Goal: Information Seeking & Learning: Learn about a topic

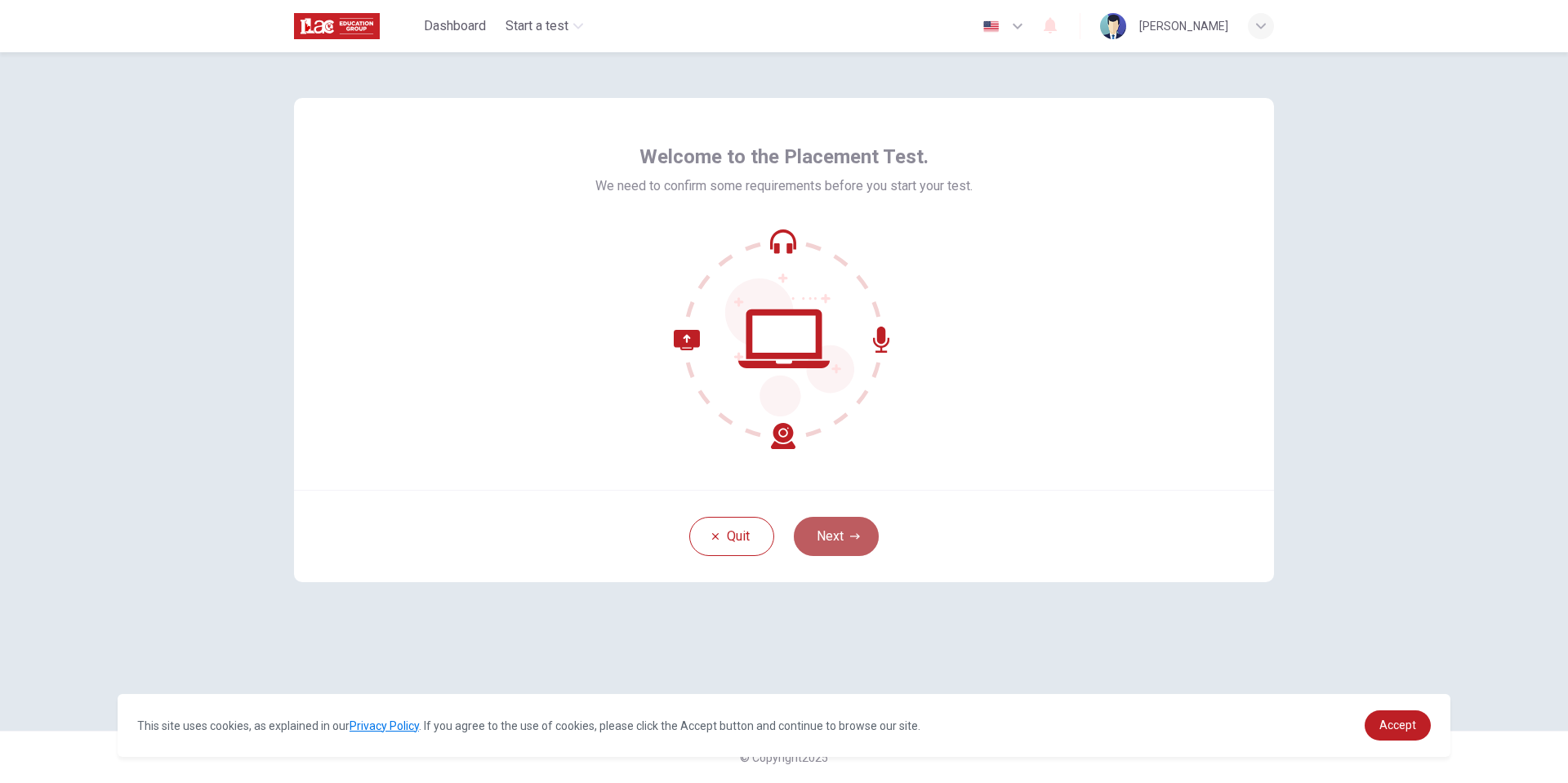
click at [839, 534] on button "Next" at bounding box center [836, 536] width 84 height 39
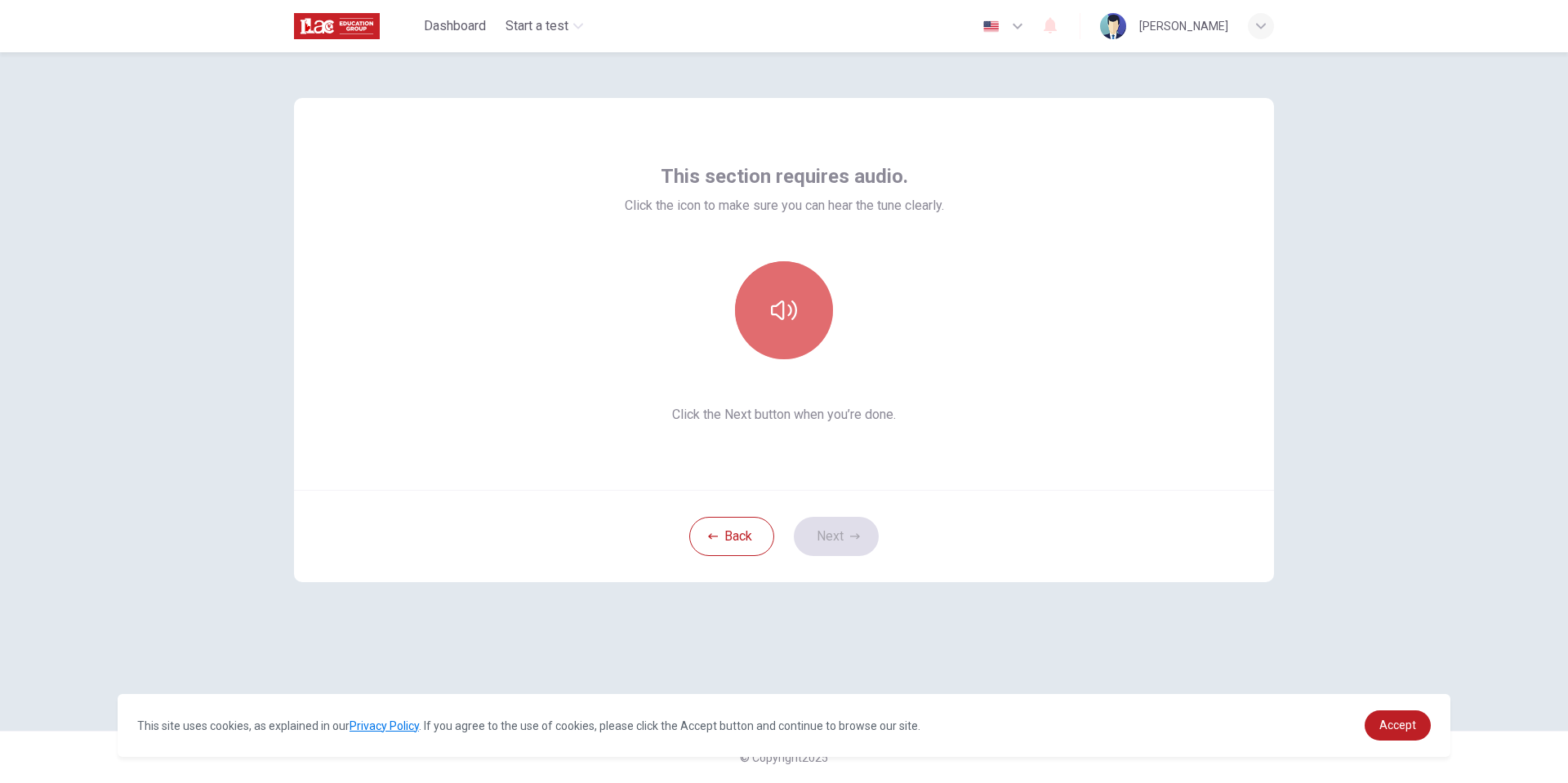
click at [778, 335] on button "button" at bounding box center [784, 310] width 98 height 98
click at [824, 535] on button "Next" at bounding box center [836, 536] width 84 height 39
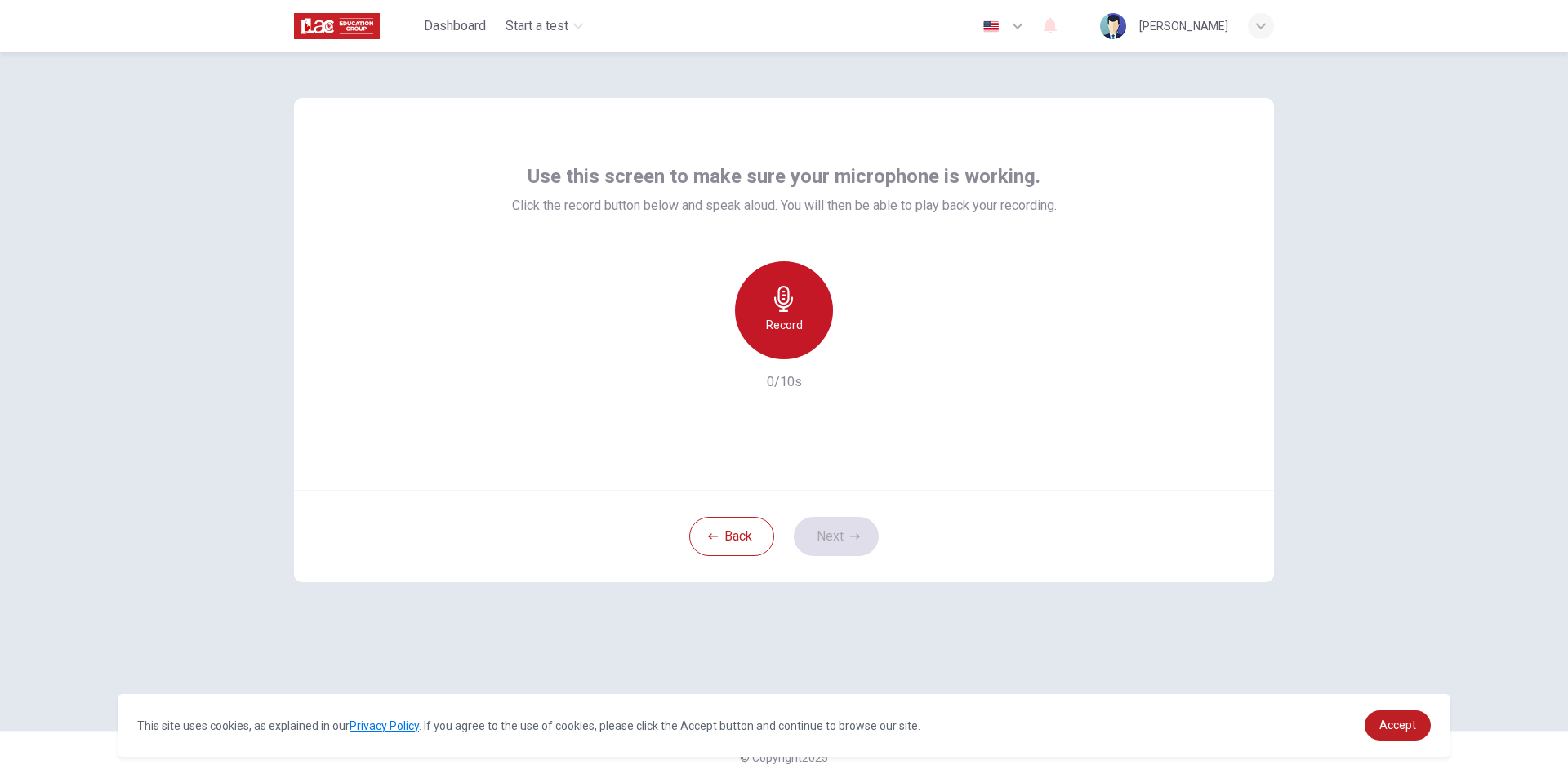
click at [788, 297] on icon "button" at bounding box center [784, 298] width 19 height 26
click at [786, 325] on h6 "Stop" at bounding box center [784, 324] width 25 height 19
click at [830, 539] on button "Next" at bounding box center [836, 536] width 84 height 39
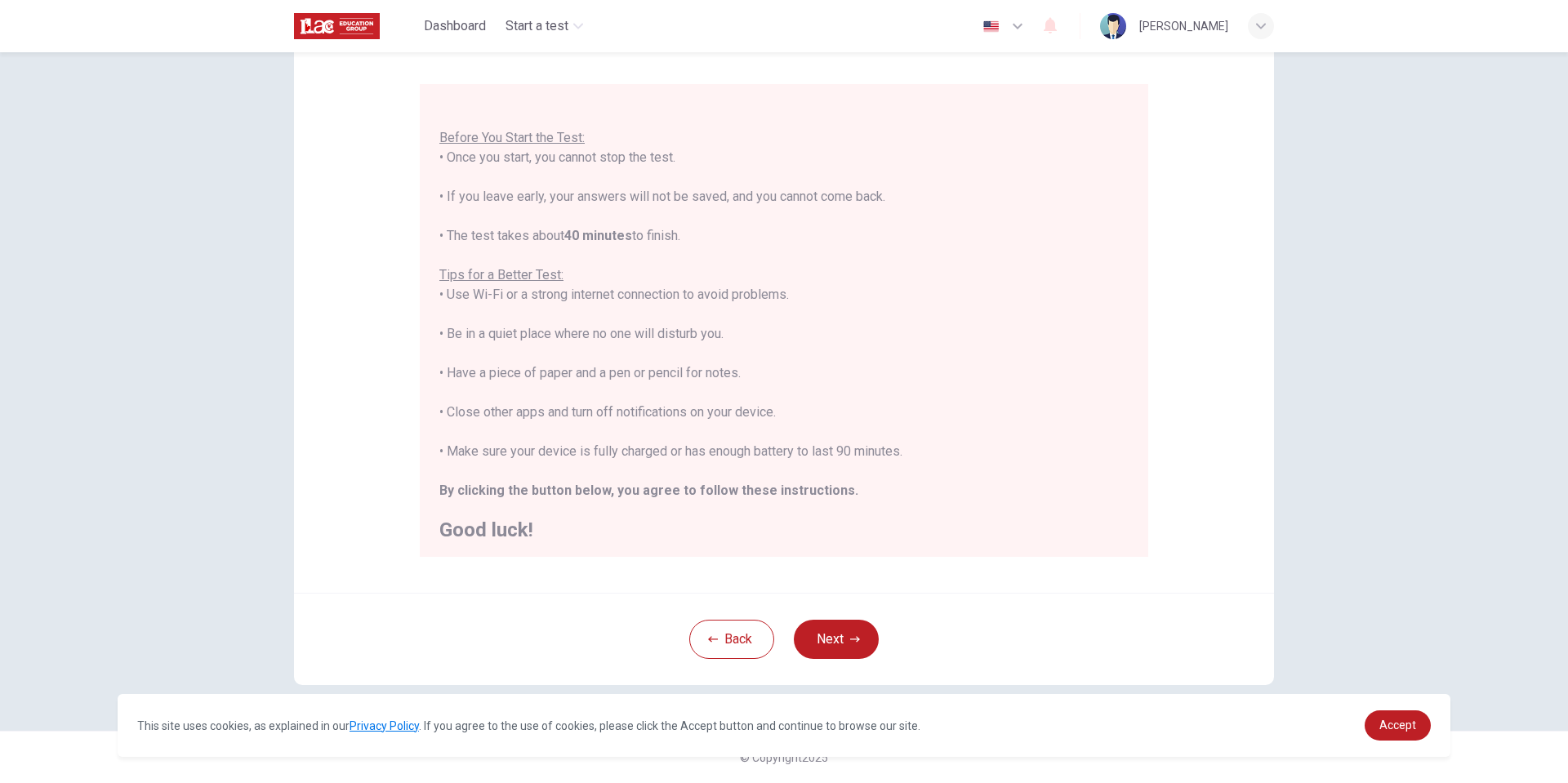
scroll to position [19, 0]
click at [841, 632] on button "Next" at bounding box center [836, 639] width 84 height 39
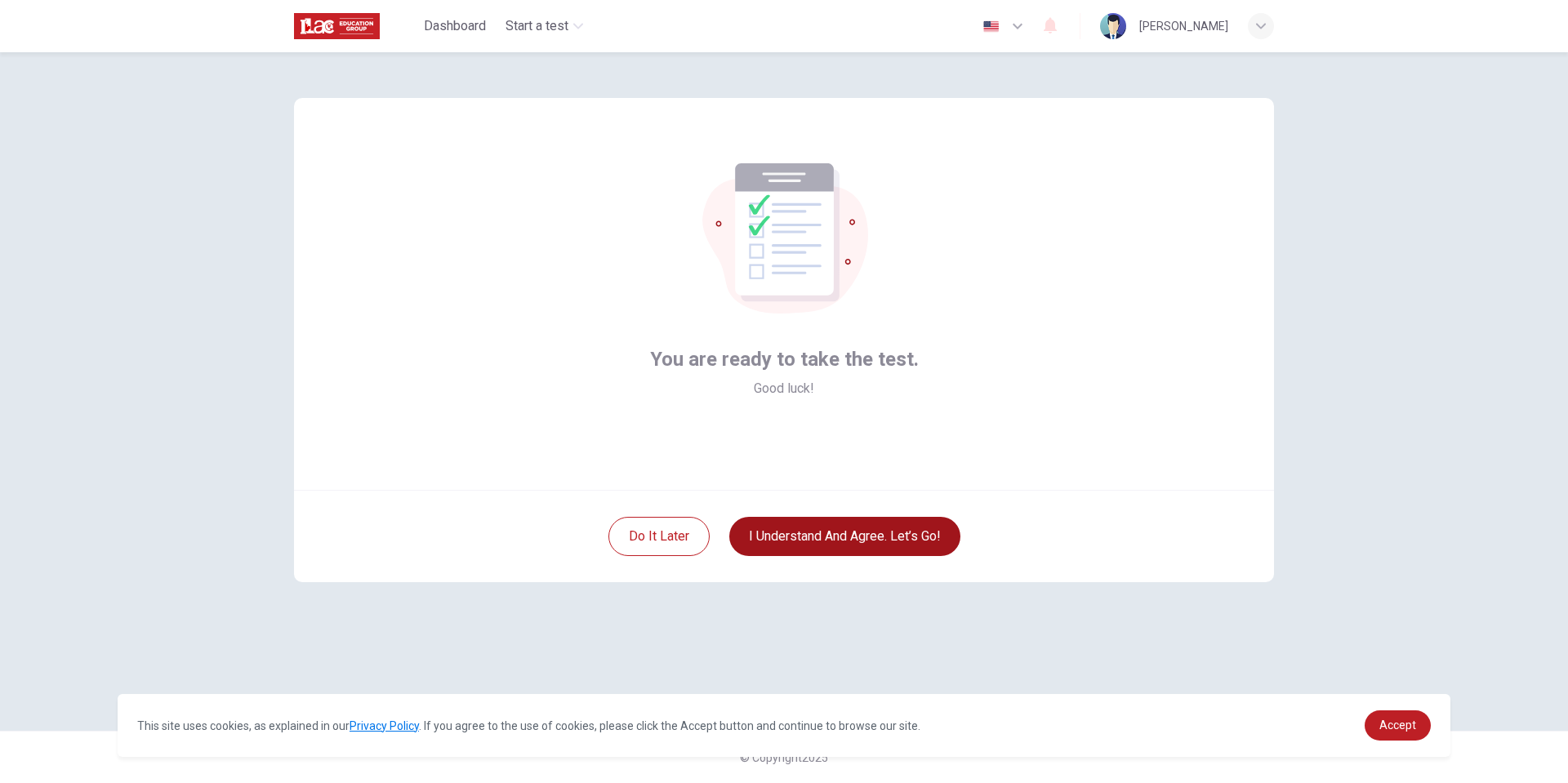
scroll to position [0, 0]
click at [860, 542] on button "I understand and agree. Let’s go!" at bounding box center [844, 536] width 231 height 39
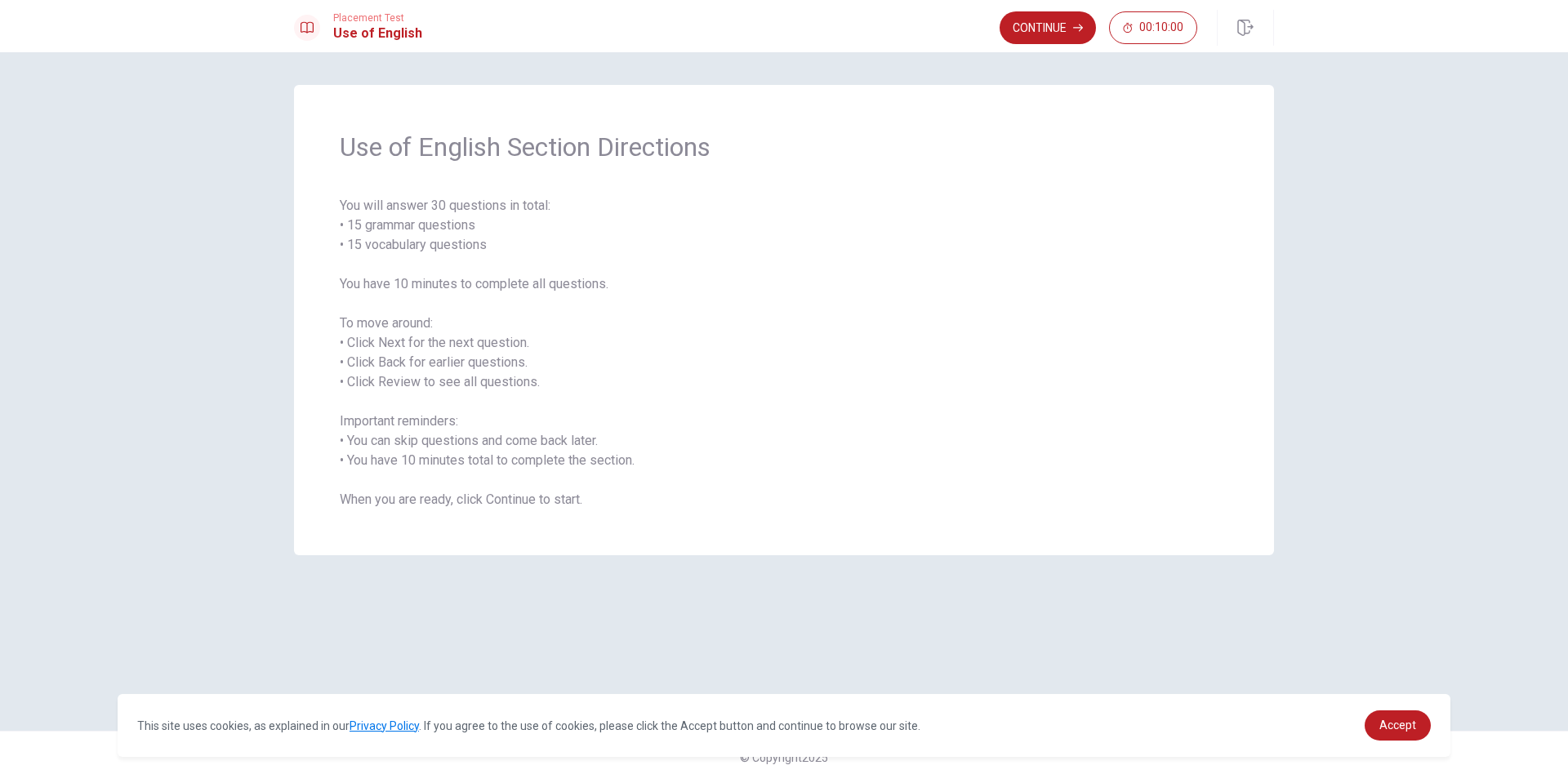
drag, startPoint x: 347, startPoint y: 222, endPoint x: 377, endPoint y: 243, distance: 36.6
click at [472, 225] on span "You will answer 30 questions in total: • 15 grammar questions • 15 vocabulary q…" at bounding box center [784, 352] width 889 height 314
drag, startPoint x: 356, startPoint y: 243, endPoint x: 484, endPoint y: 249, distance: 128.1
click at [484, 249] on span "You will answer 30 questions in total: • 15 grammar questions • 15 vocabulary q…" at bounding box center [784, 352] width 889 height 314
click at [1042, 30] on button "Continue" at bounding box center [1047, 28] width 96 height 33
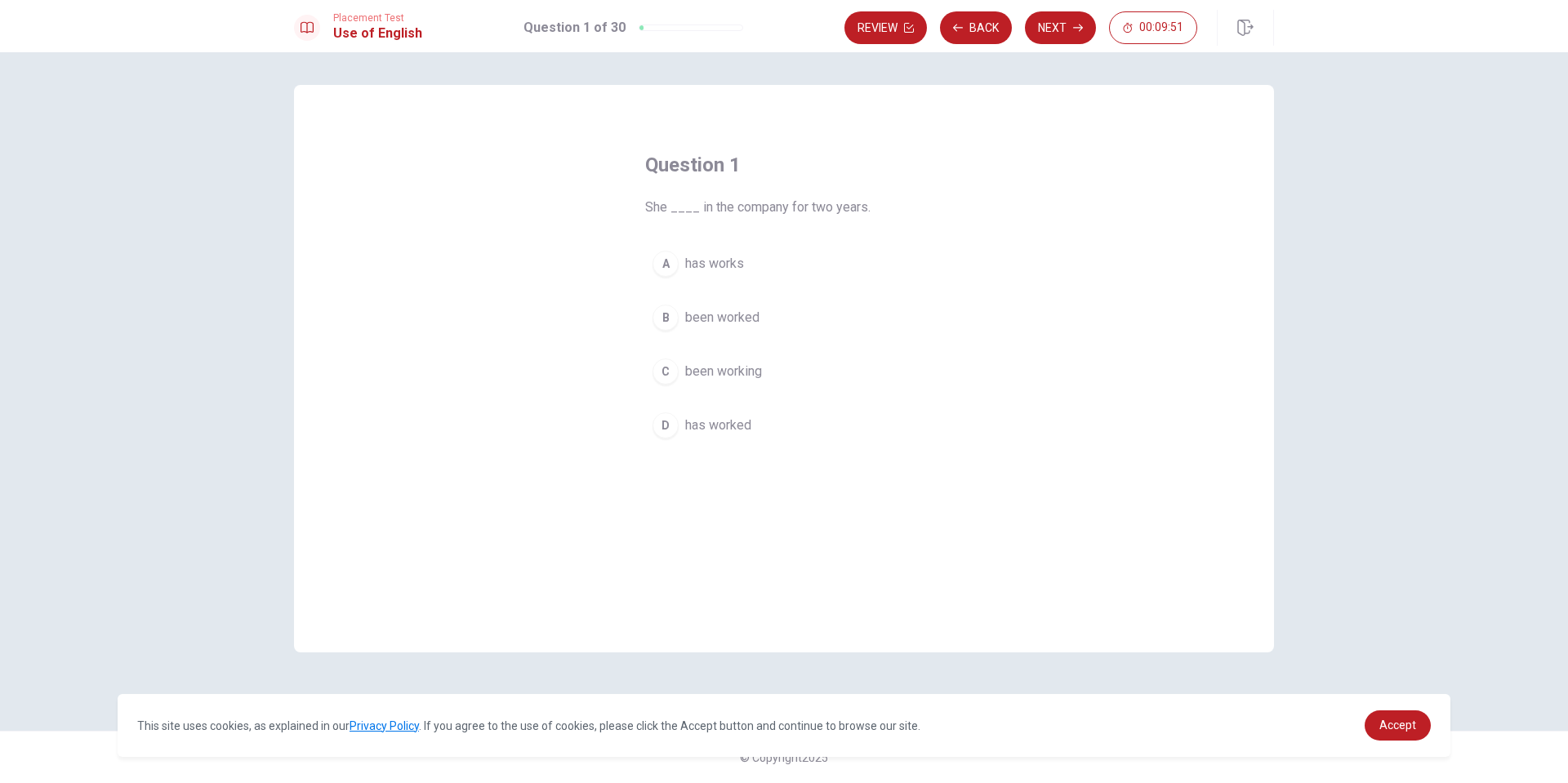
click at [669, 424] on div "D" at bounding box center [665, 425] width 26 height 26
click at [1045, 35] on button "Next" at bounding box center [1060, 28] width 71 height 33
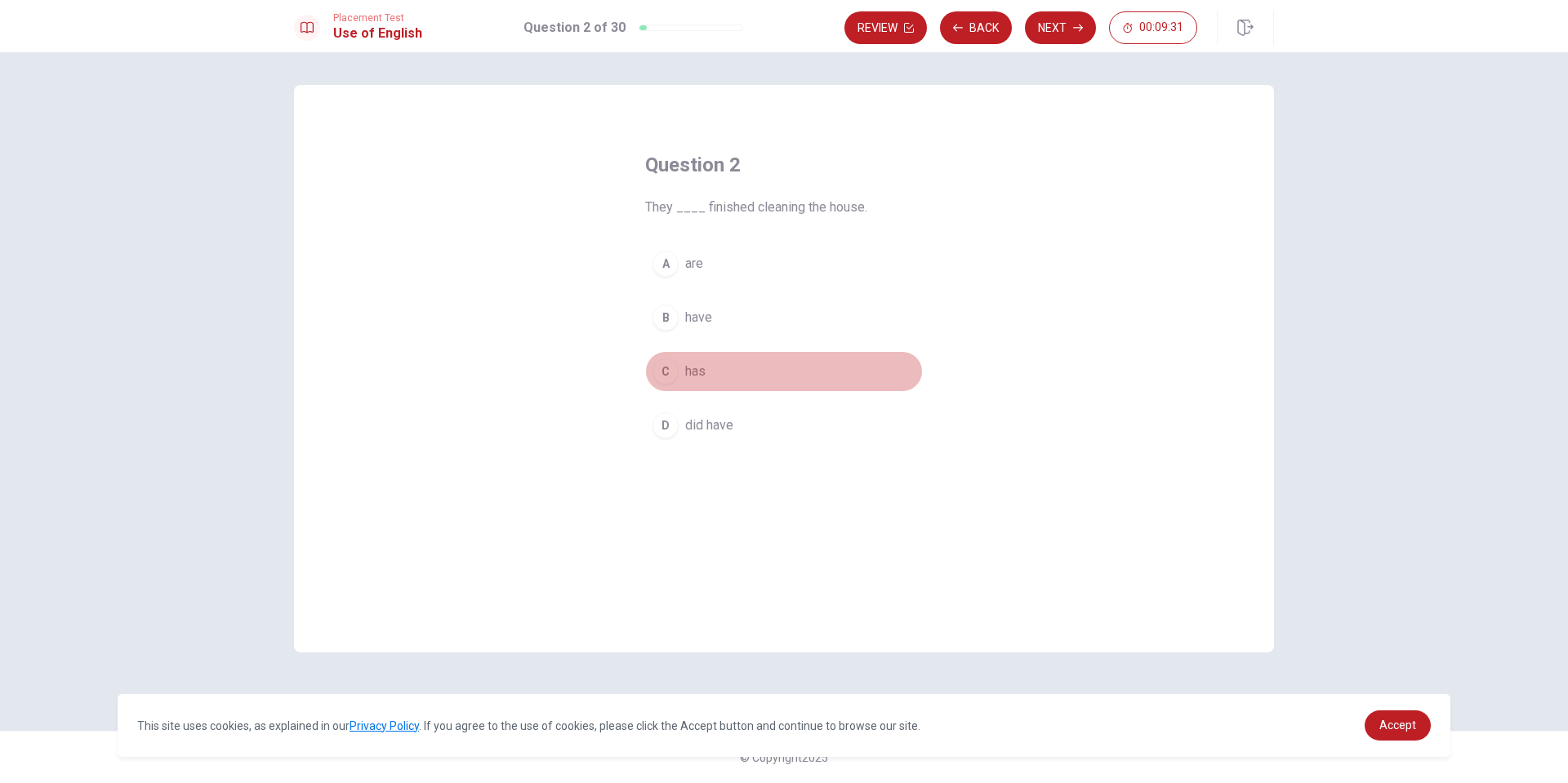
click at [665, 354] on button "C has" at bounding box center [783, 371] width 277 height 41
click at [701, 320] on span "have" at bounding box center [699, 318] width 27 height 19
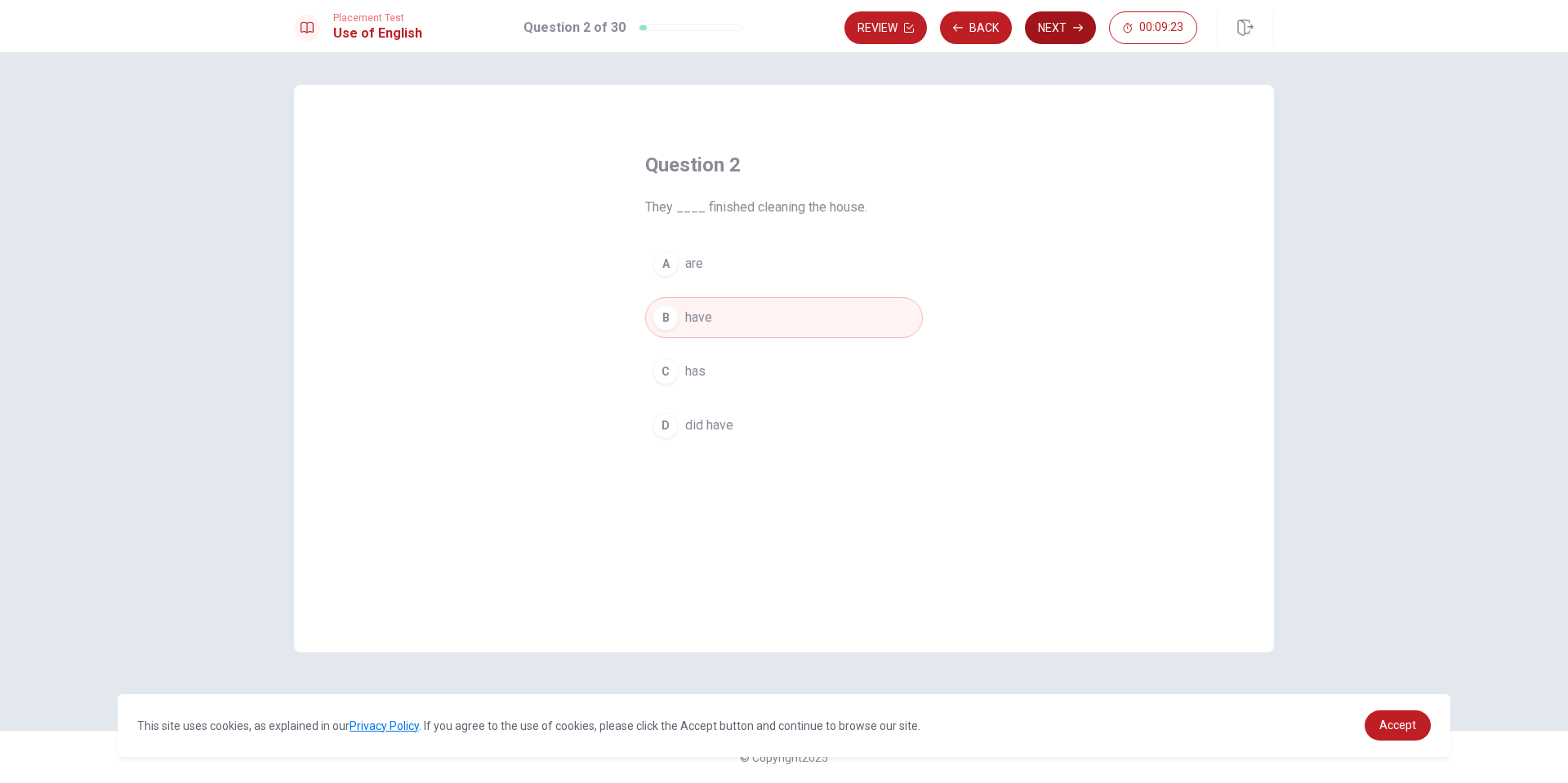
click at [1063, 33] on button "Next" at bounding box center [1060, 28] width 71 height 33
click at [655, 277] on button "A are" at bounding box center [783, 264] width 277 height 41
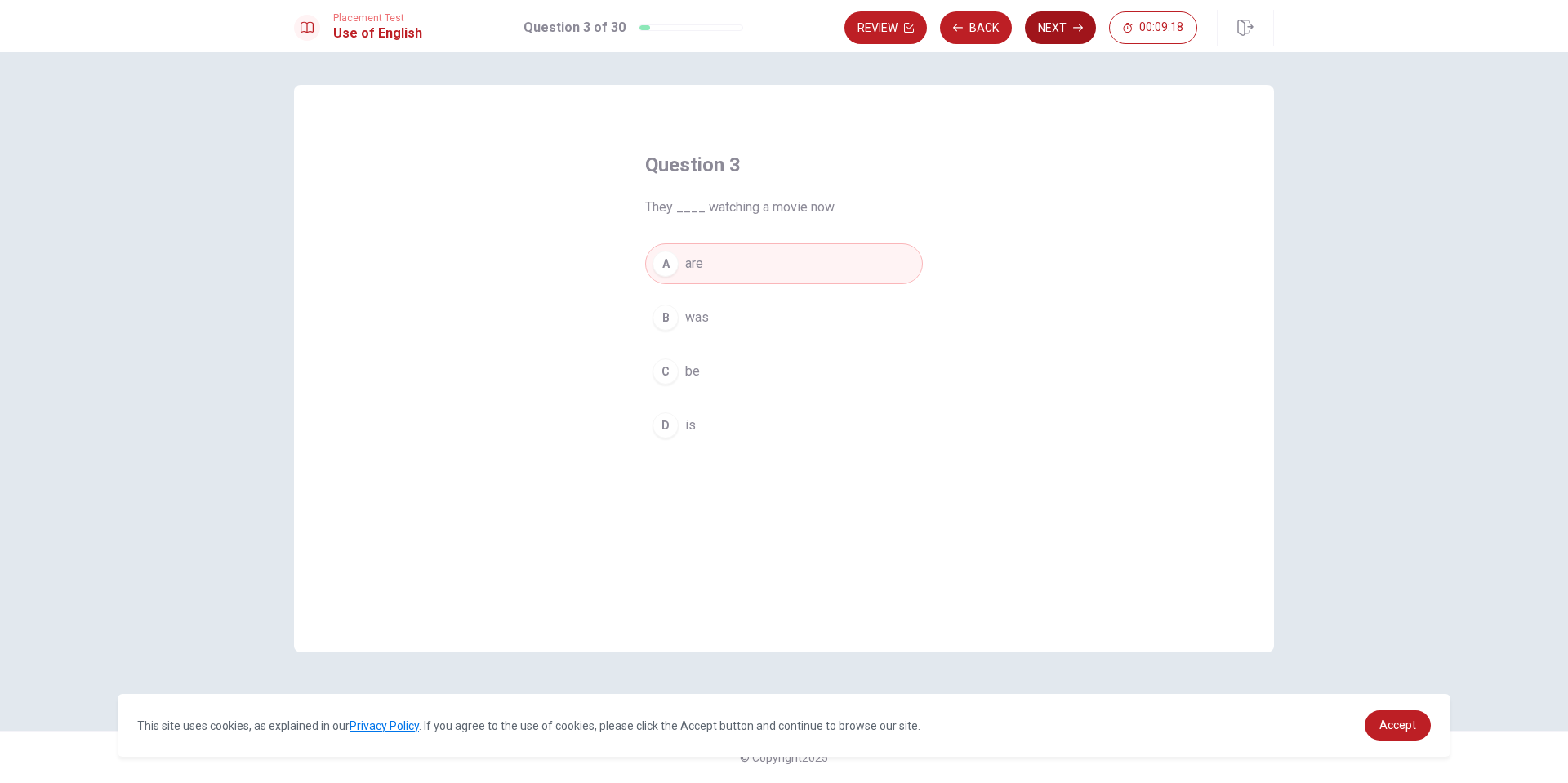
click at [1047, 33] on button "Next" at bounding box center [1060, 28] width 71 height 33
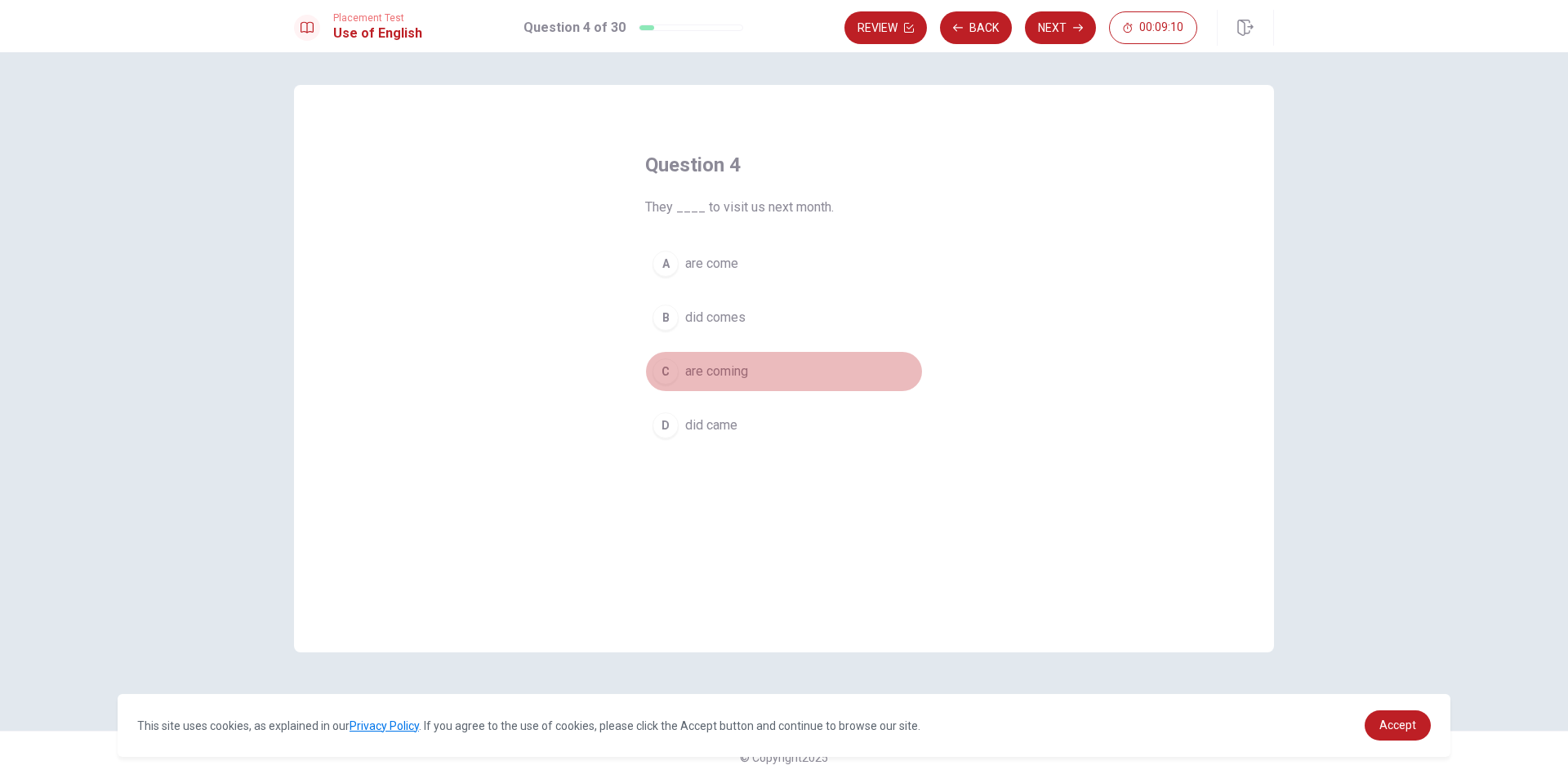
click at [660, 368] on div "C" at bounding box center [665, 371] width 26 height 26
click at [1057, 26] on button "Next" at bounding box center [1060, 28] width 71 height 33
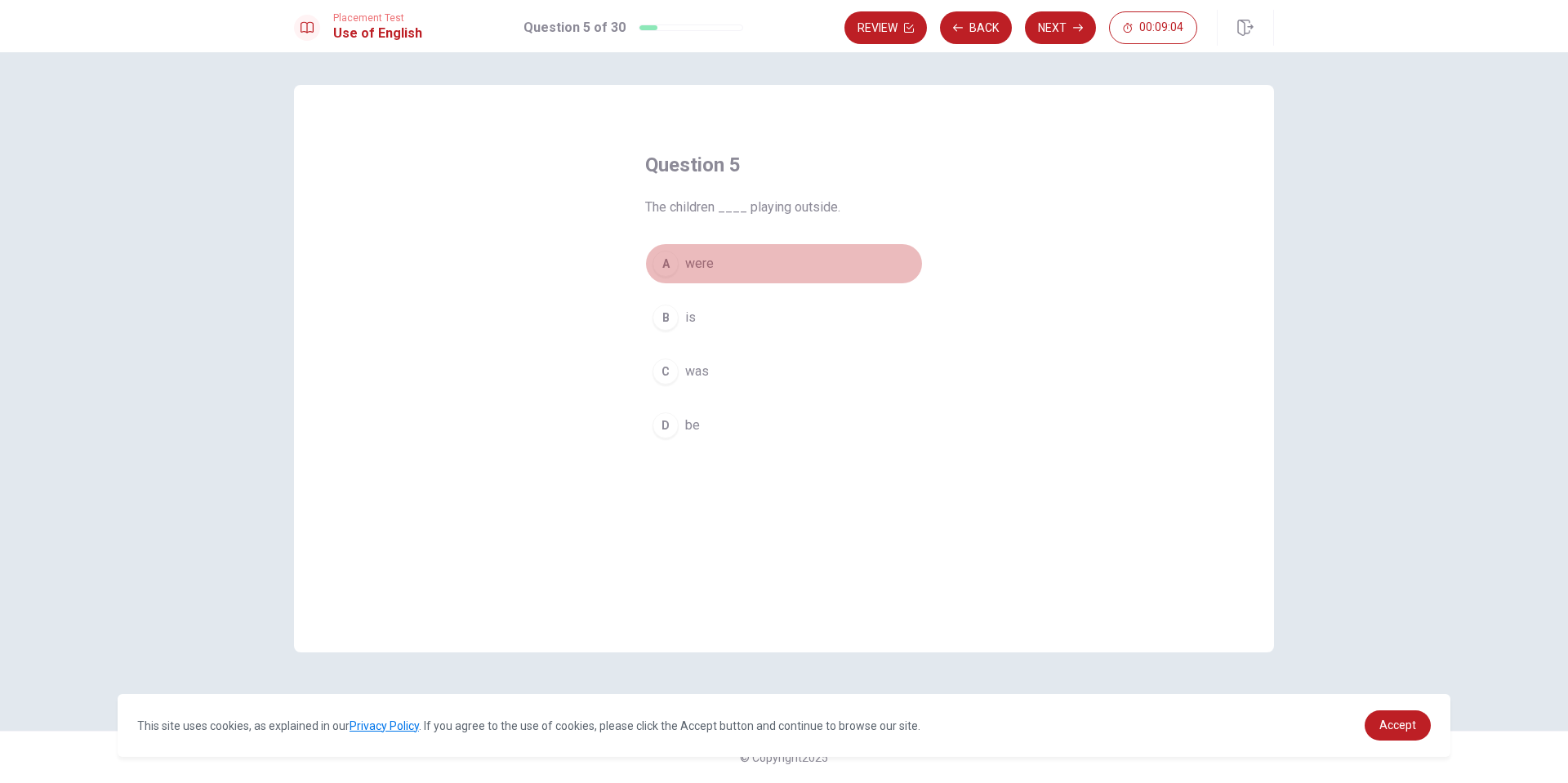
click at [659, 262] on div "A" at bounding box center [665, 263] width 26 height 26
click at [1060, 36] on button "Next" at bounding box center [1060, 28] width 71 height 33
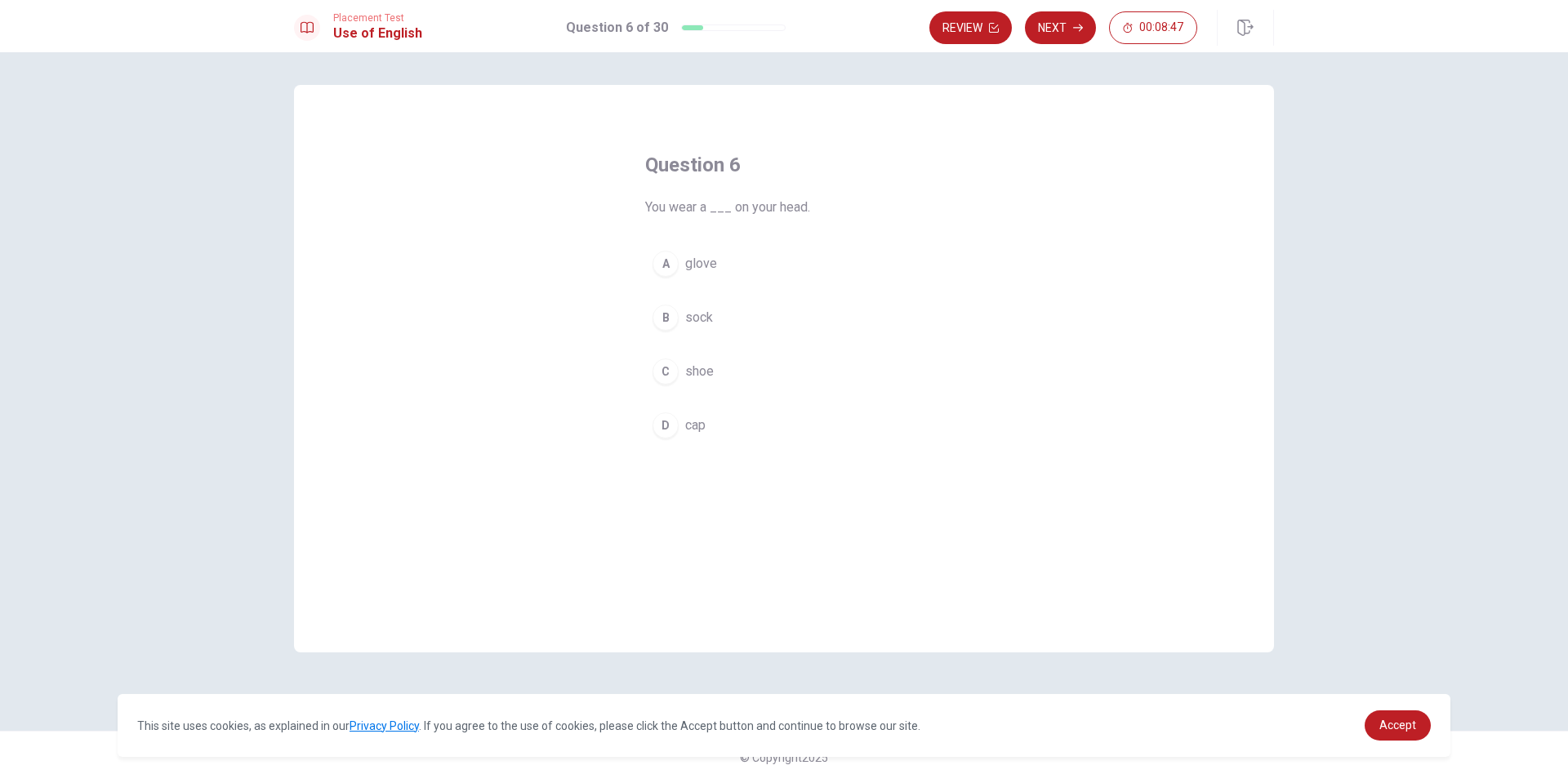
click at [668, 421] on div "D" at bounding box center [665, 425] width 26 height 26
click at [1058, 28] on button "Next" at bounding box center [1060, 28] width 71 height 33
click at [660, 266] on div "A" at bounding box center [665, 263] width 26 height 26
click at [663, 364] on div "C" at bounding box center [665, 371] width 26 height 26
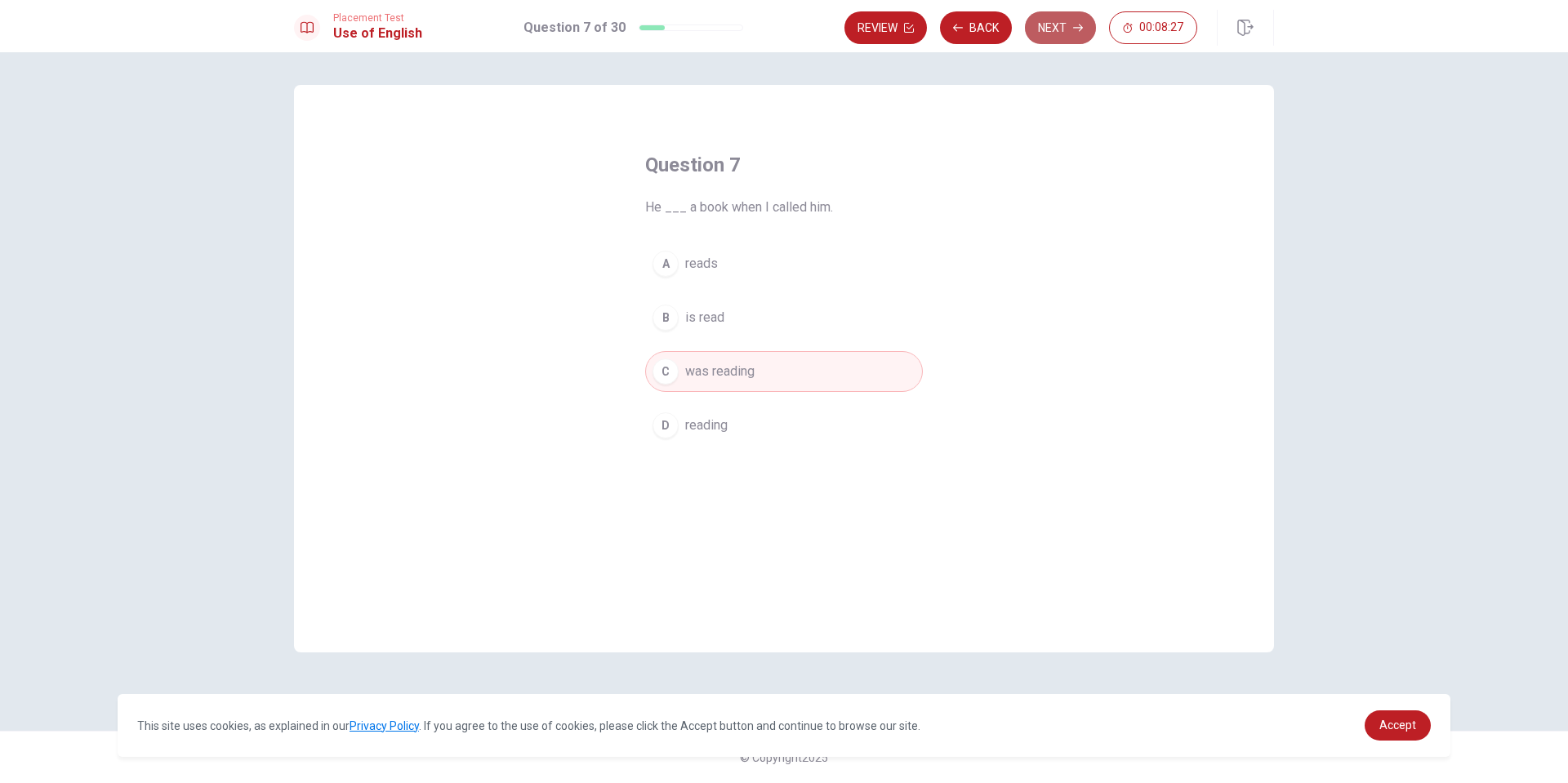
click at [1066, 36] on button "Next" at bounding box center [1060, 28] width 71 height 33
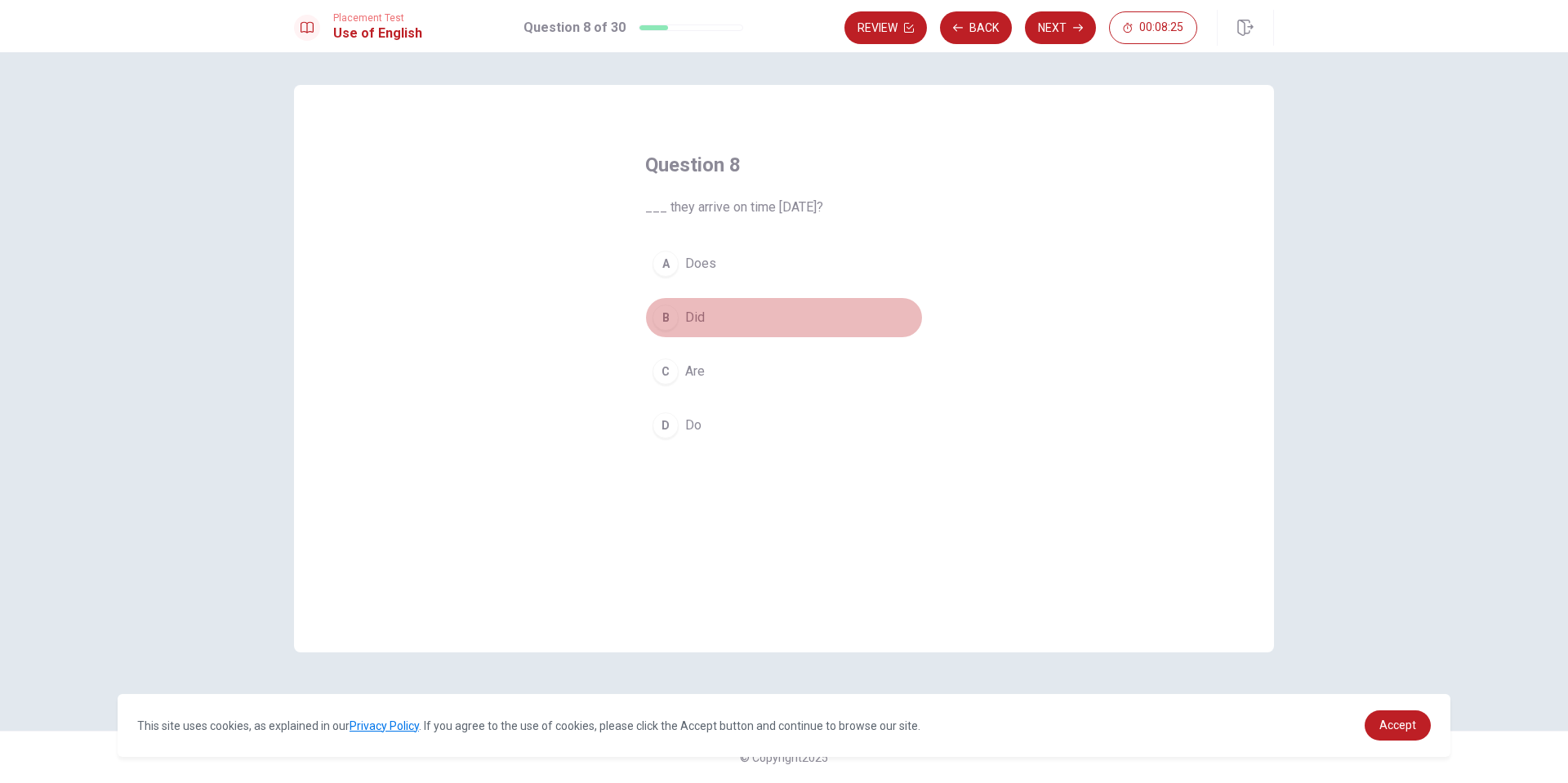
click at [666, 303] on button "B Did" at bounding box center [783, 318] width 277 height 41
click at [1069, 27] on button "Next" at bounding box center [1060, 28] width 71 height 33
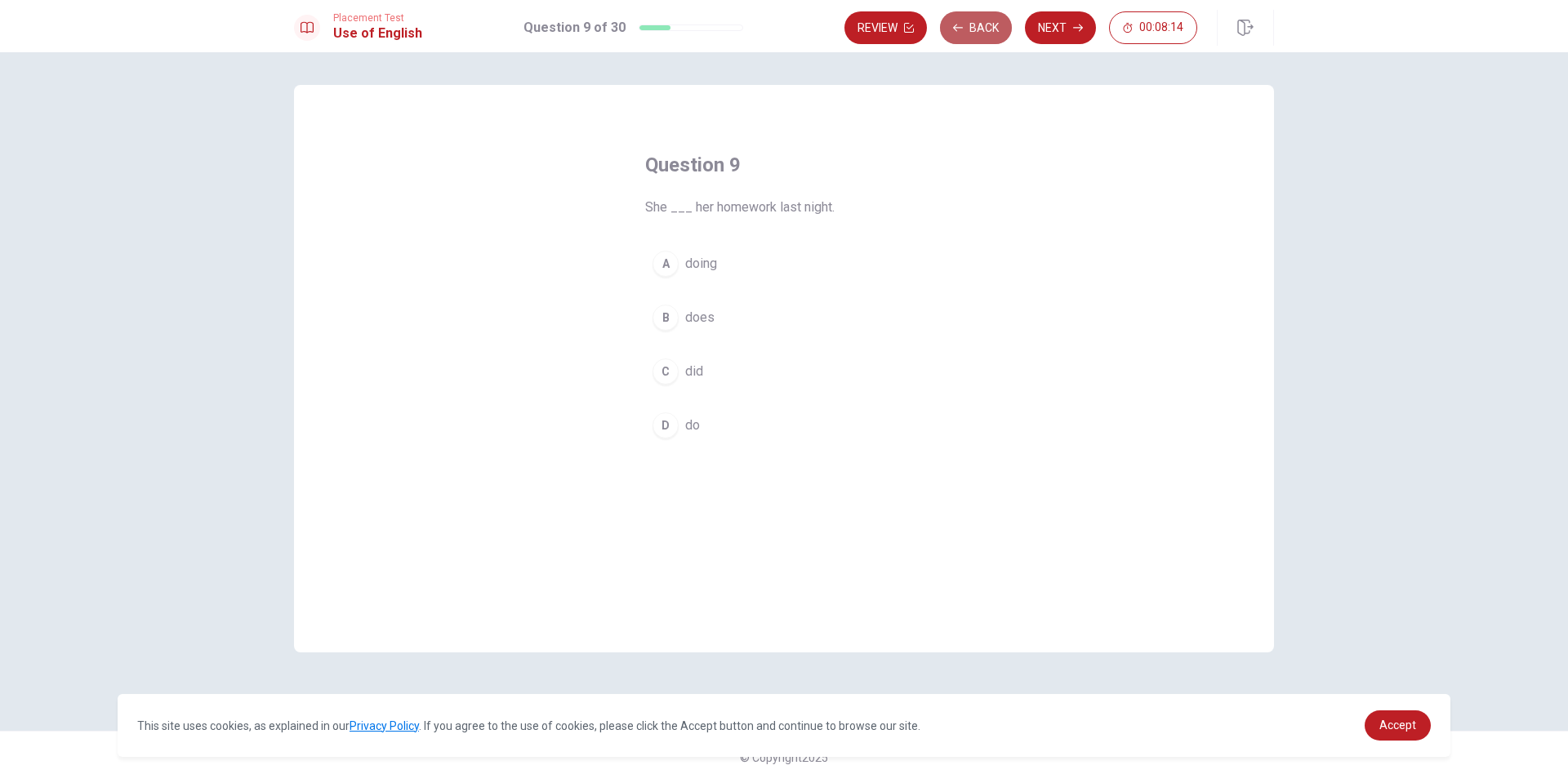
click at [985, 39] on button "Back" at bounding box center [975, 28] width 72 height 33
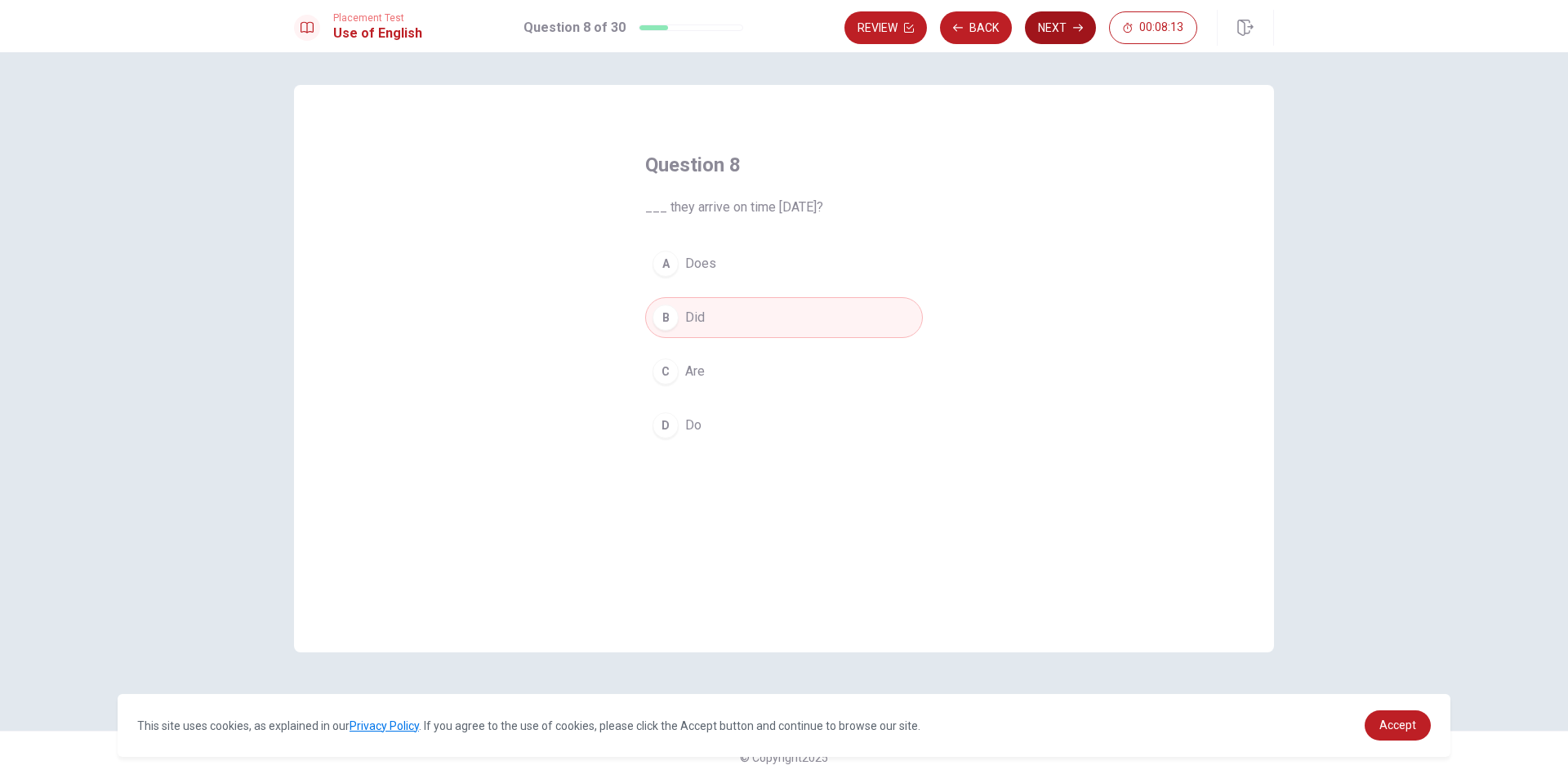
click at [1059, 33] on button "Next" at bounding box center [1060, 28] width 71 height 33
click at [664, 316] on div "B" at bounding box center [665, 317] width 26 height 26
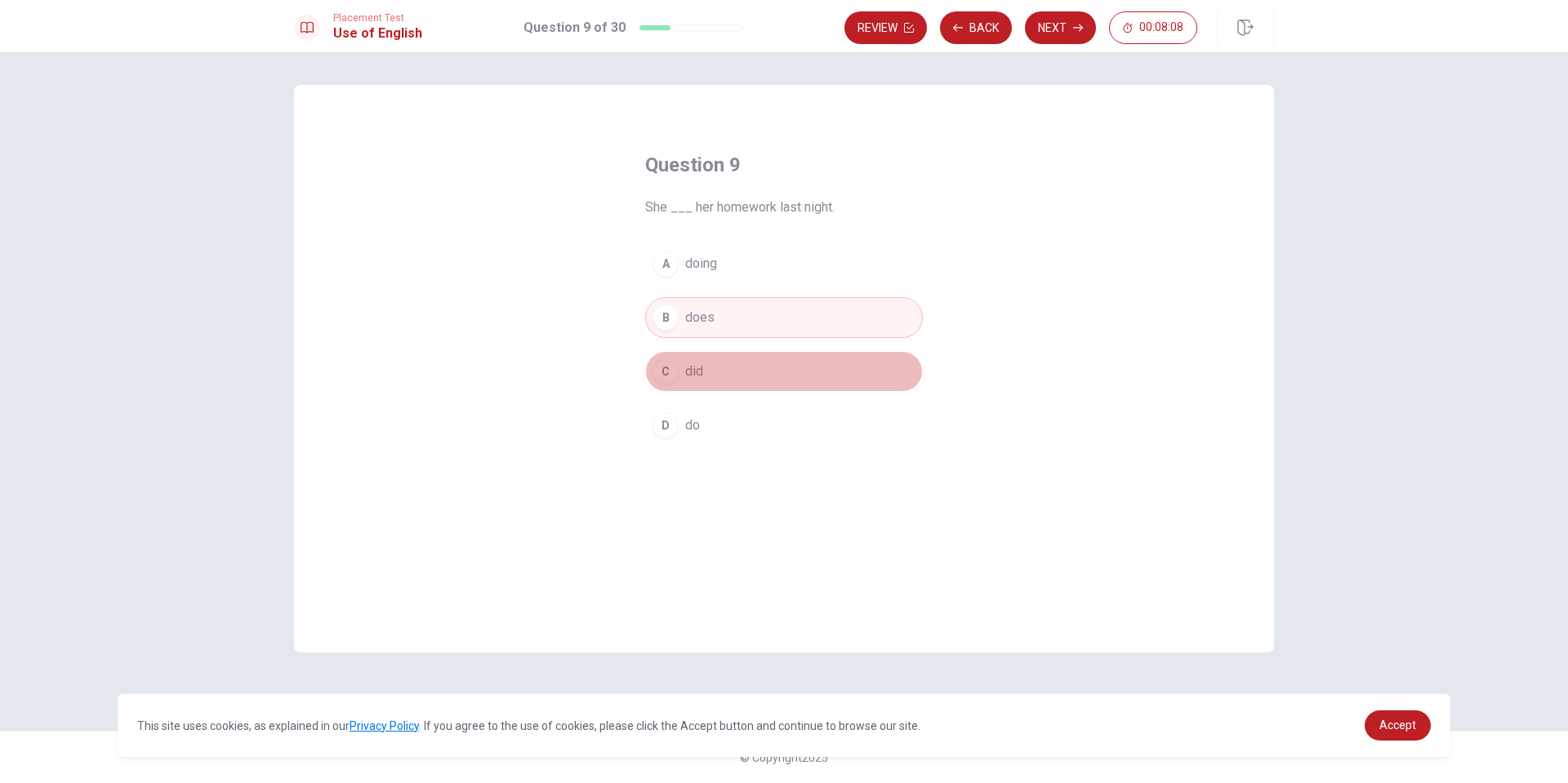
click at [660, 373] on div "C" at bounding box center [665, 371] width 26 height 26
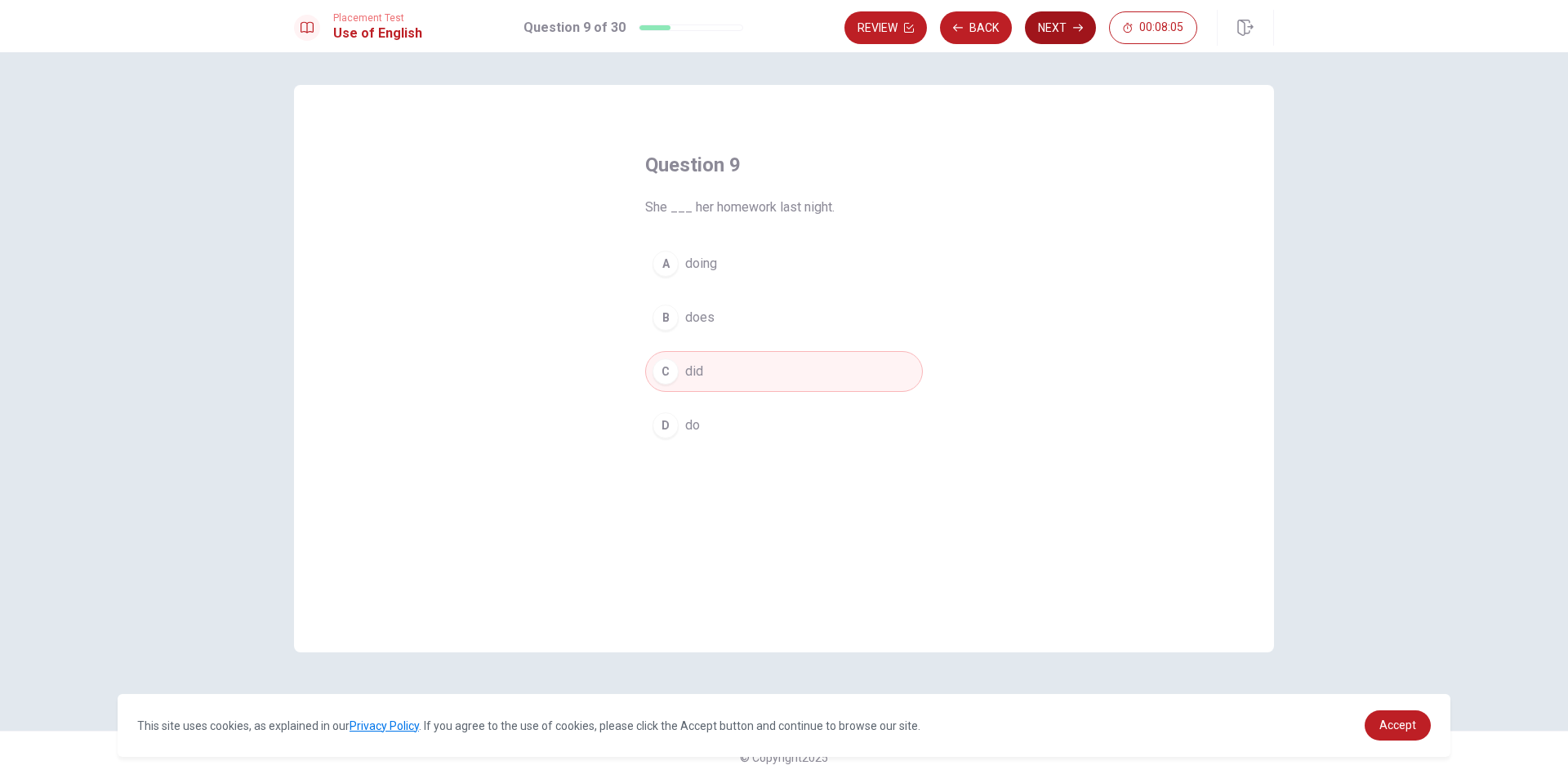
click at [1057, 32] on button "Next" at bounding box center [1060, 28] width 71 height 33
click at [664, 266] on div "A" at bounding box center [665, 263] width 26 height 26
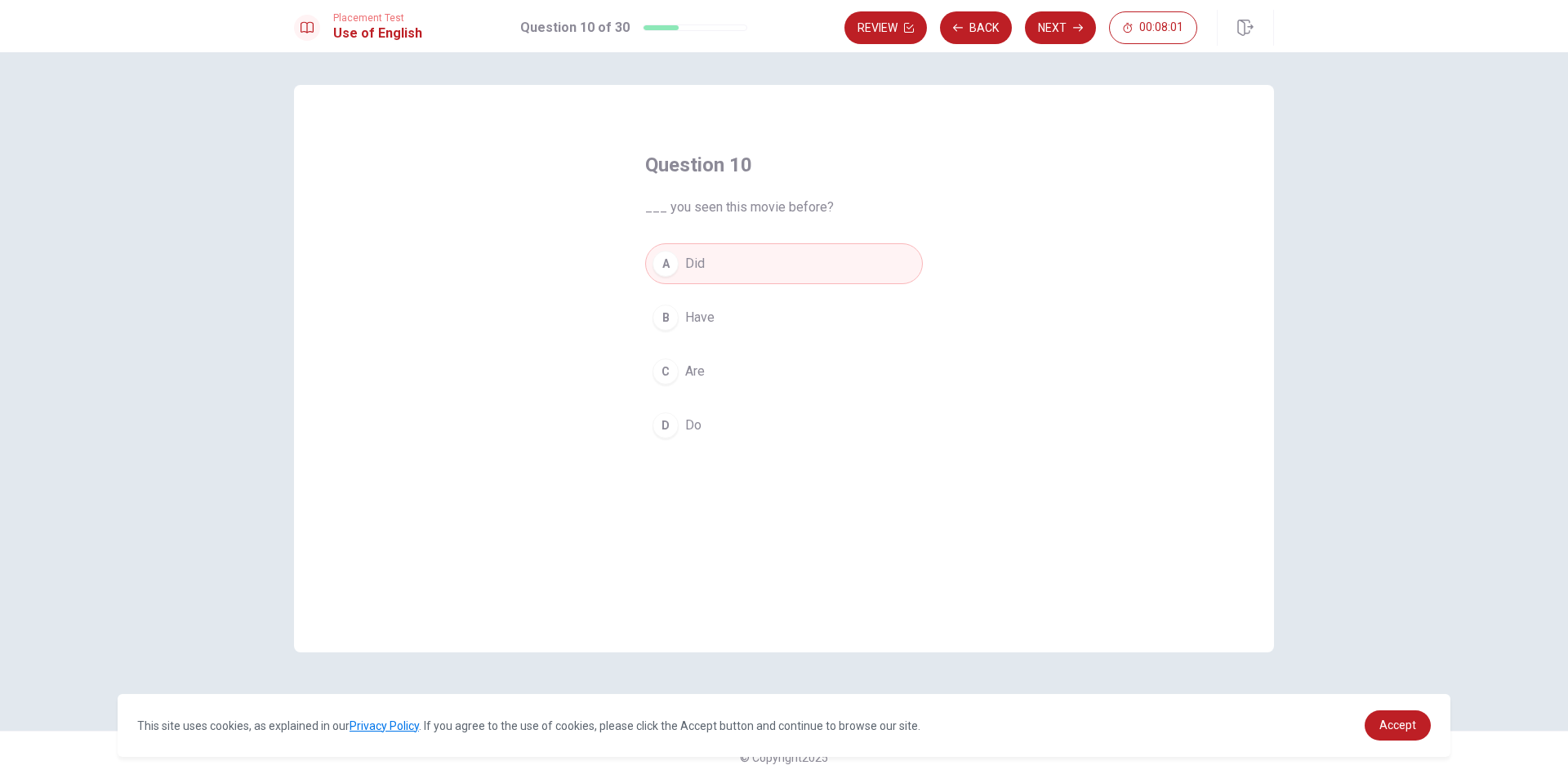
click at [654, 342] on div "A Did B Have C Are D Do" at bounding box center [783, 344] width 277 height 202
click at [665, 320] on div "B" at bounding box center [665, 317] width 26 height 26
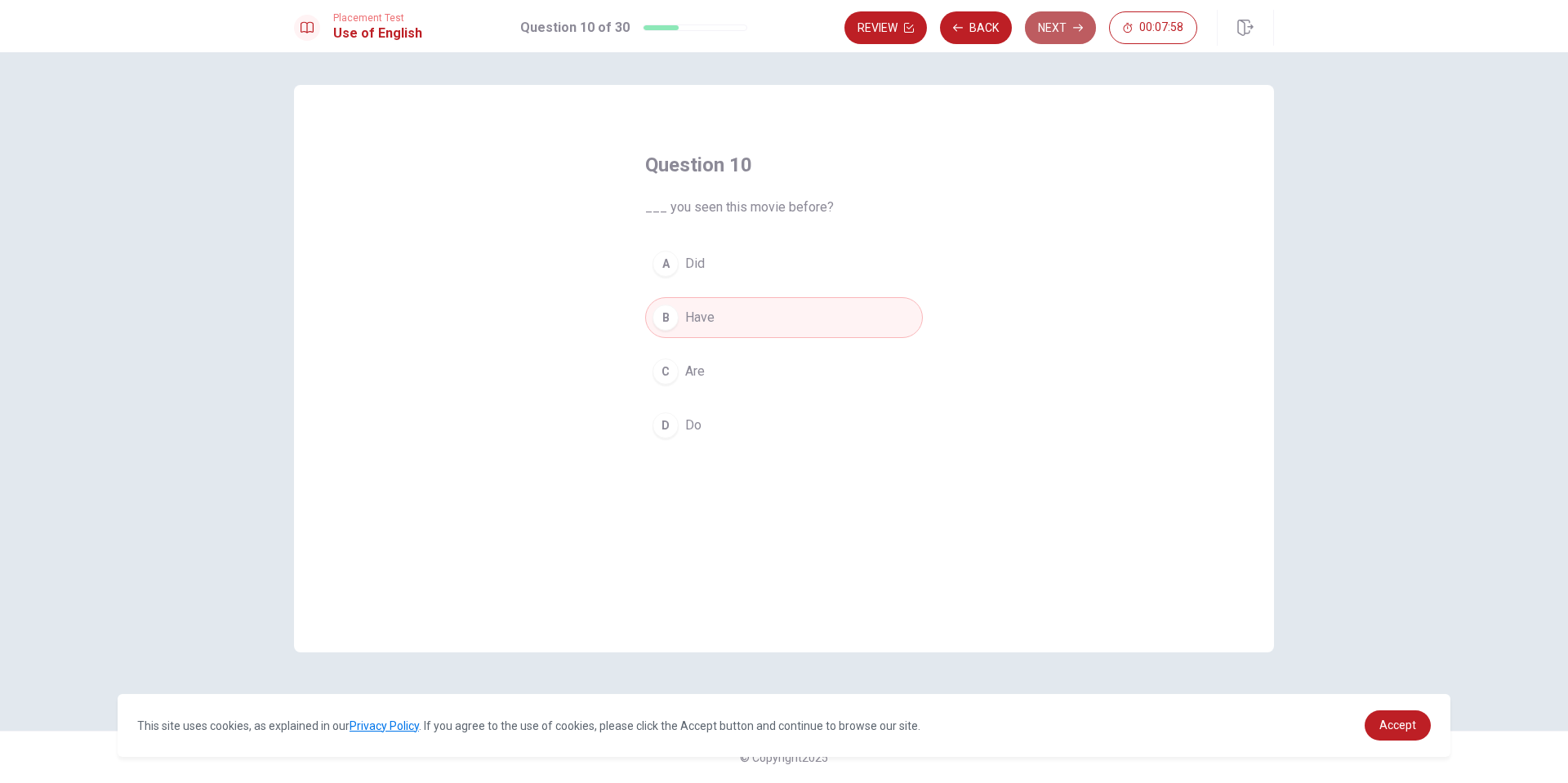
click at [1043, 36] on button "Next" at bounding box center [1060, 28] width 71 height 33
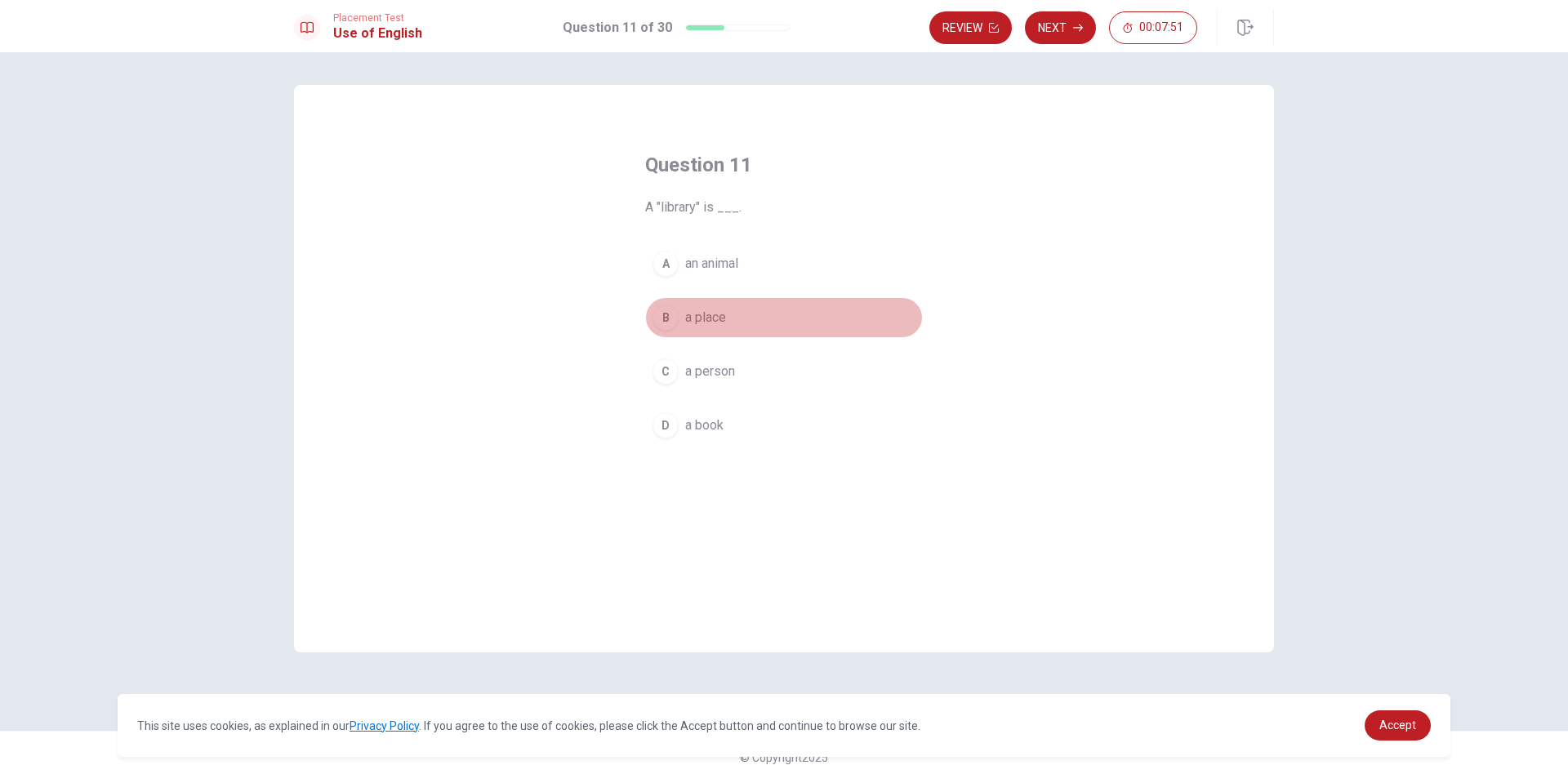
click at [667, 307] on div "B" at bounding box center [665, 317] width 26 height 26
click at [1058, 33] on button "Next" at bounding box center [1060, 28] width 71 height 33
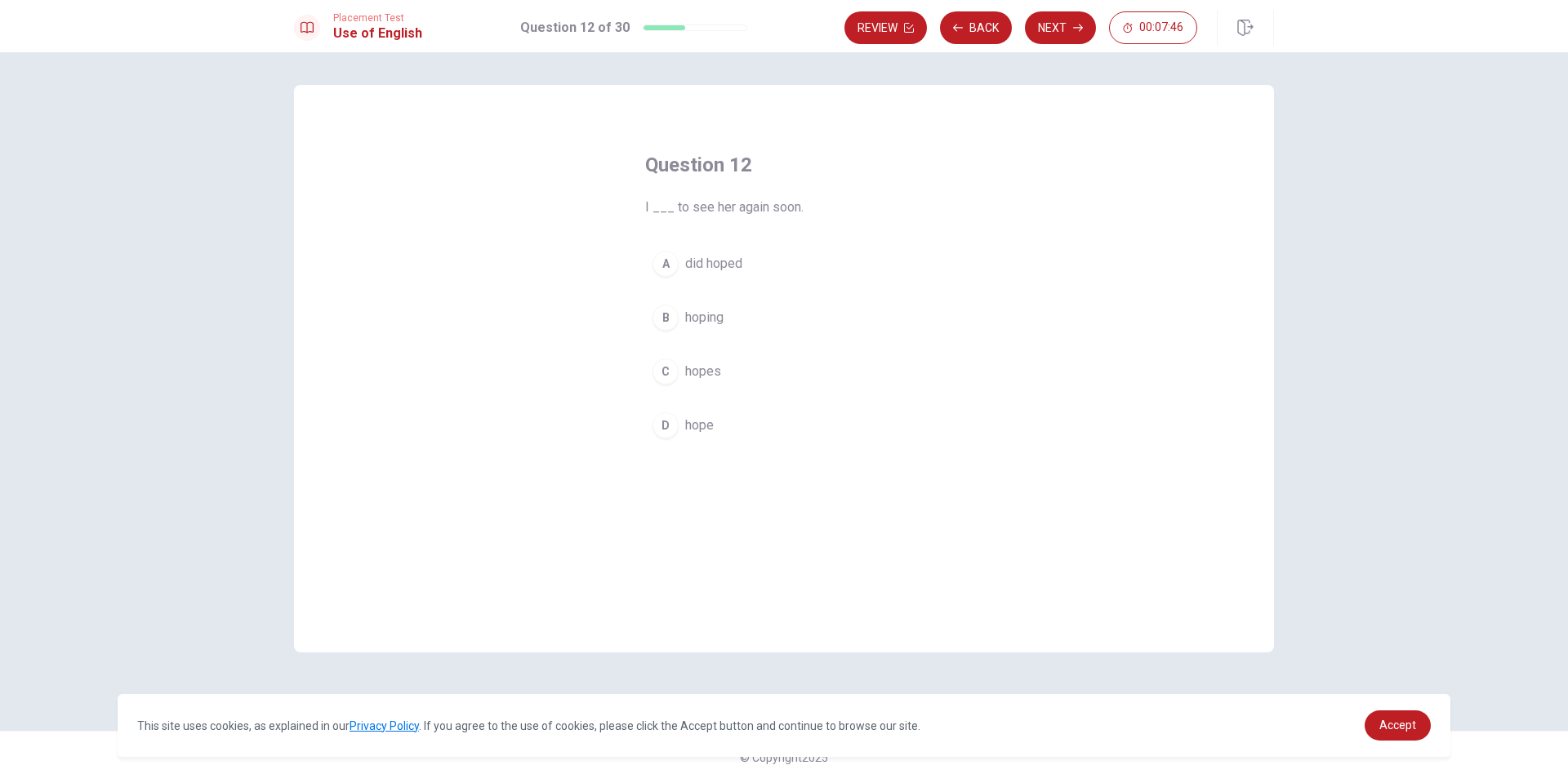
click at [672, 405] on div "A did hoped B hoping C hopes D hope" at bounding box center [783, 344] width 277 height 202
click at [670, 424] on div "D" at bounding box center [665, 425] width 26 height 26
click at [1053, 30] on button "Next" at bounding box center [1060, 28] width 71 height 33
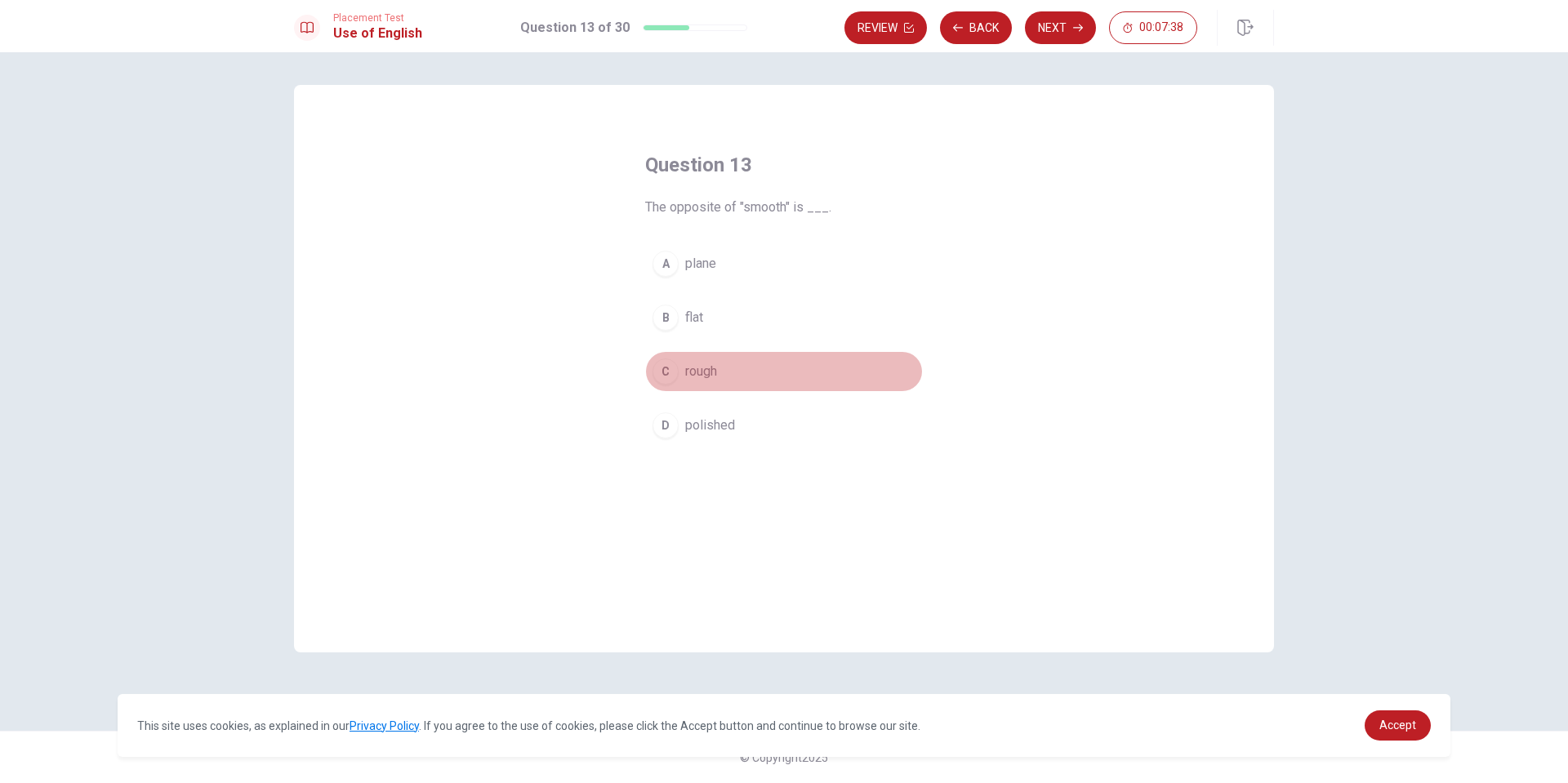
click at [664, 369] on div "C" at bounding box center [665, 371] width 26 height 26
click at [1052, 36] on button "Next" at bounding box center [1060, 28] width 71 height 33
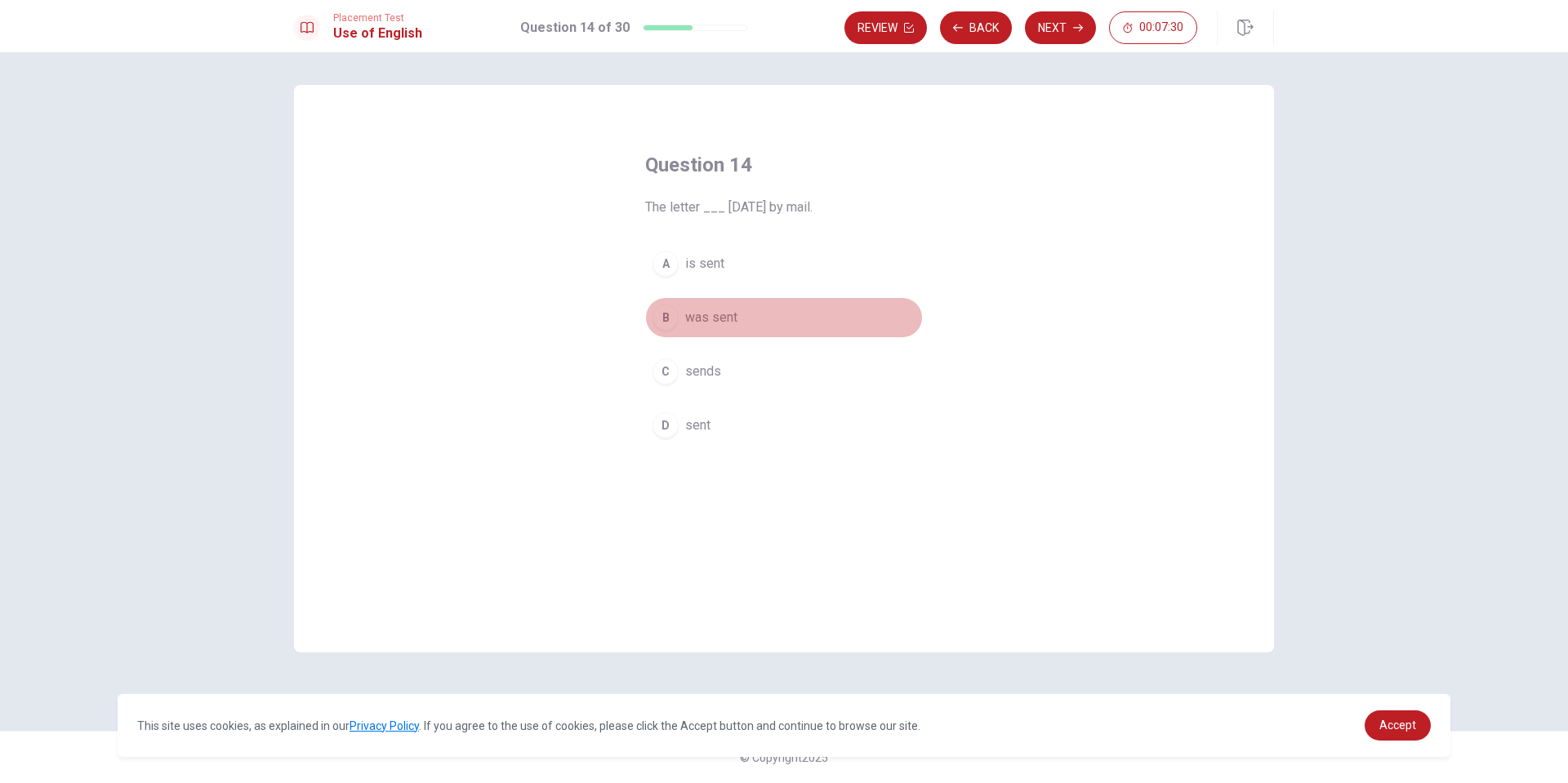
click at [656, 320] on div "B" at bounding box center [665, 317] width 26 height 26
click at [1056, 21] on button "Next" at bounding box center [1060, 28] width 71 height 33
click at [671, 256] on div "A" at bounding box center [665, 263] width 26 height 26
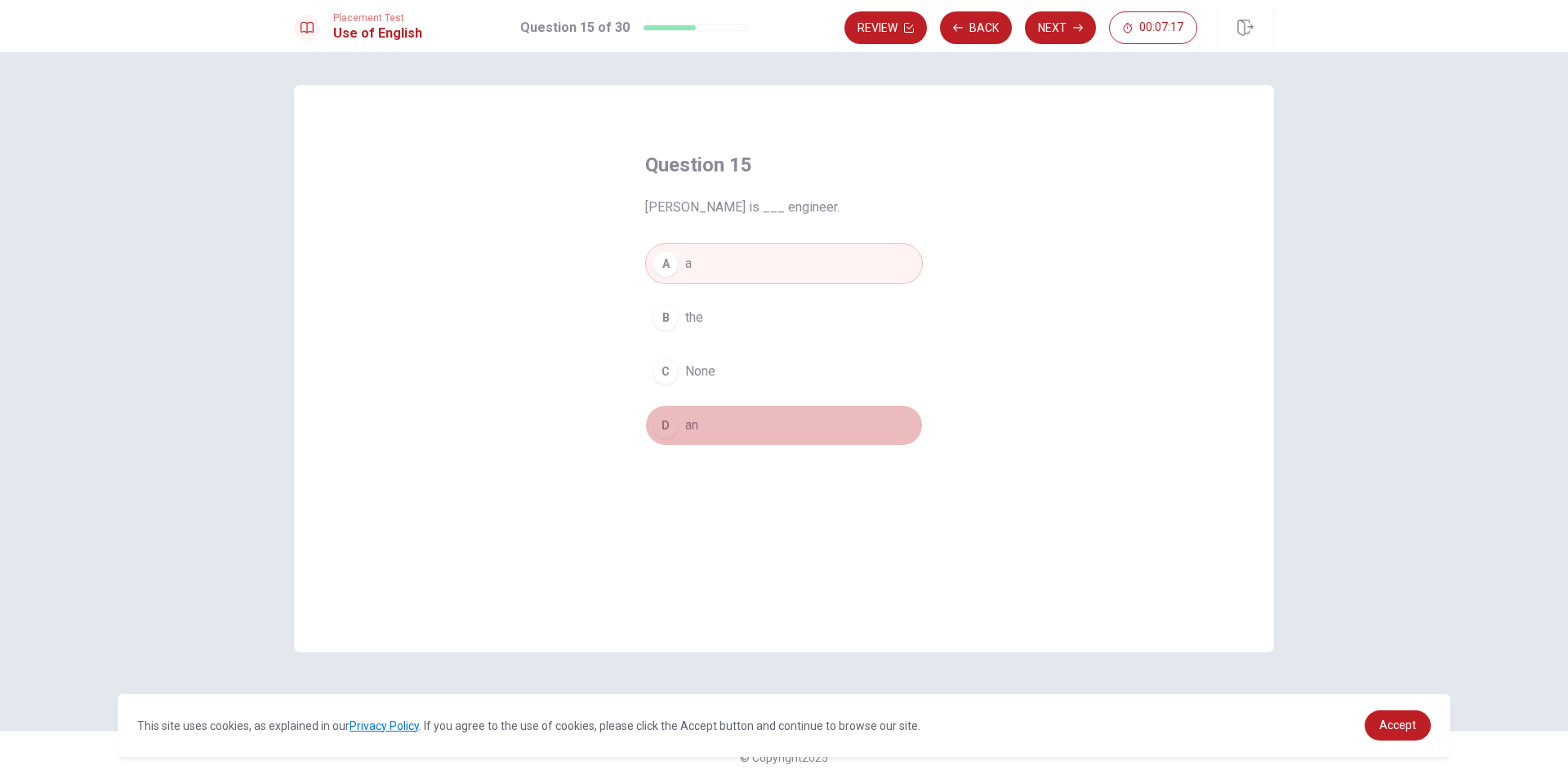
click at [666, 426] on div "D" at bounding box center [665, 425] width 26 height 26
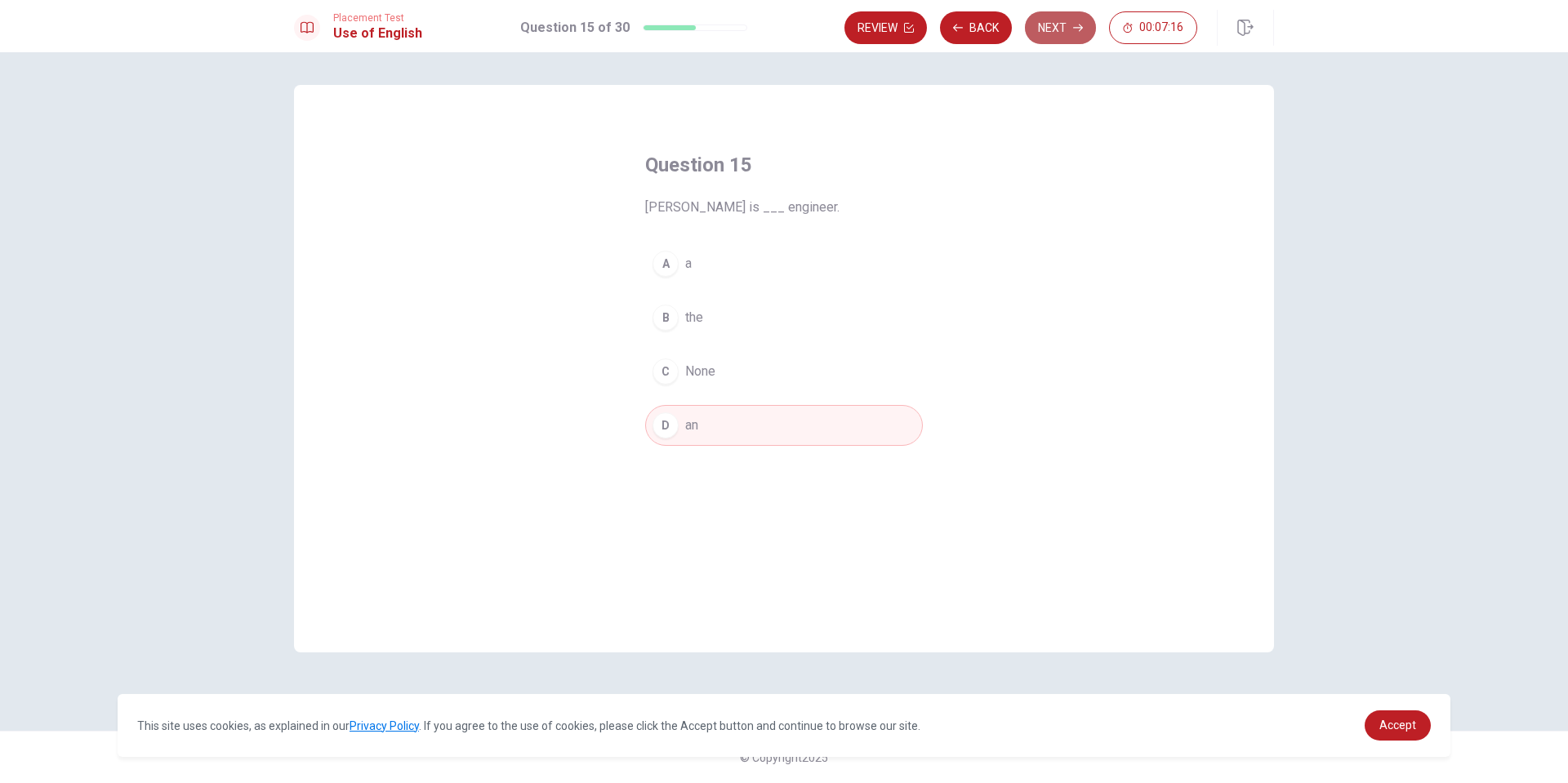
click at [1068, 23] on button "Next" at bounding box center [1060, 28] width 71 height 33
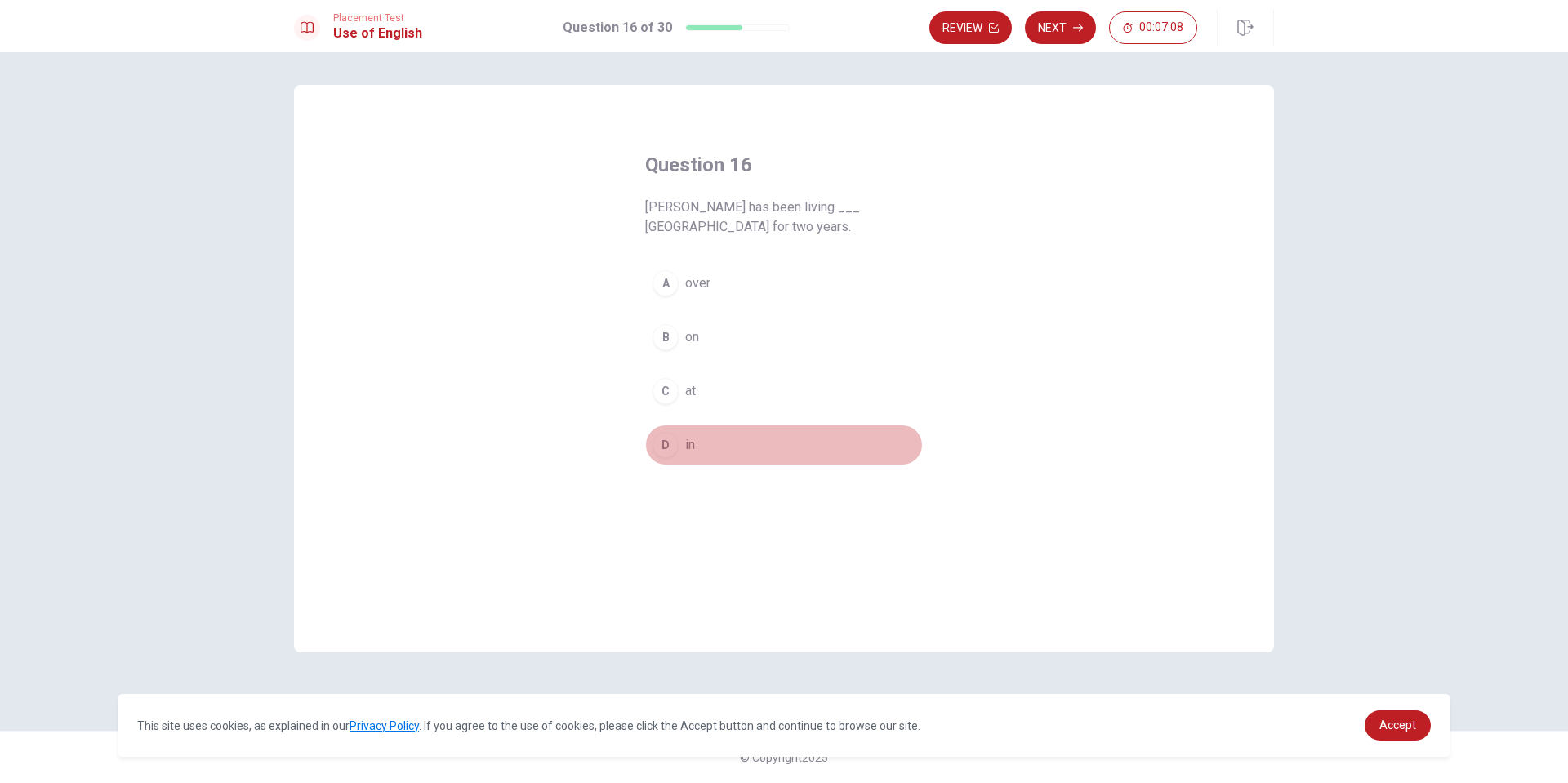
click at [679, 439] on button "D in" at bounding box center [783, 444] width 277 height 41
click at [1070, 29] on button "Next" at bounding box center [1060, 28] width 71 height 33
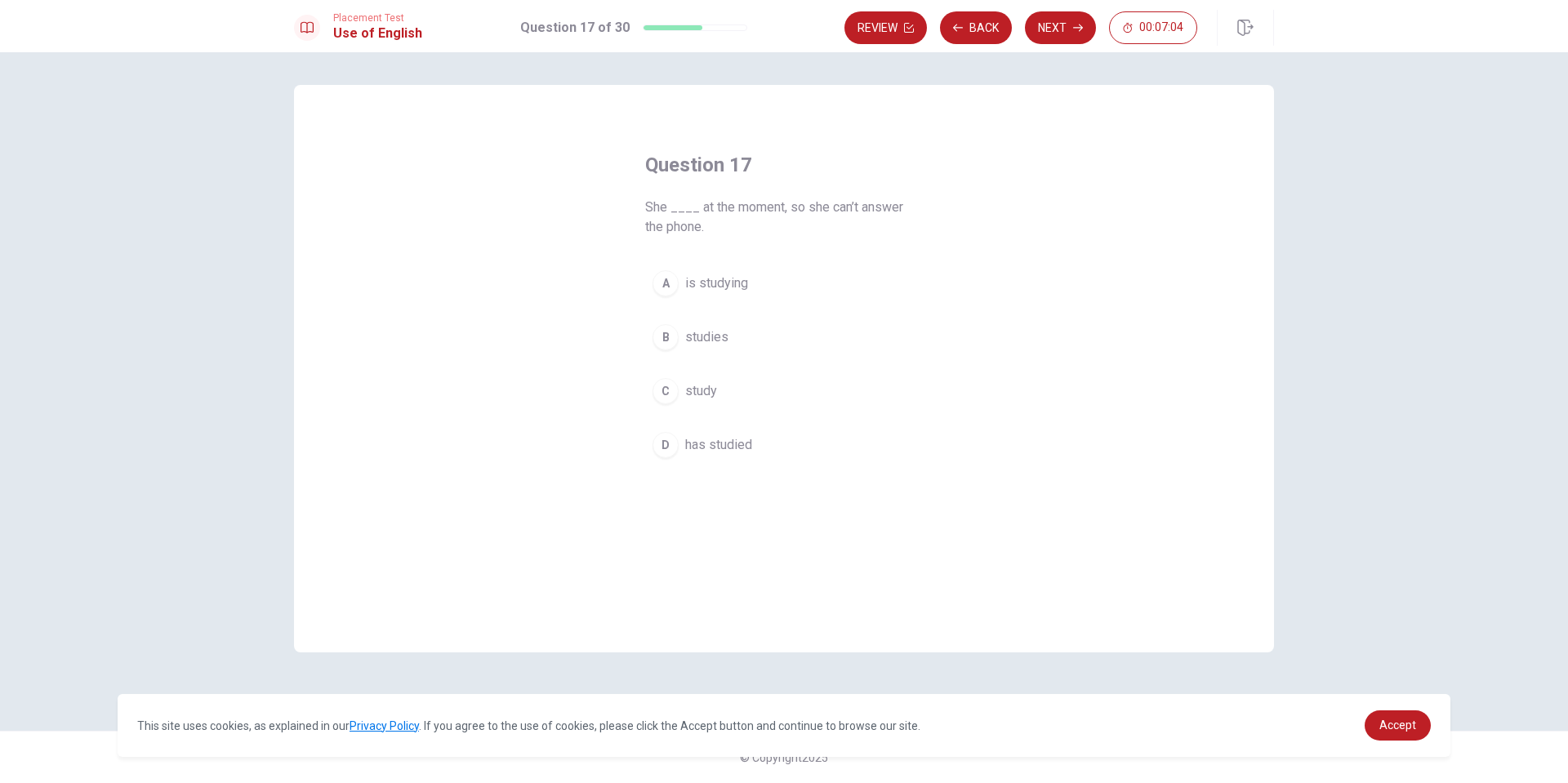
click at [668, 284] on div "A" at bounding box center [665, 283] width 26 height 26
click at [1067, 21] on button "Next" at bounding box center [1060, 28] width 71 height 33
click at [666, 314] on div "B" at bounding box center [665, 317] width 26 height 26
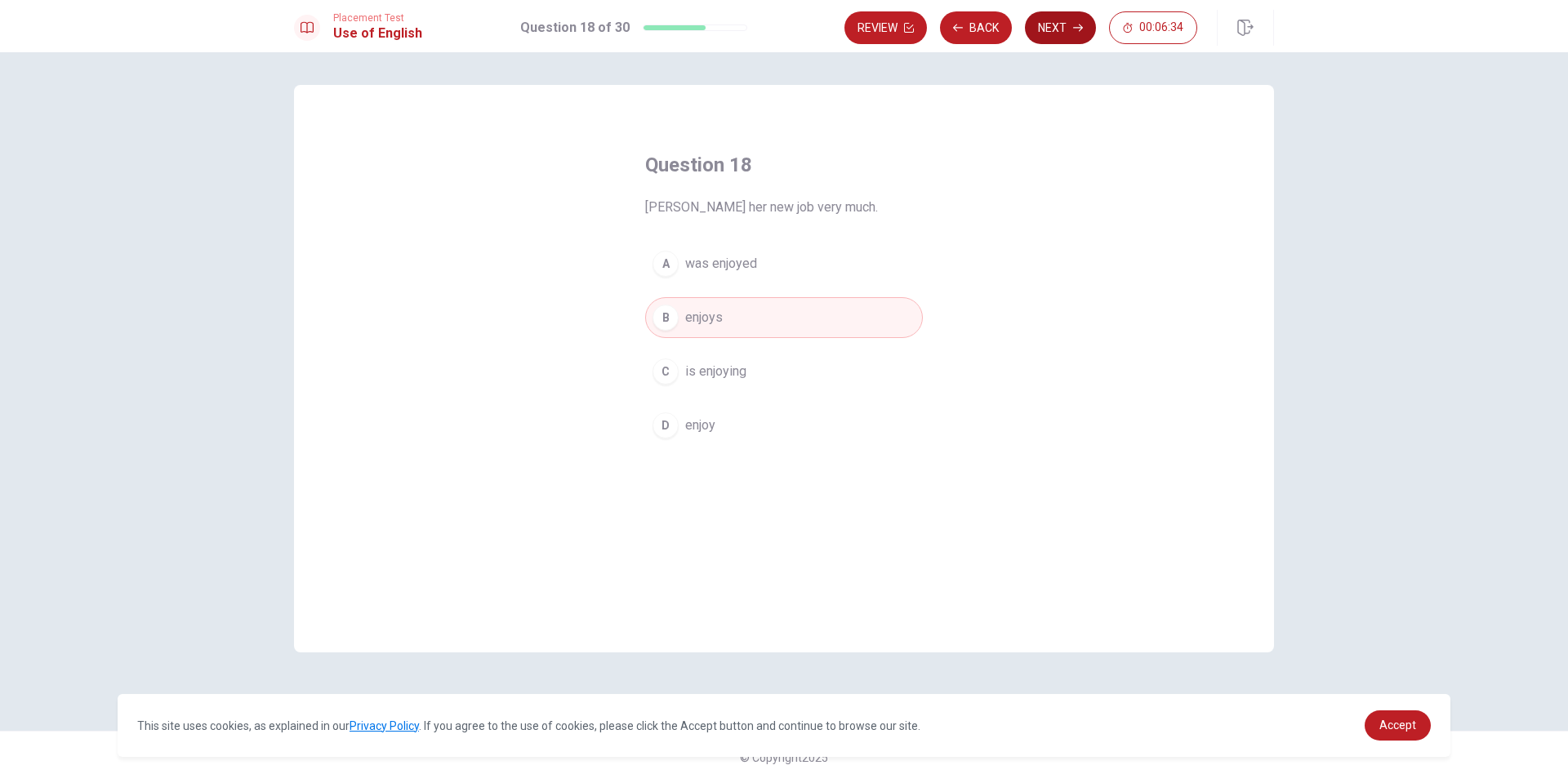
click at [1076, 25] on icon "button" at bounding box center [1078, 28] width 10 height 10
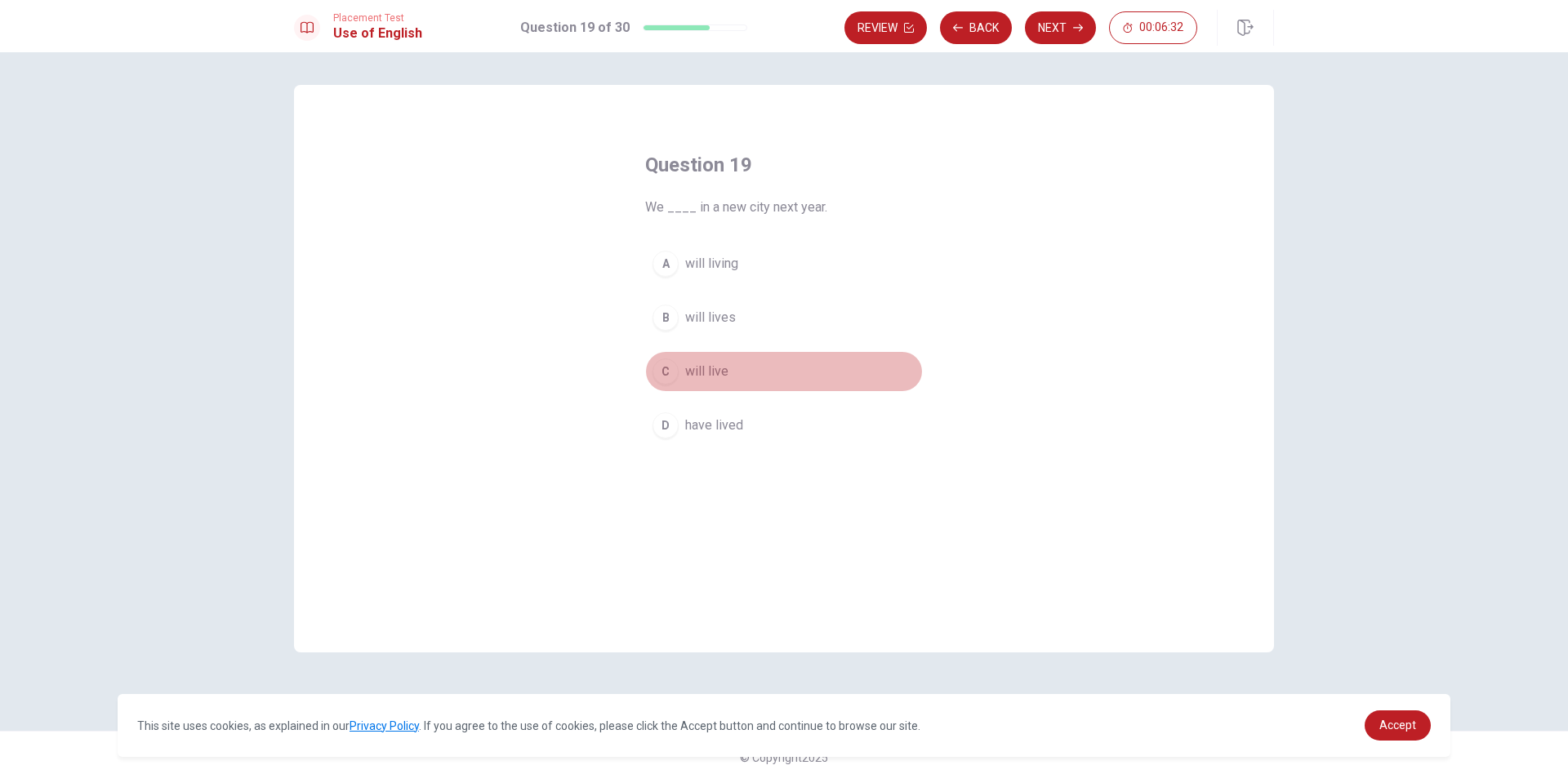
click at [667, 369] on div "C" at bounding box center [665, 371] width 26 height 26
click at [1054, 36] on button "Next" at bounding box center [1060, 28] width 71 height 33
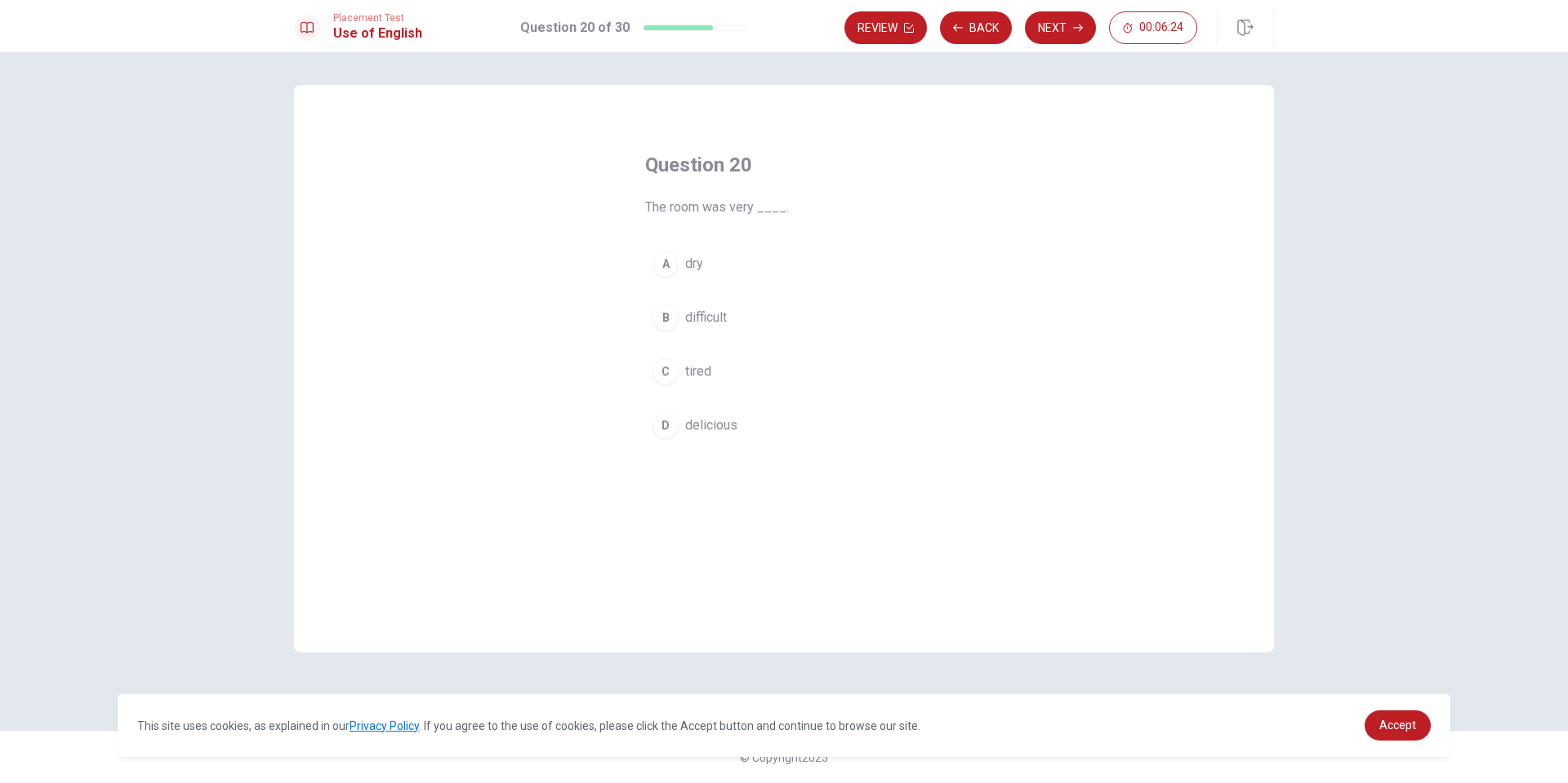
click at [669, 254] on div "A" at bounding box center [665, 263] width 26 height 26
click at [1050, 24] on button "Next" at bounding box center [1060, 28] width 71 height 33
click at [669, 375] on div "C" at bounding box center [665, 371] width 26 height 26
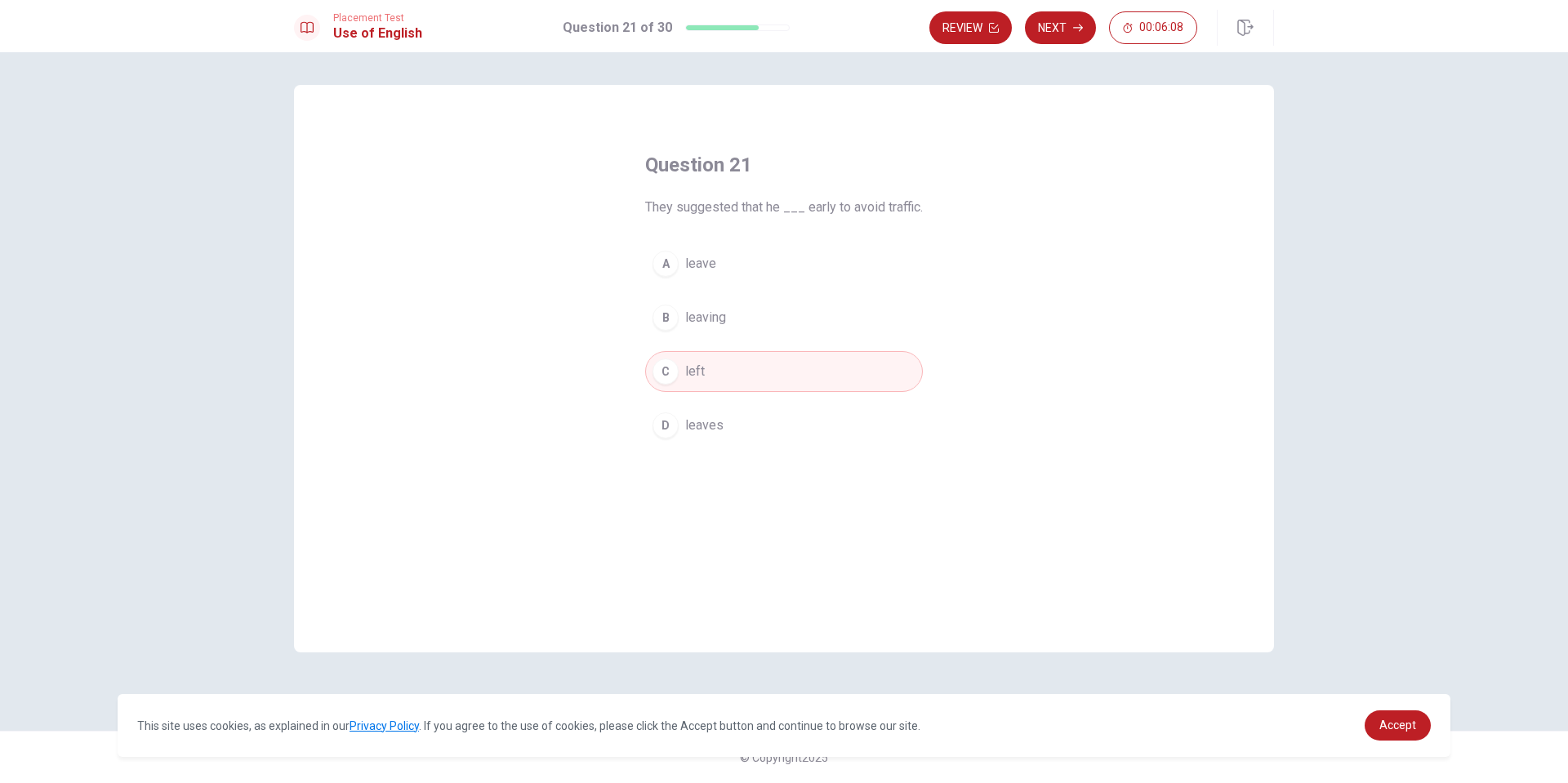
click at [669, 413] on div "D" at bounding box center [665, 425] width 26 height 26
click at [1054, 24] on button "Next" at bounding box center [1060, 28] width 71 height 33
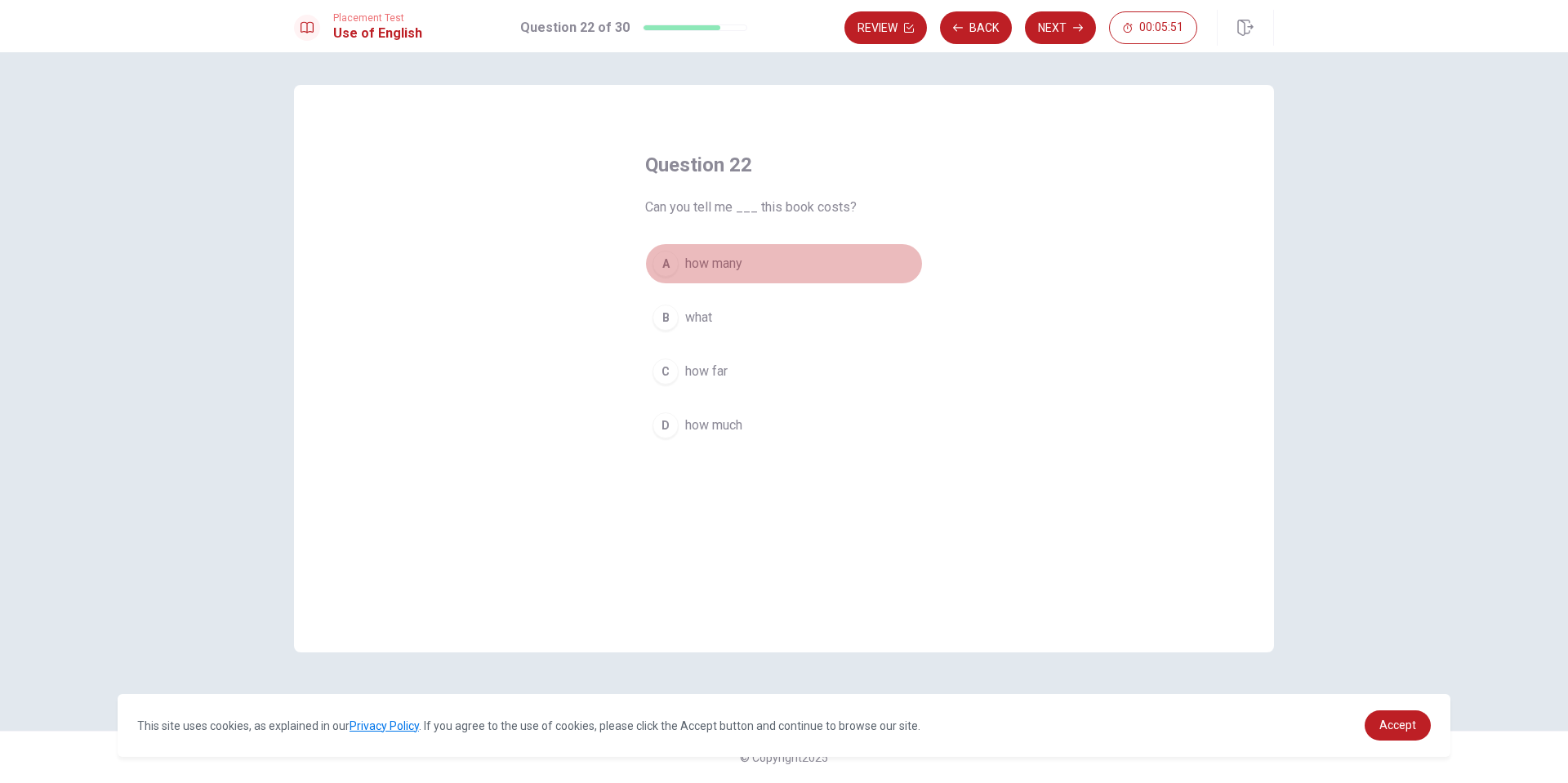
click at [668, 262] on div "A" at bounding box center [665, 263] width 26 height 26
click at [665, 382] on div "C" at bounding box center [665, 371] width 26 height 26
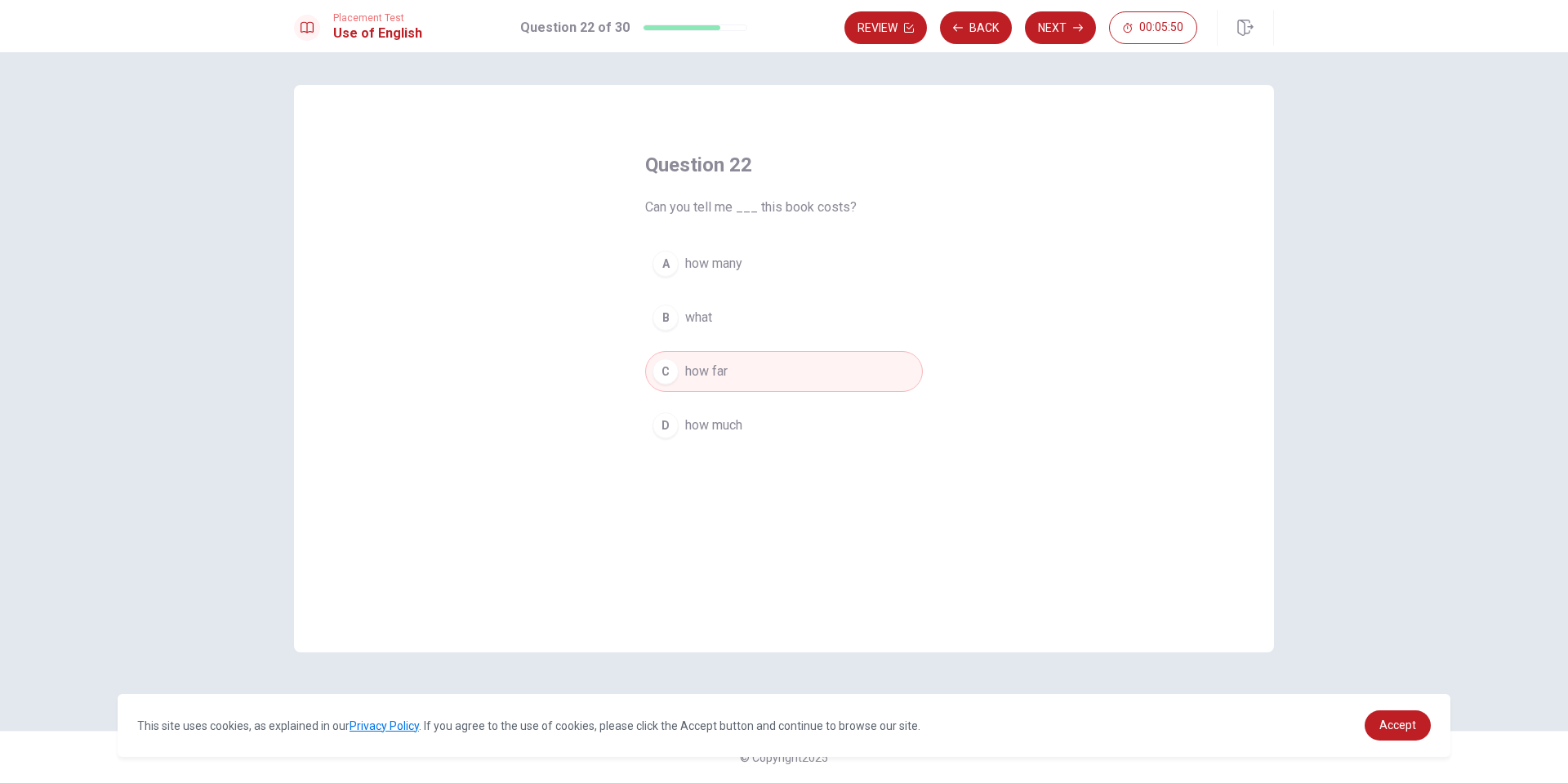
click at [671, 424] on div "D" at bounding box center [665, 425] width 26 height 26
click at [1063, 25] on button "Next" at bounding box center [1060, 28] width 71 height 33
click at [670, 301] on button "B stubborn" at bounding box center [783, 318] width 277 height 41
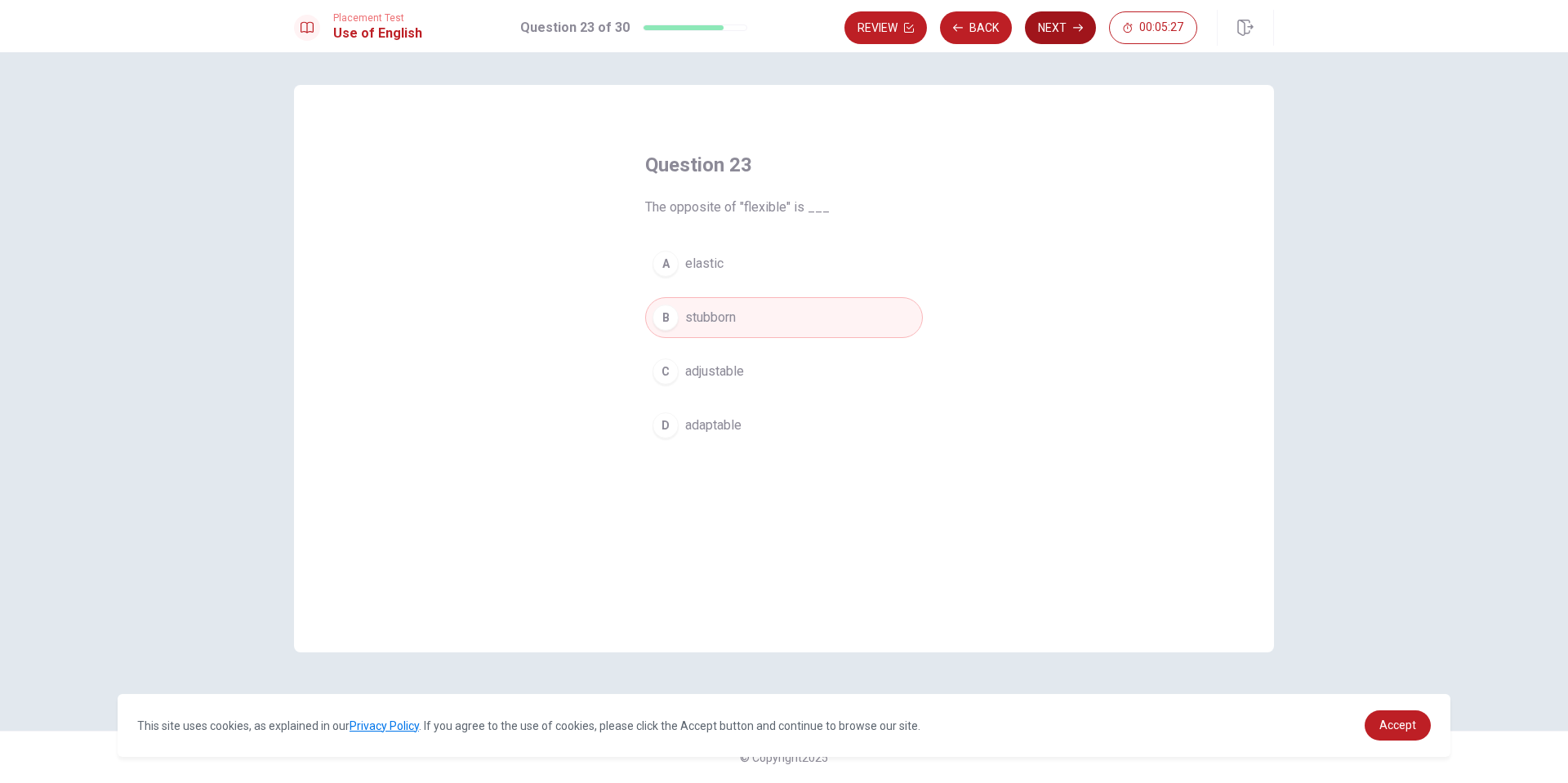
click at [1057, 29] on button "Next" at bounding box center [1060, 28] width 71 height 33
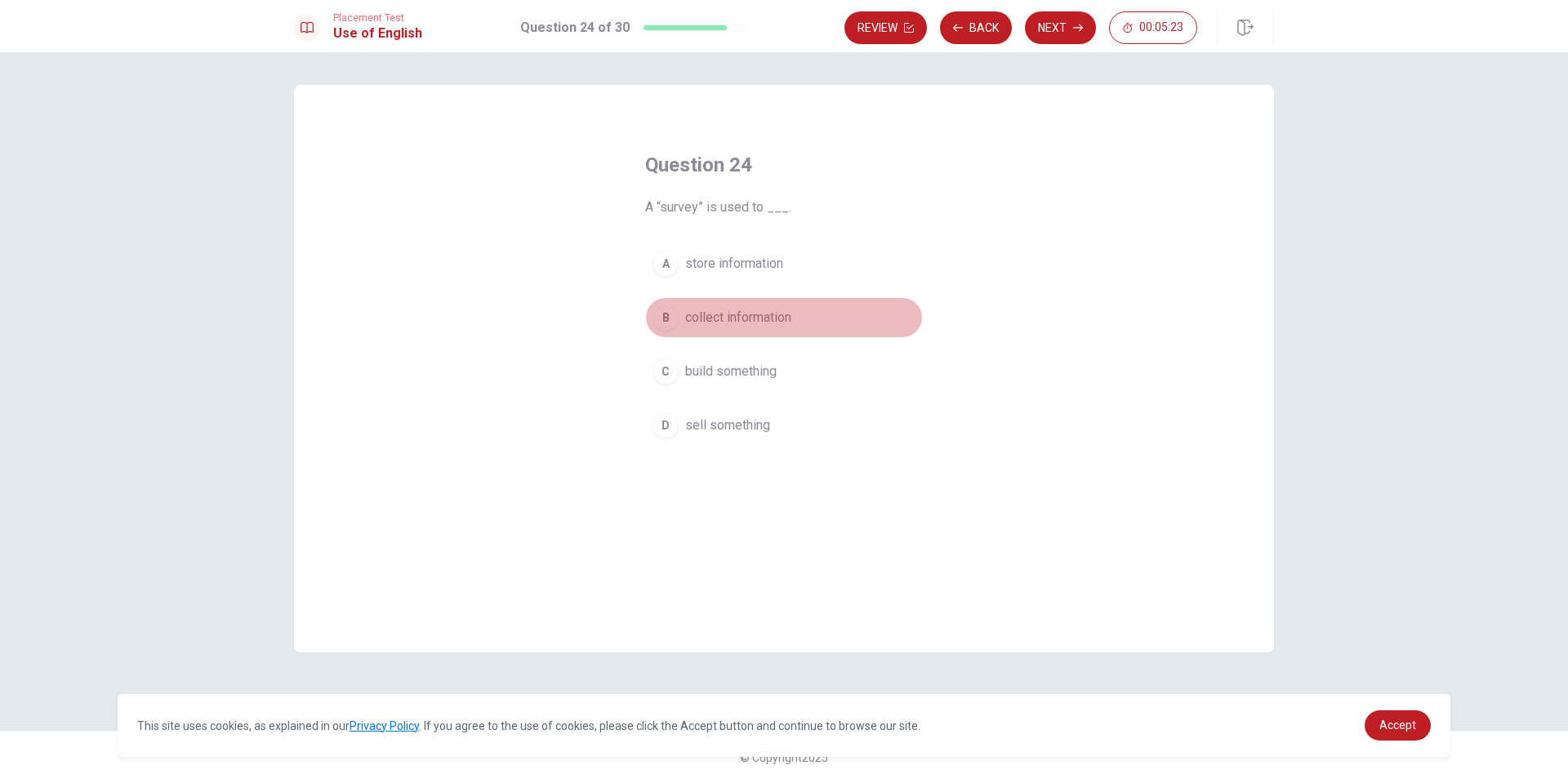
click at [660, 320] on div "B" at bounding box center [665, 317] width 26 height 26
click at [1063, 23] on button "Next" at bounding box center [1060, 28] width 71 height 33
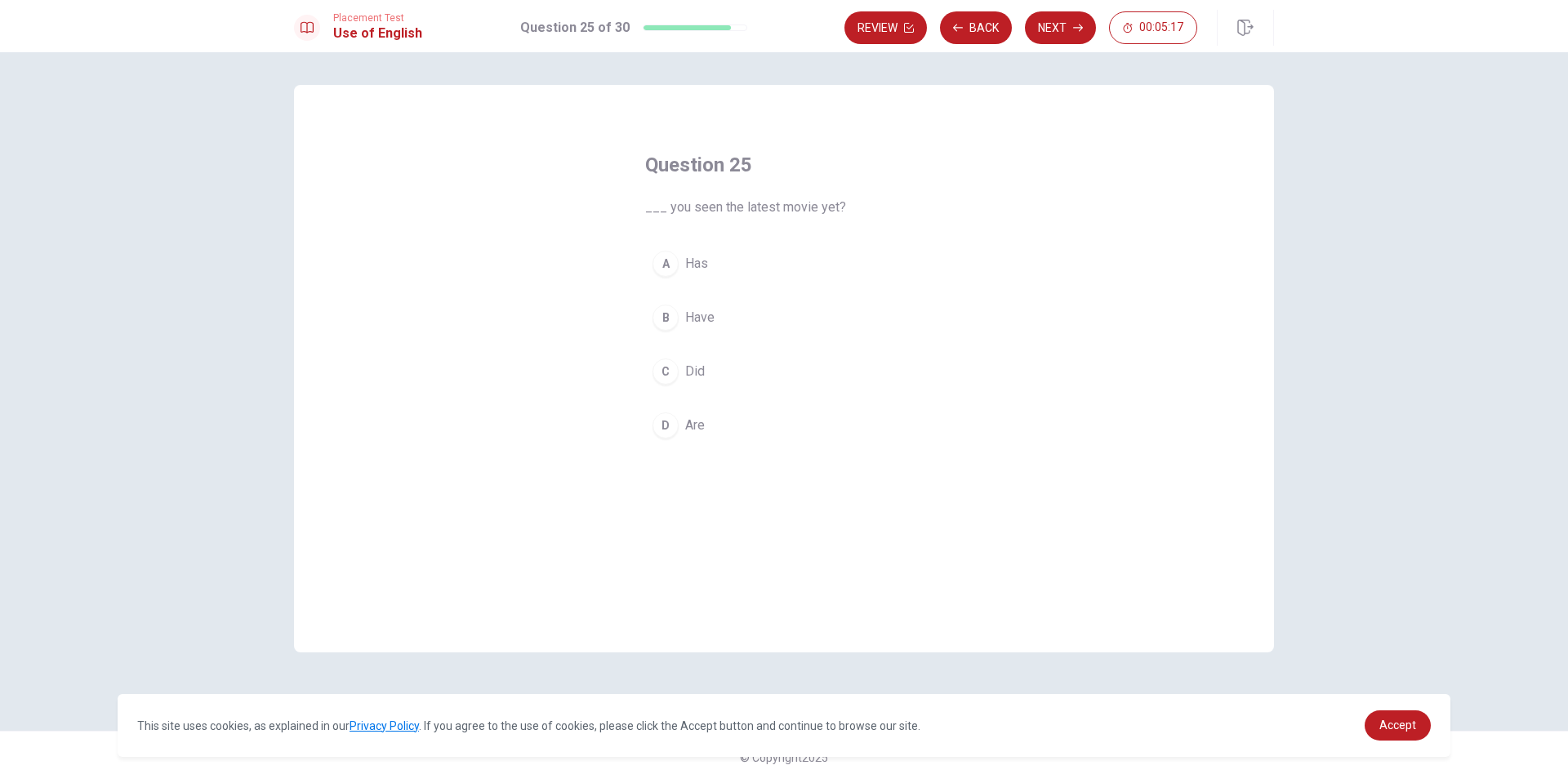
click at [666, 309] on div "B" at bounding box center [665, 317] width 26 height 26
click at [1050, 34] on button "Next" at bounding box center [1060, 28] width 71 height 33
click at [670, 362] on div "C" at bounding box center [665, 371] width 26 height 26
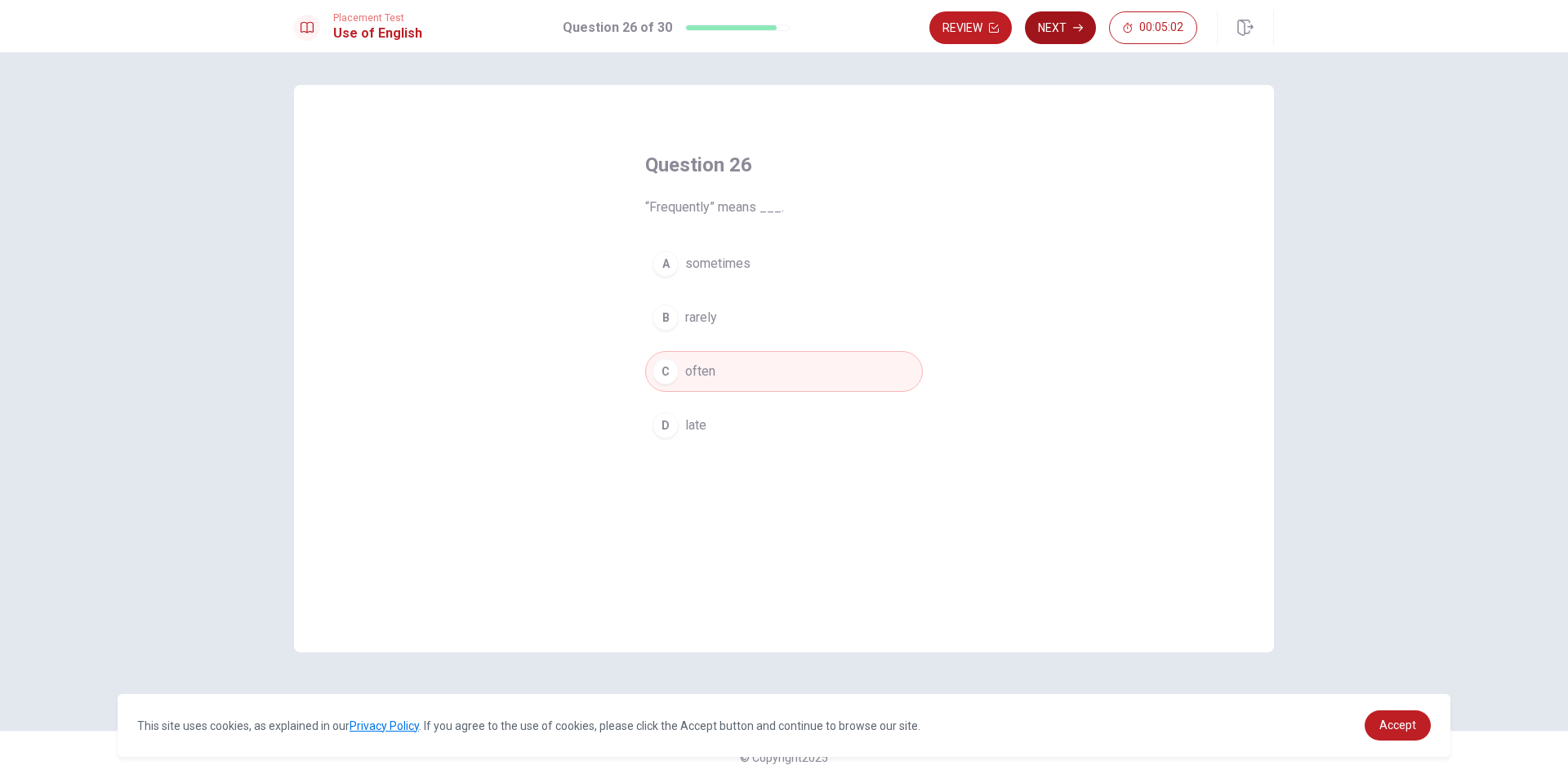
click at [1048, 22] on button "Next" at bounding box center [1060, 28] width 71 height 33
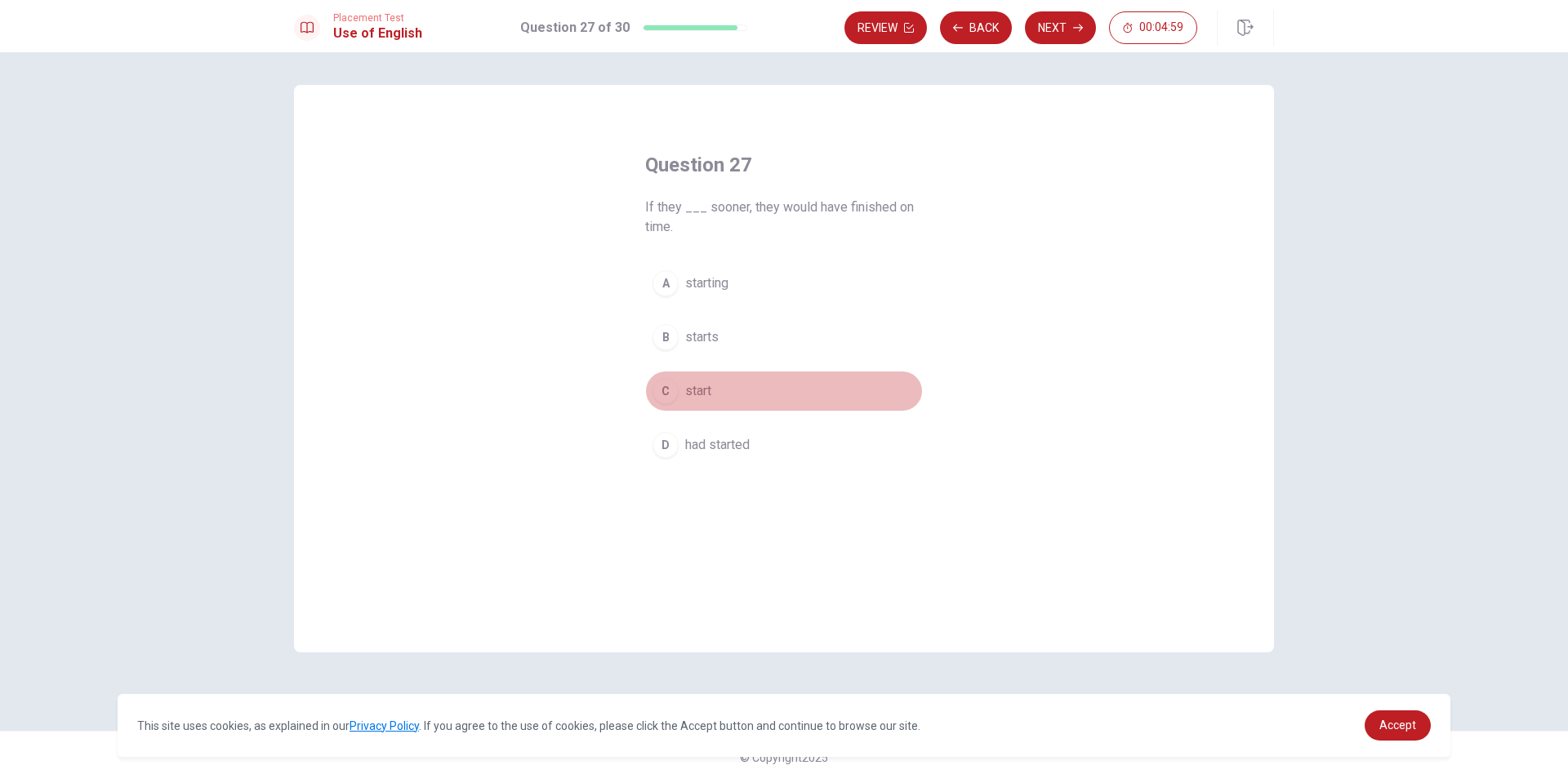
click at [666, 386] on div "C" at bounding box center [665, 391] width 26 height 26
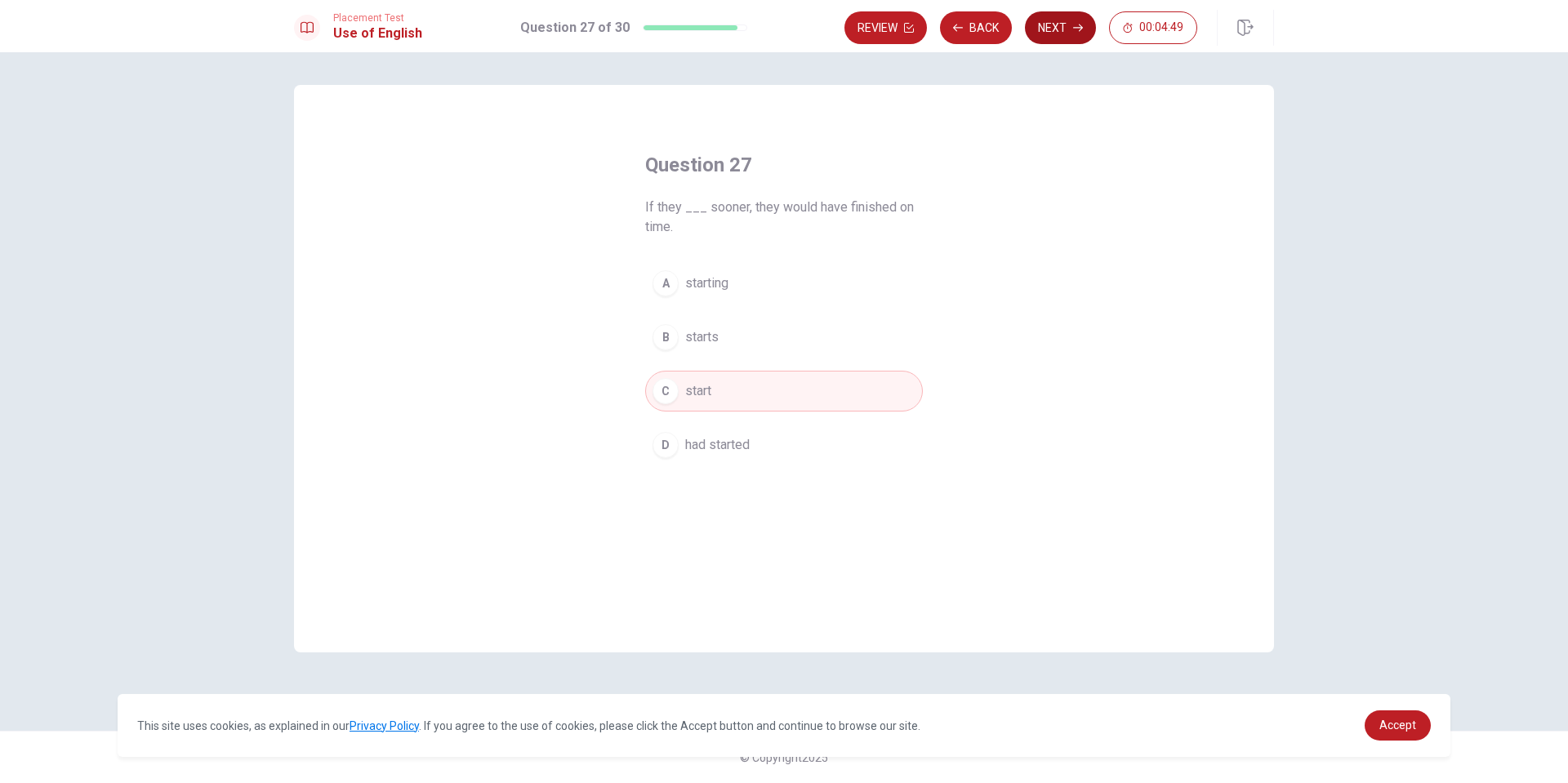
click at [1058, 33] on button "Next" at bounding box center [1060, 28] width 71 height 33
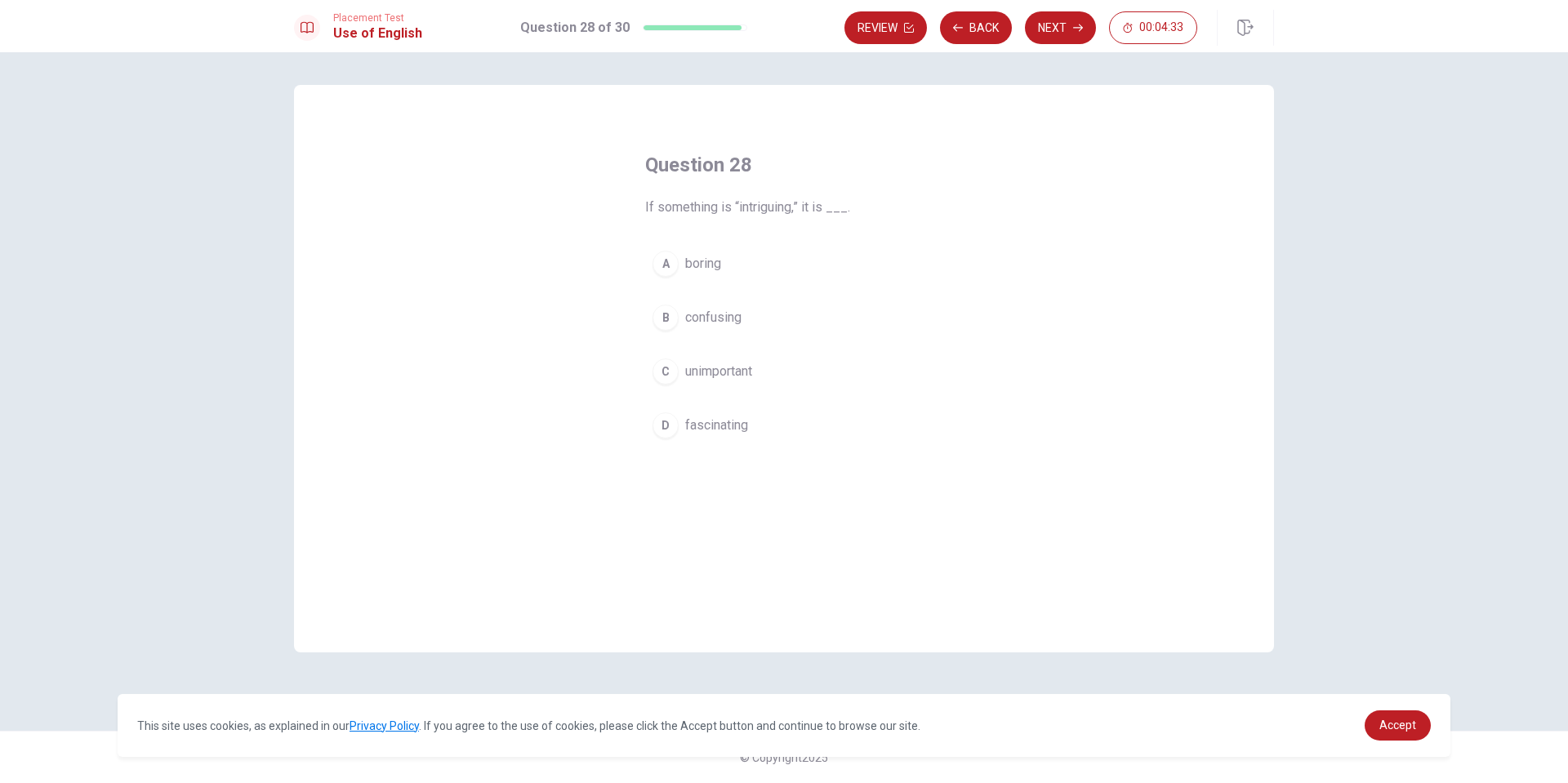
click at [659, 315] on div "B" at bounding box center [665, 317] width 26 height 26
click at [1064, 26] on button "Next" at bounding box center [1060, 28] width 71 height 33
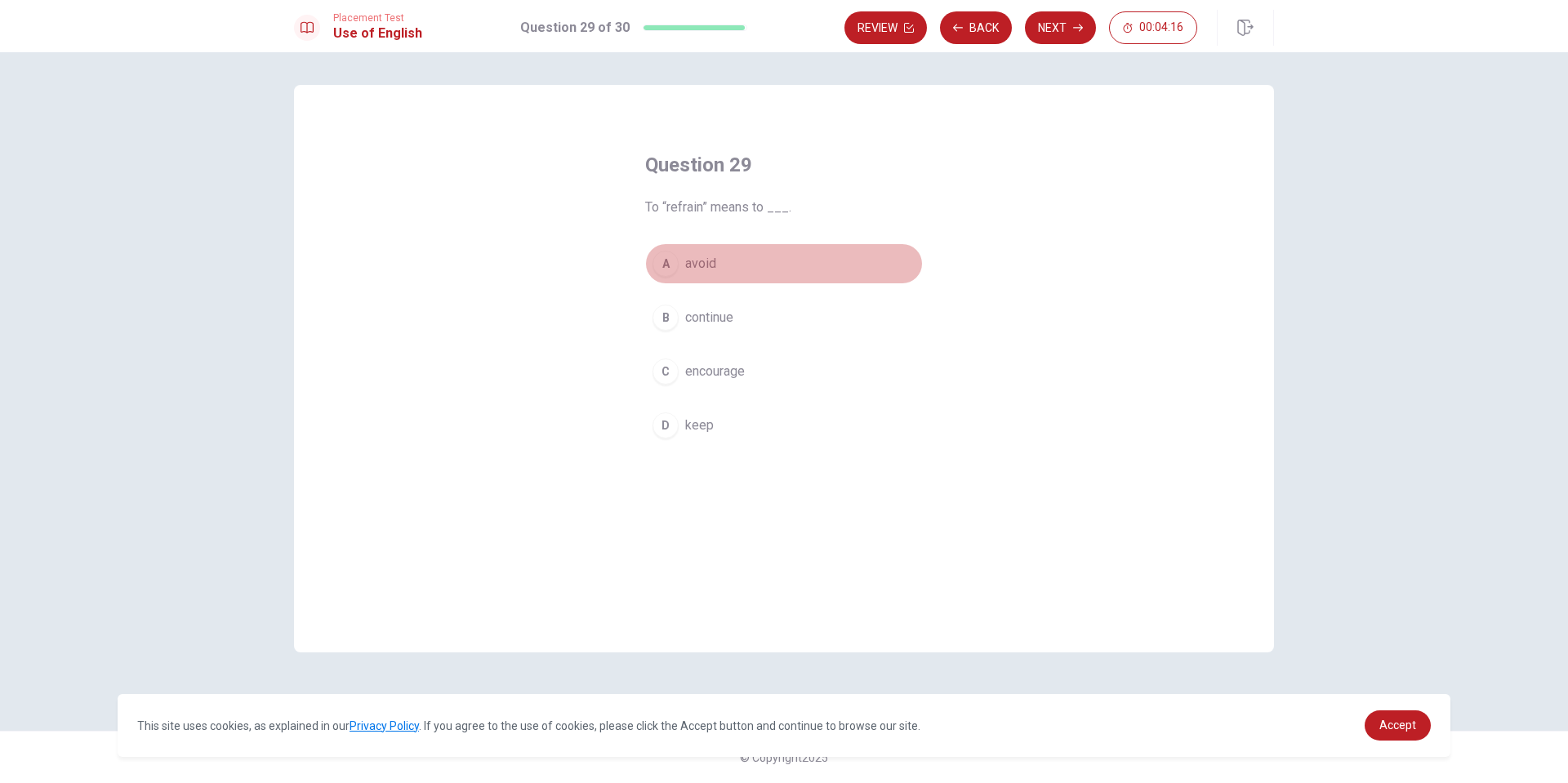
click at [665, 257] on div "A" at bounding box center [665, 263] width 26 height 26
click at [1080, 32] on icon "button" at bounding box center [1078, 28] width 10 height 10
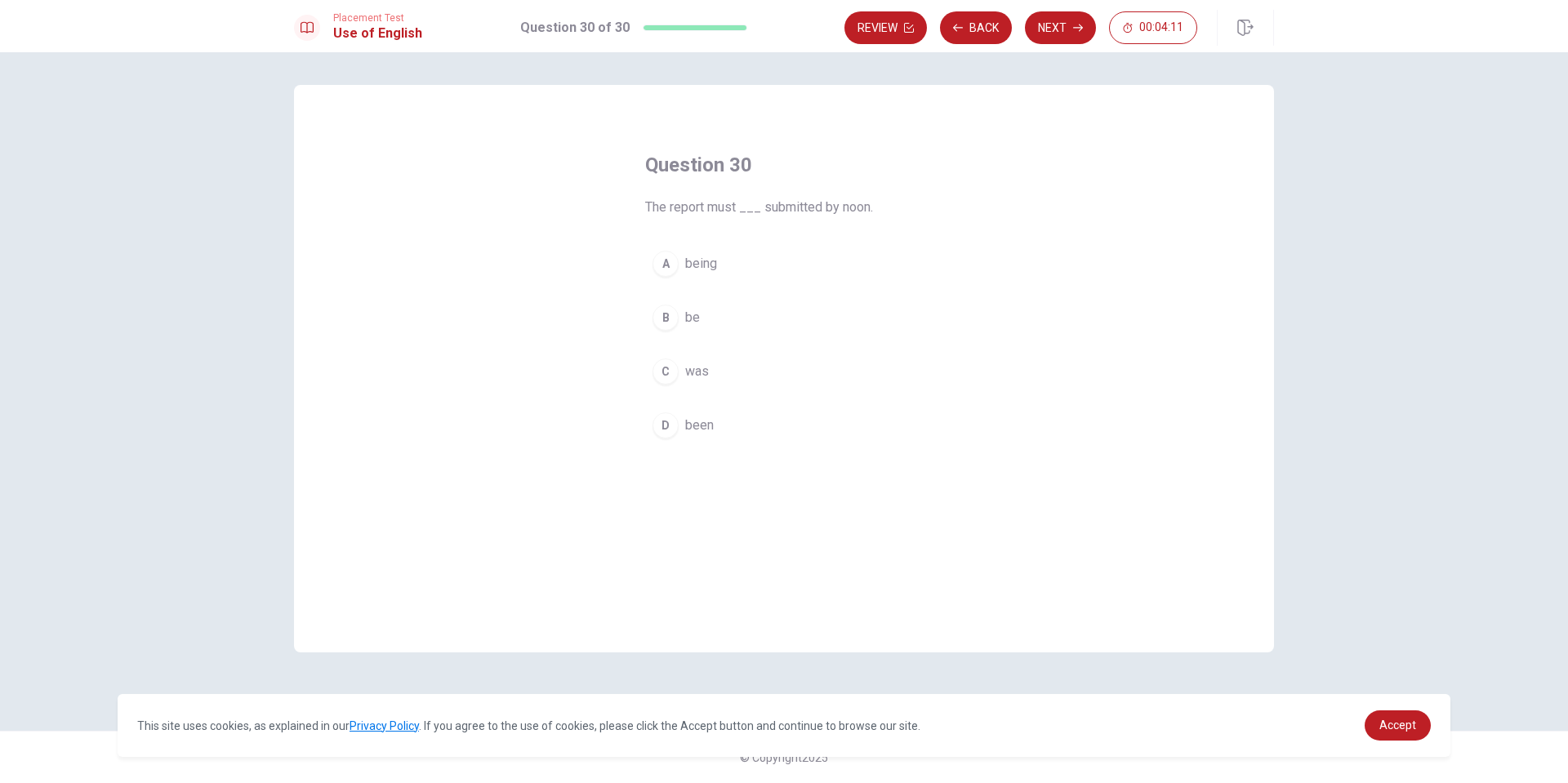
click at [662, 317] on div "B" at bounding box center [665, 317] width 26 height 26
click at [1053, 19] on button "Next" at bounding box center [1060, 28] width 71 height 33
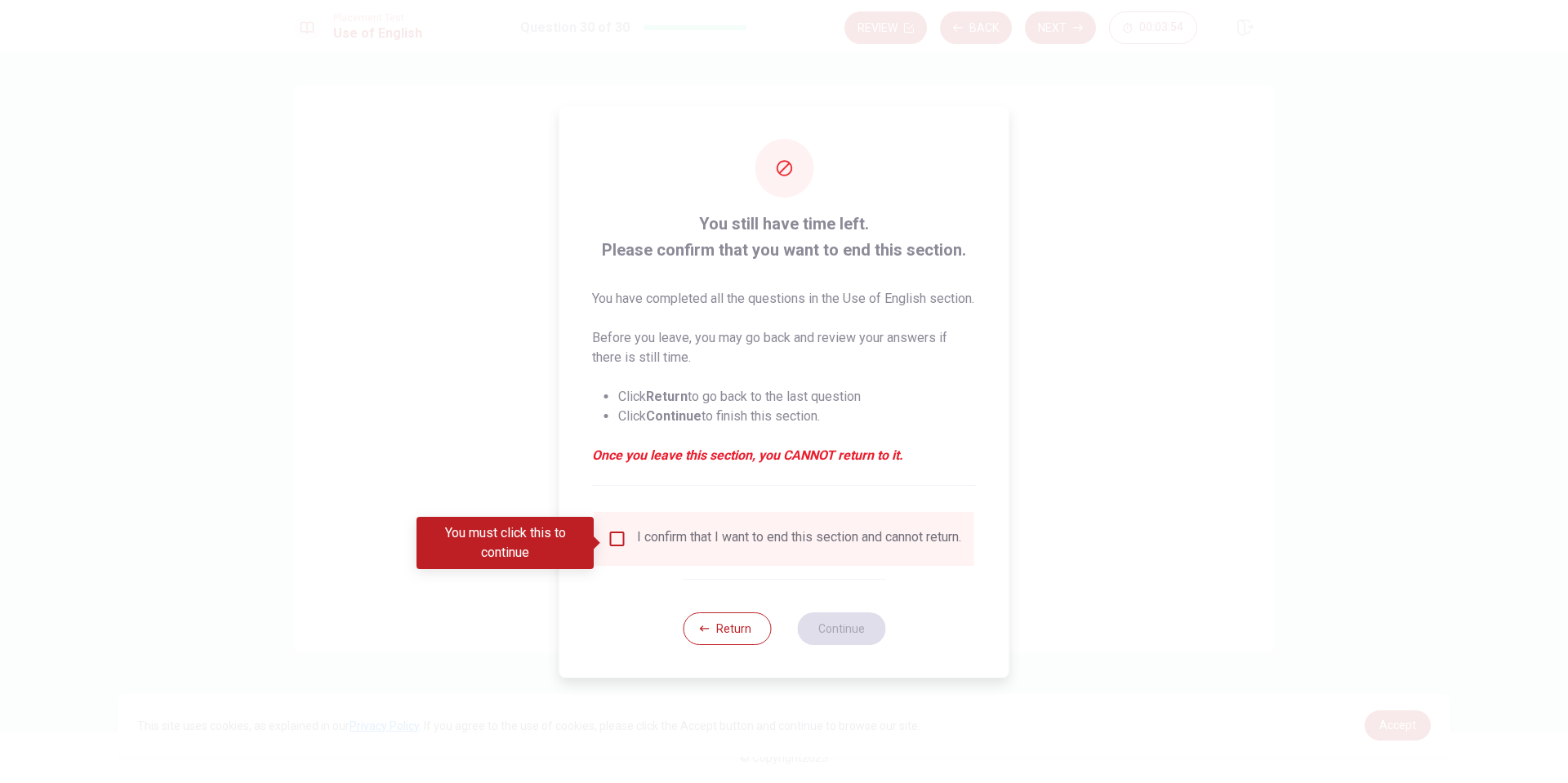
click at [619, 546] on input "You must click this to continue" at bounding box center [617, 538] width 19 height 19
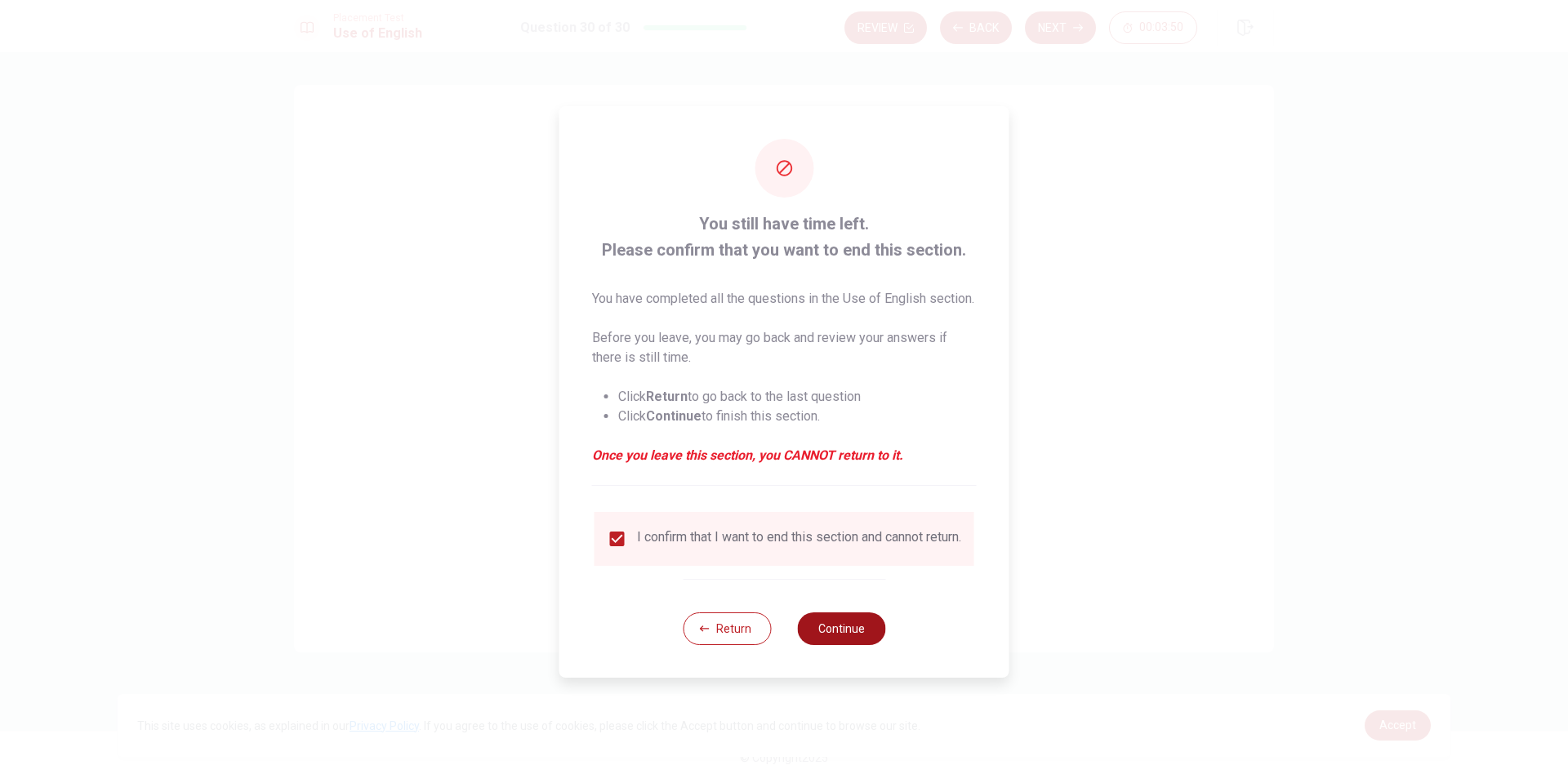
click at [835, 643] on button "Continue" at bounding box center [841, 629] width 88 height 33
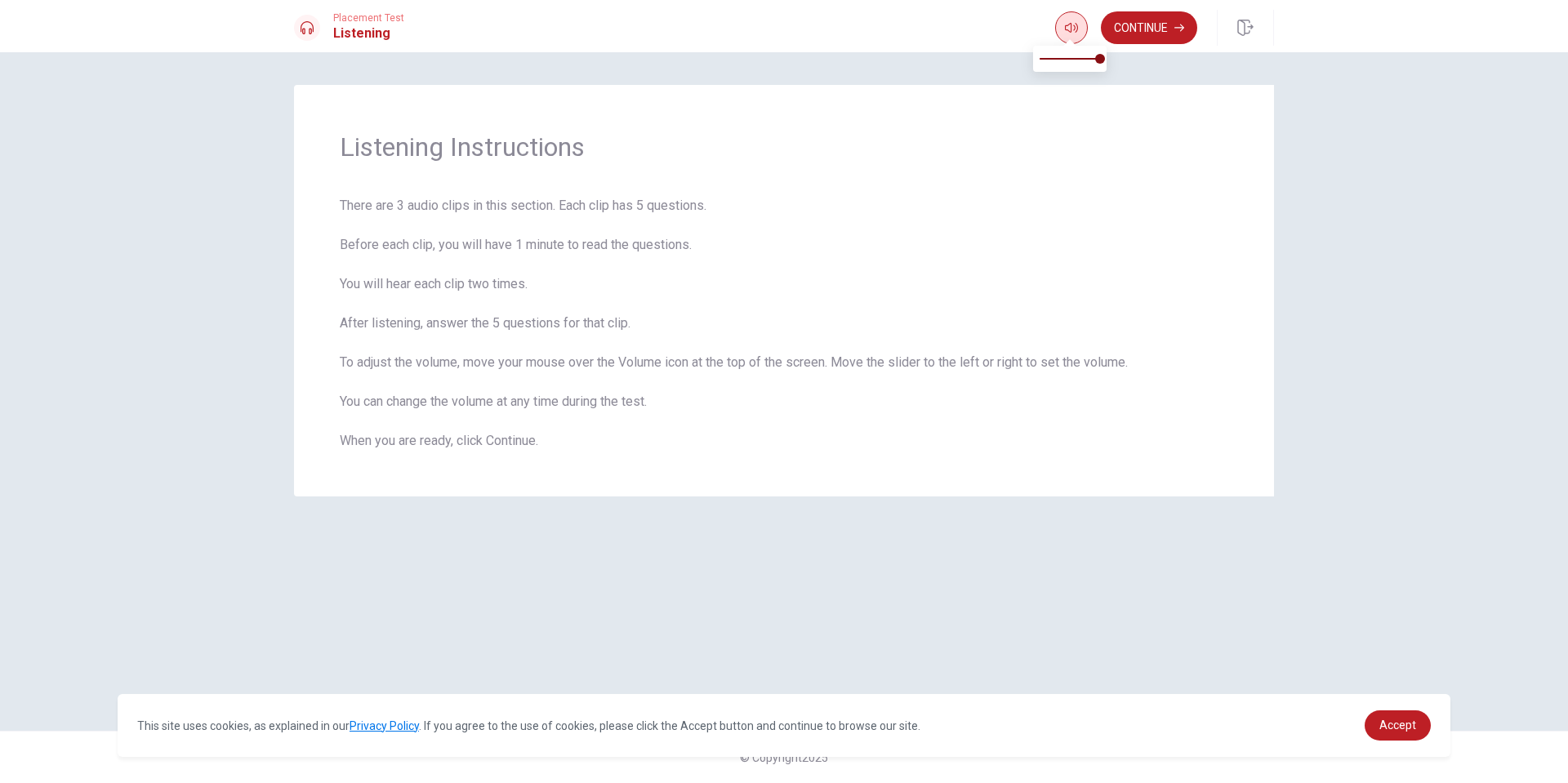
click at [1067, 33] on icon "button" at bounding box center [1072, 28] width 13 height 13
click at [1156, 21] on button "Continue" at bounding box center [1149, 28] width 96 height 33
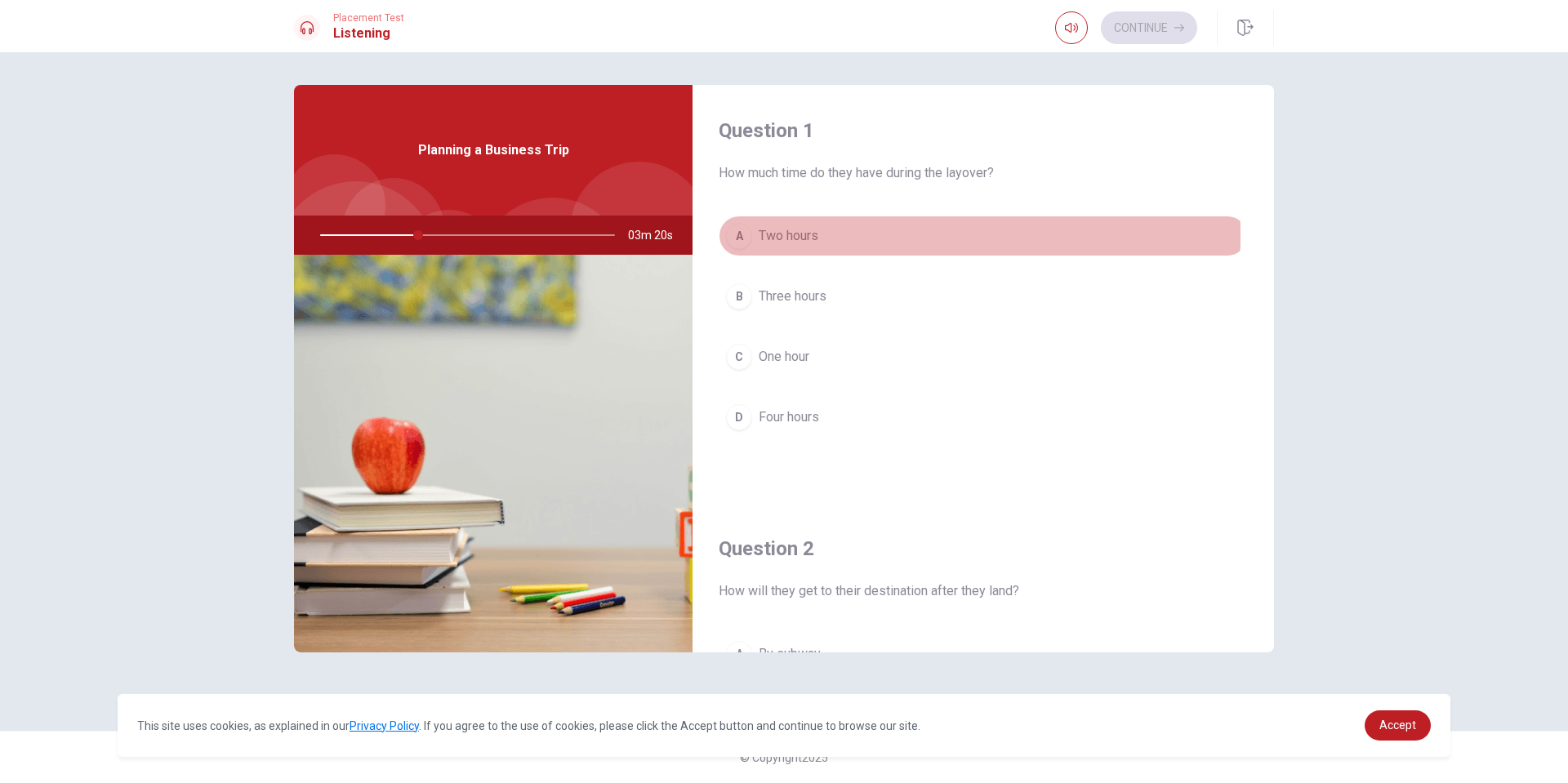
click at [741, 235] on div "A" at bounding box center [738, 235] width 26 height 26
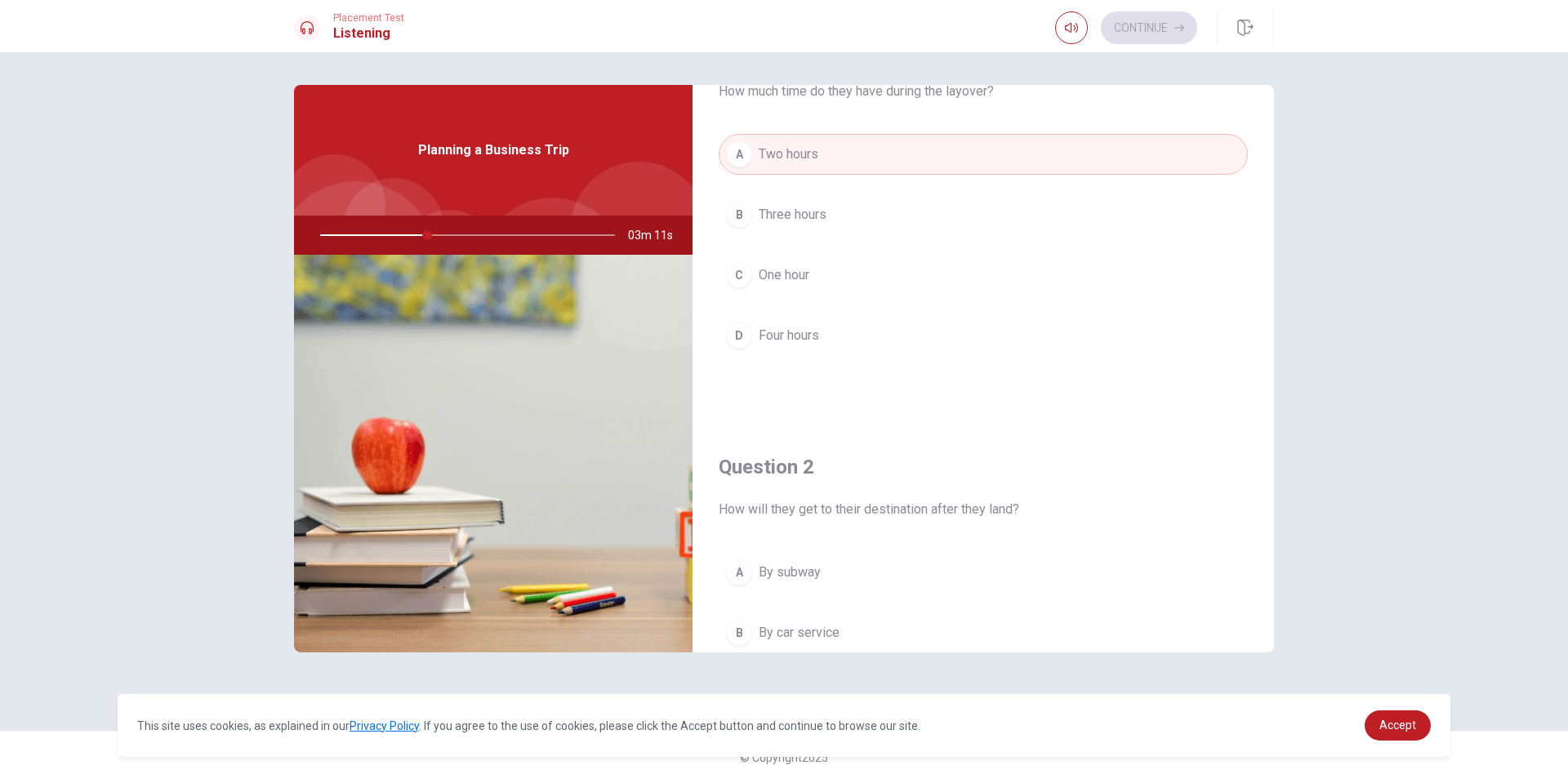
scroll to position [245, 0]
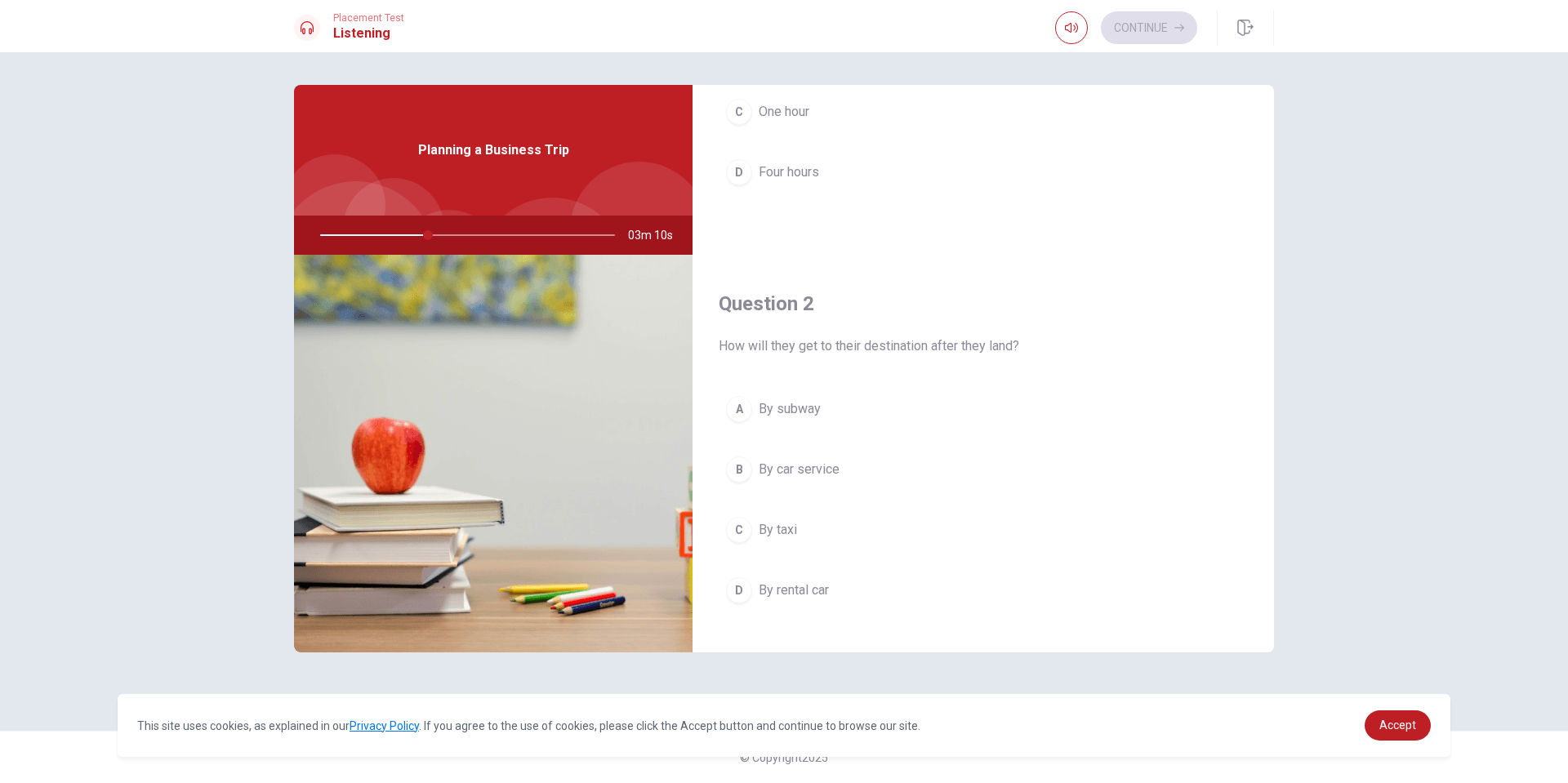
click at [743, 470] on div "B" at bounding box center [738, 469] width 26 height 26
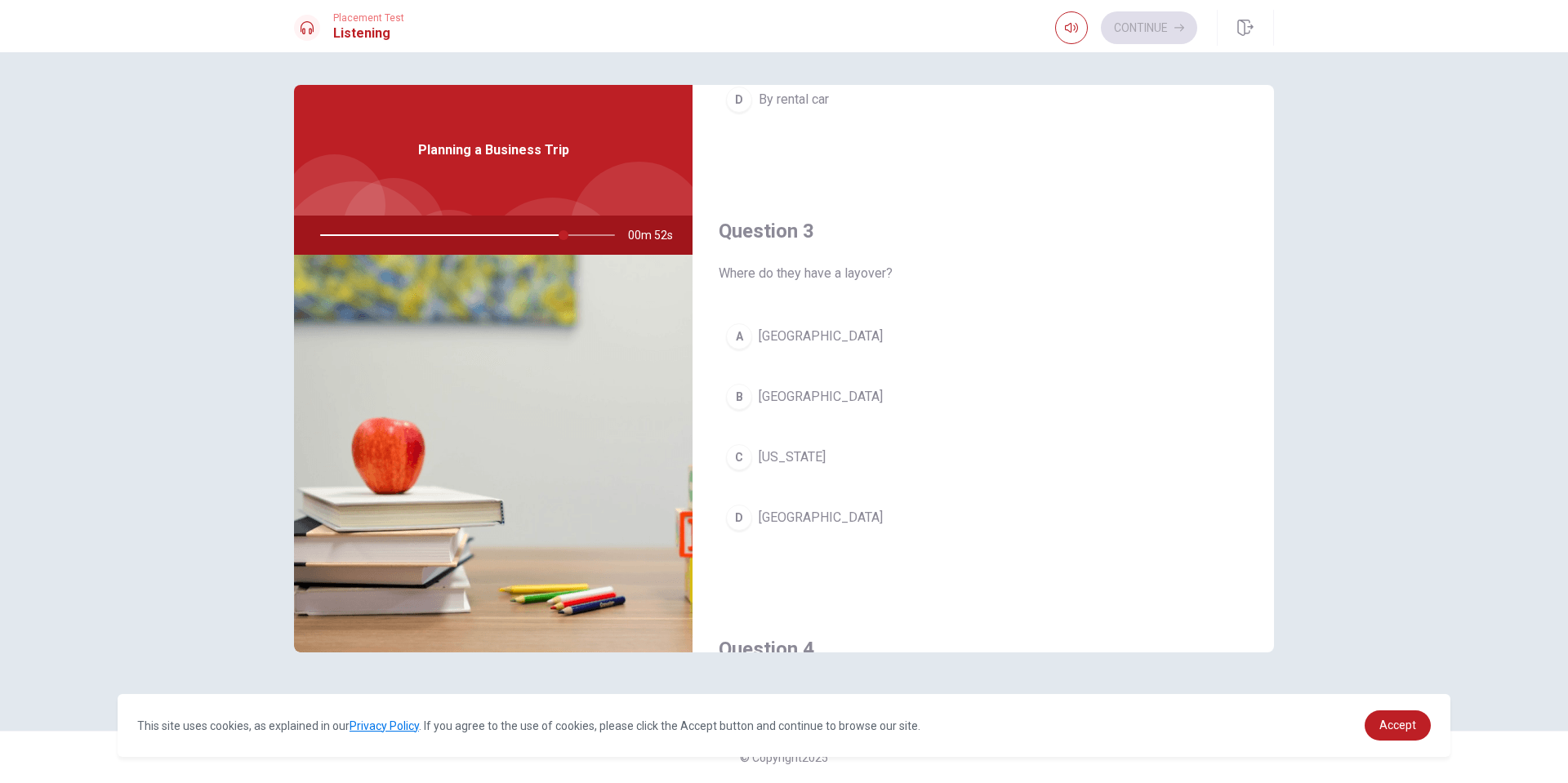
scroll to position [735, 0]
click at [749, 382] on button "B [GEOGRAPHIC_DATA]" at bounding box center [983, 397] width 529 height 41
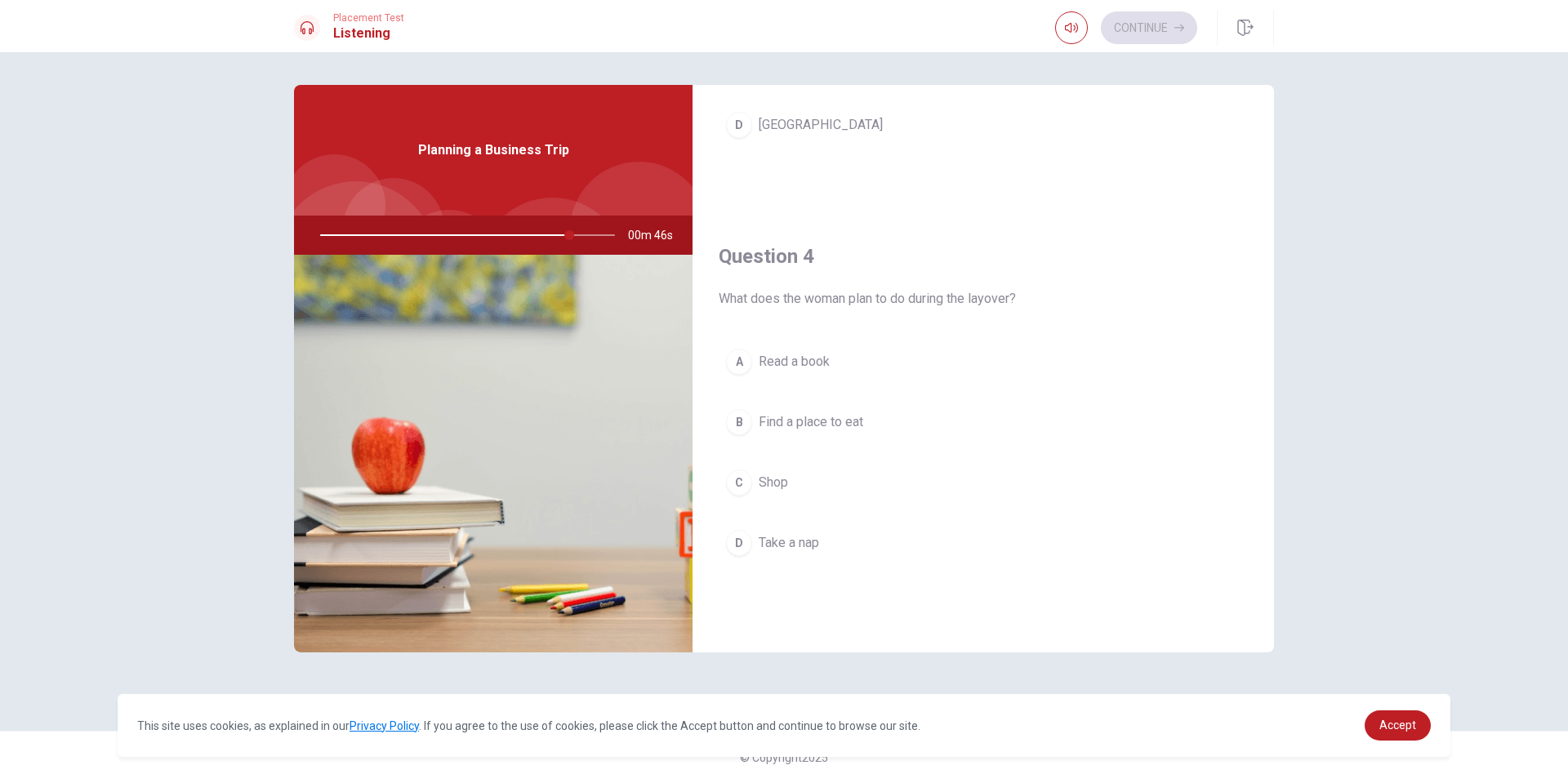
scroll to position [1143, 0]
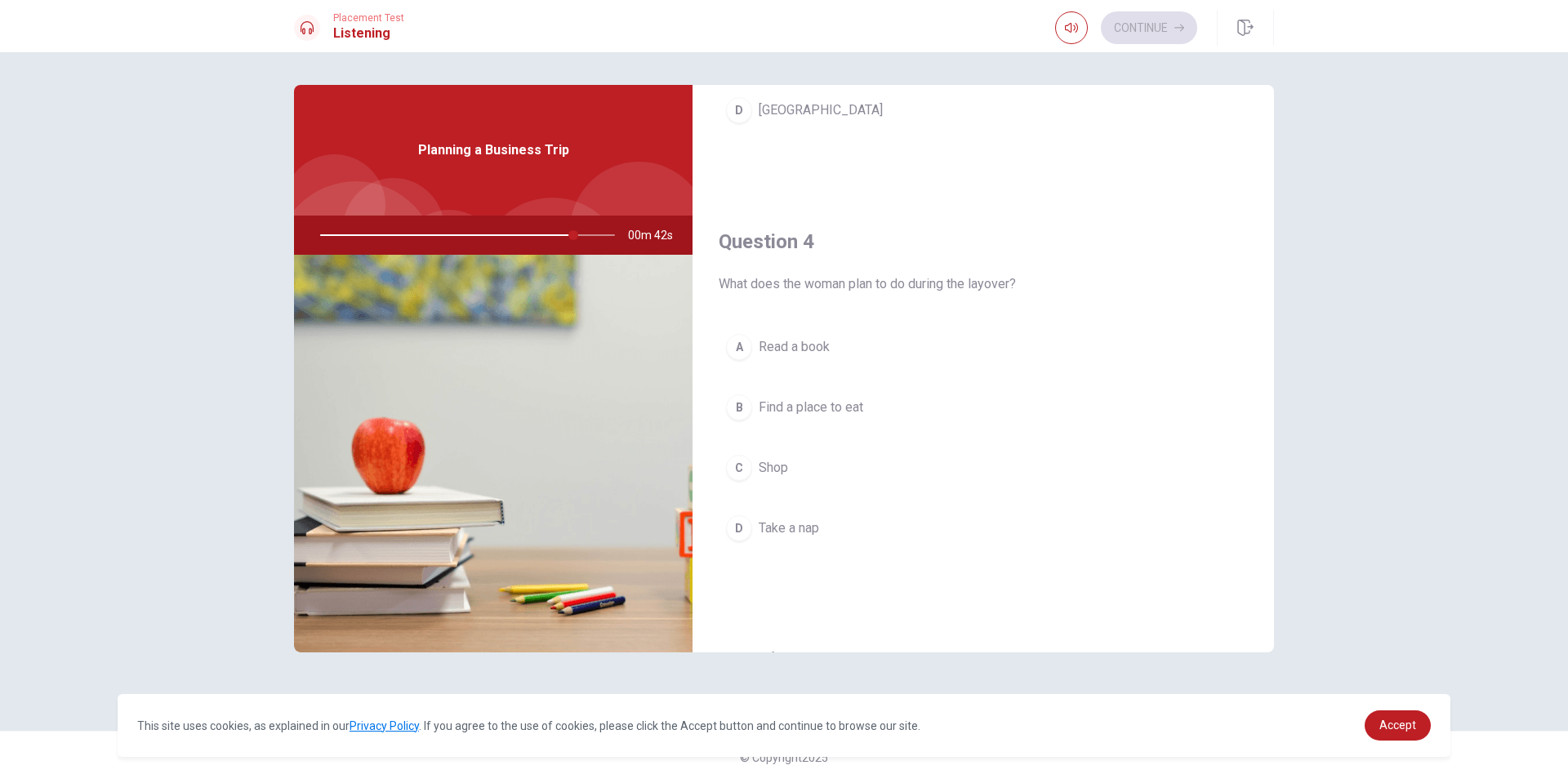
click at [742, 381] on div "A Read a book B Find a place to eat C Shop D Take a nap" at bounding box center [983, 453] width 529 height 254
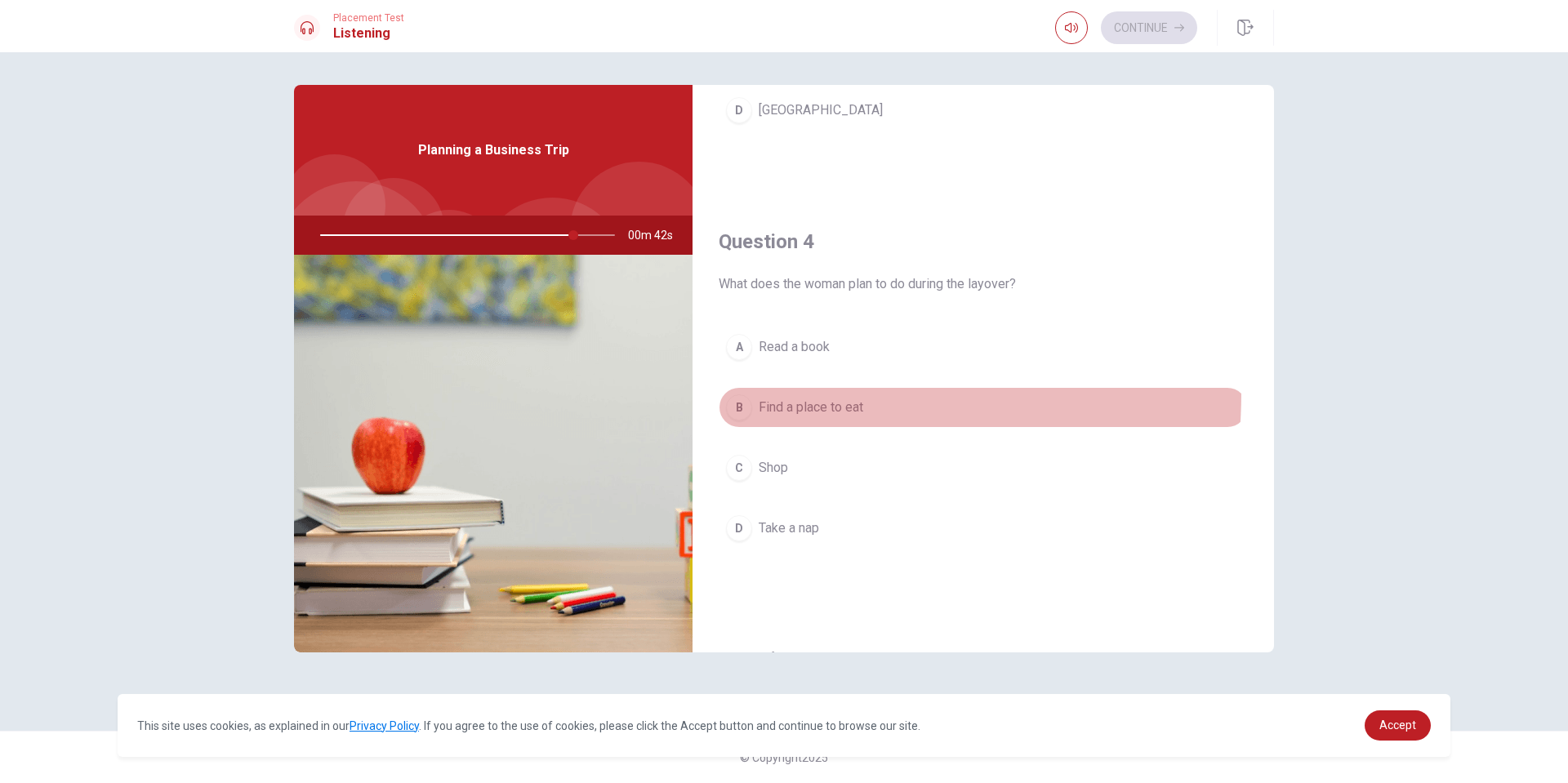
click at [746, 392] on button "B Find a place to eat" at bounding box center [983, 407] width 529 height 41
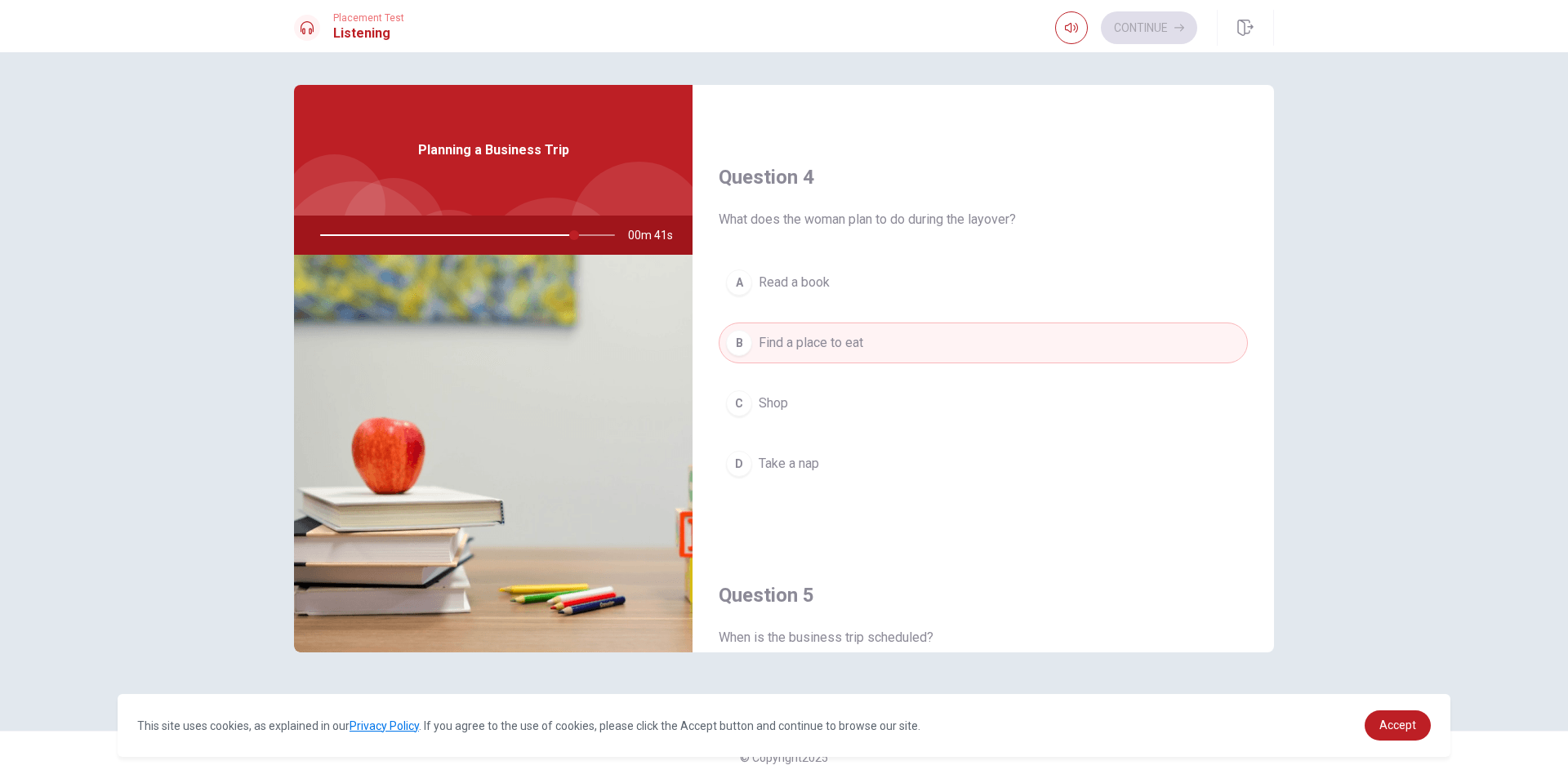
scroll to position [1523, 0]
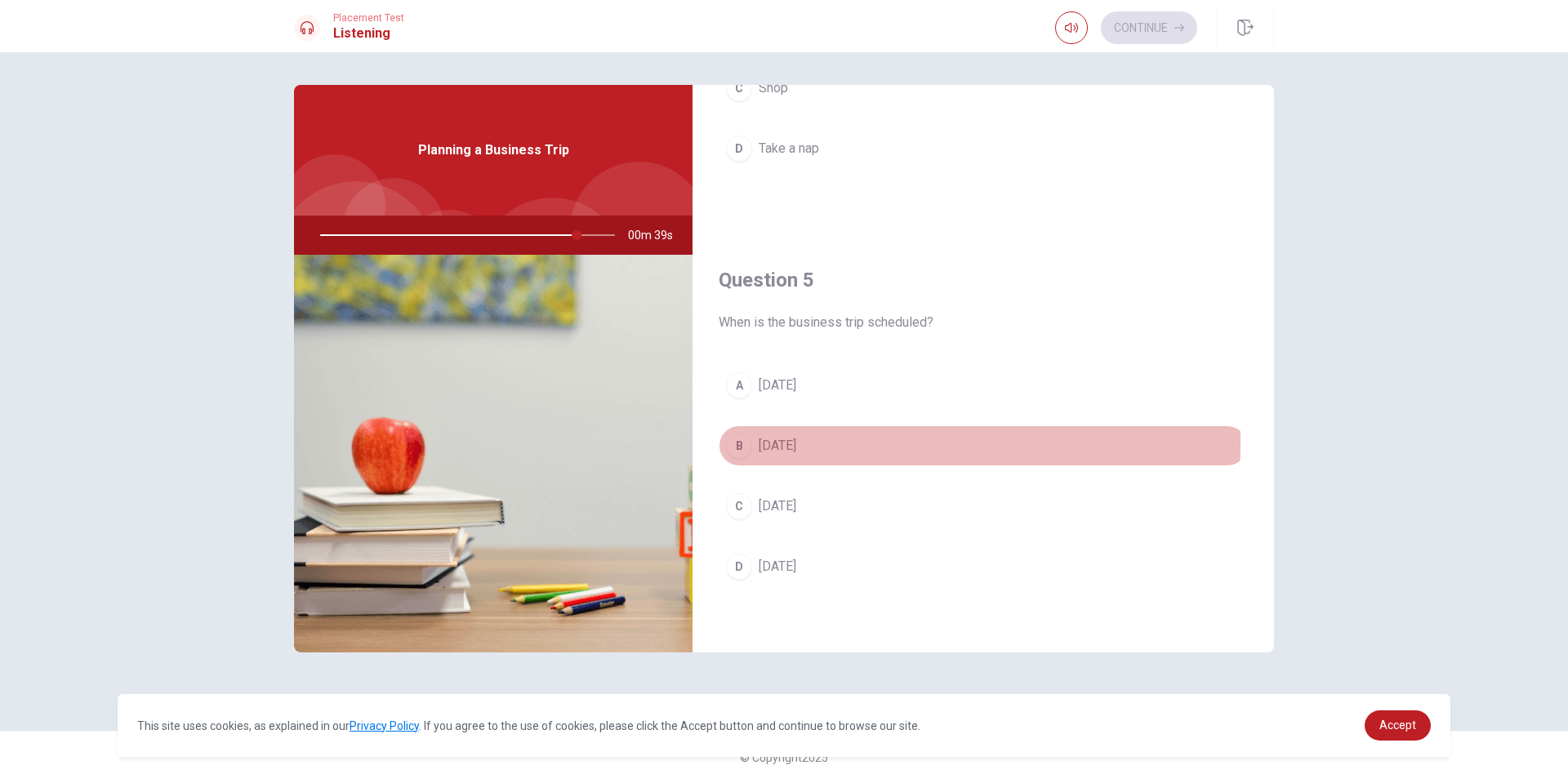
click at [741, 441] on div "B" at bounding box center [738, 445] width 26 height 26
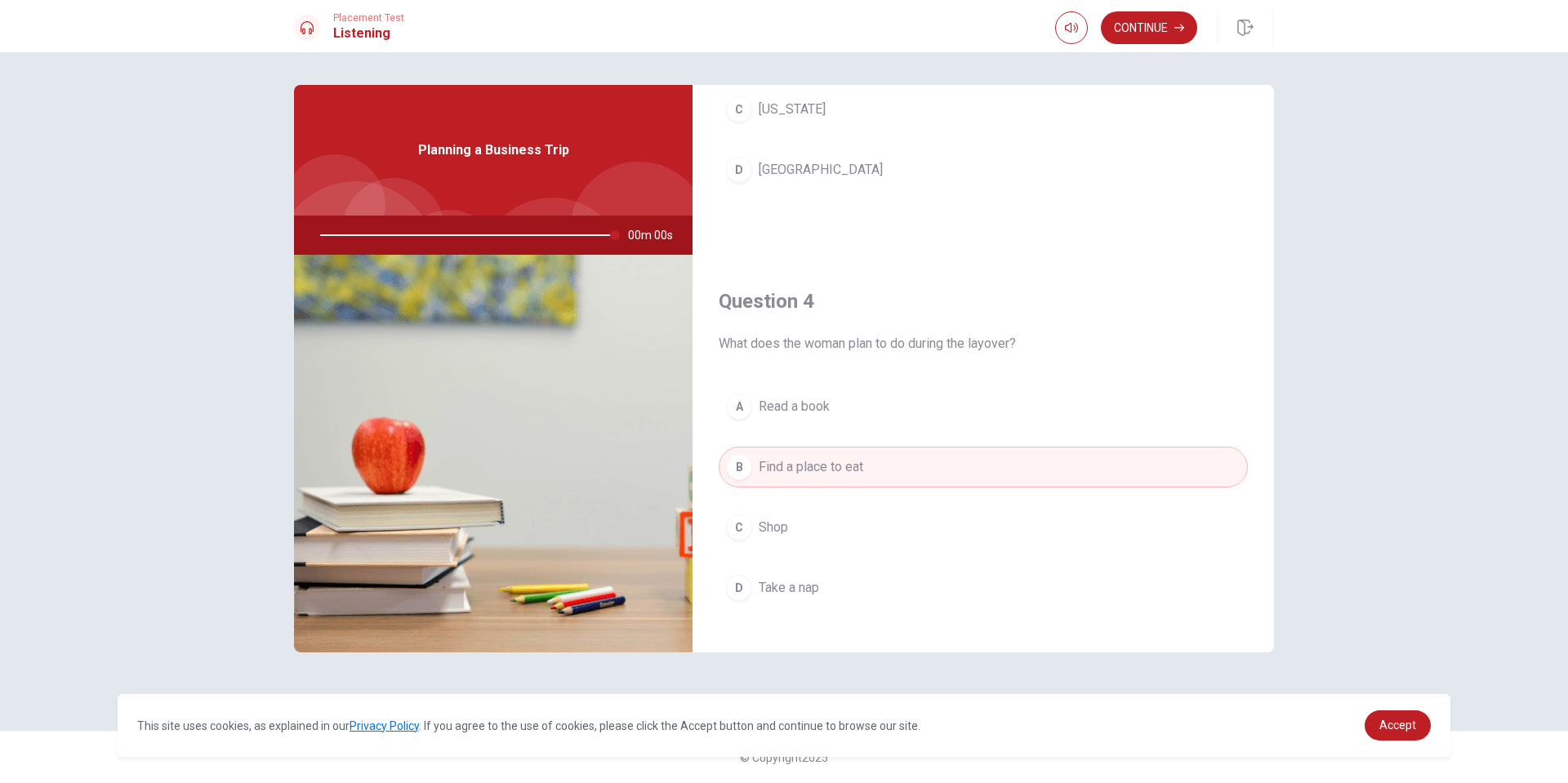
type input "0"
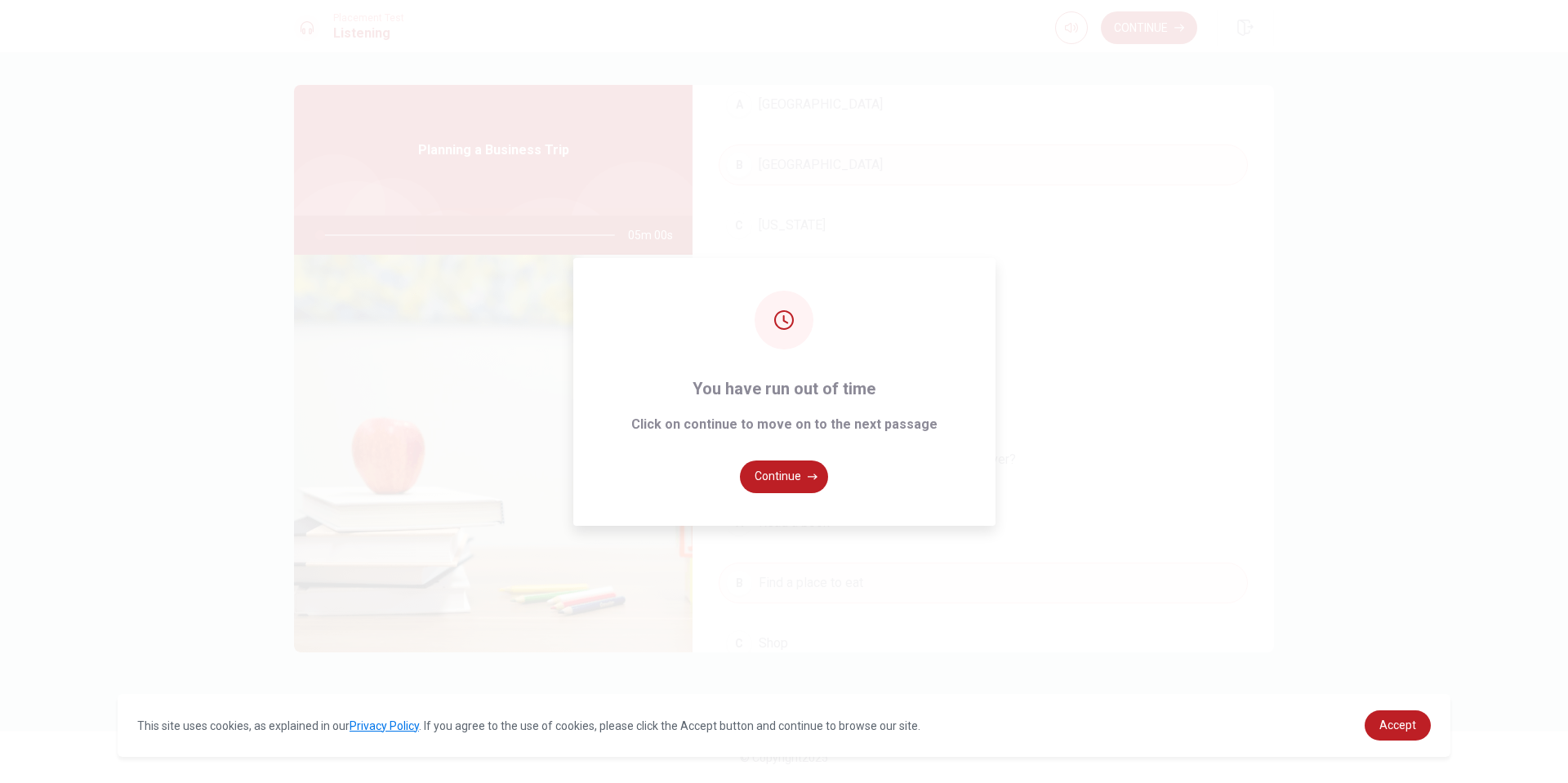
scroll to position [951, 0]
click at [784, 474] on button "Continue" at bounding box center [784, 477] width 88 height 33
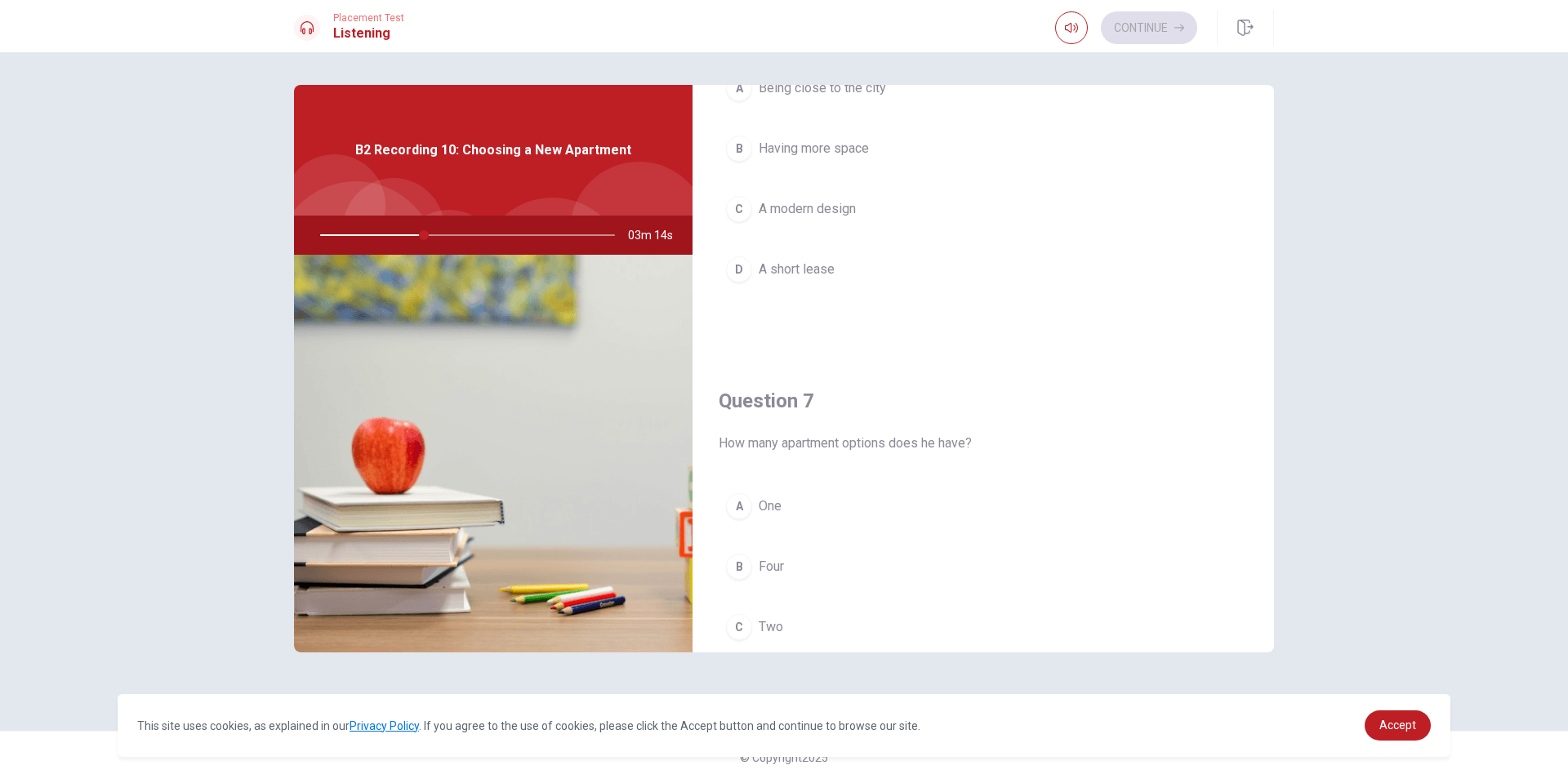
scroll to position [163, 0]
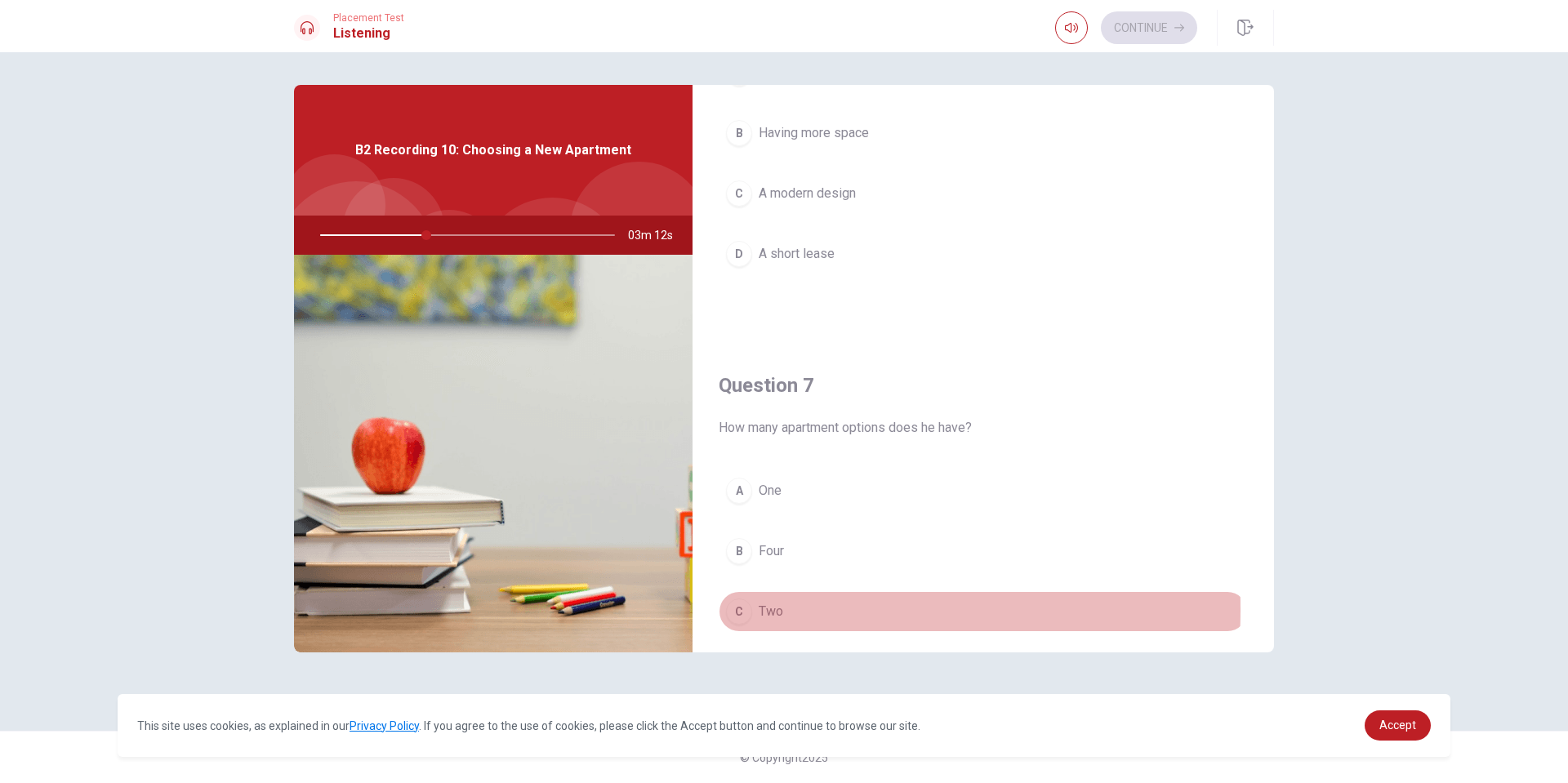
click at [732, 609] on div "C" at bounding box center [738, 611] width 26 height 26
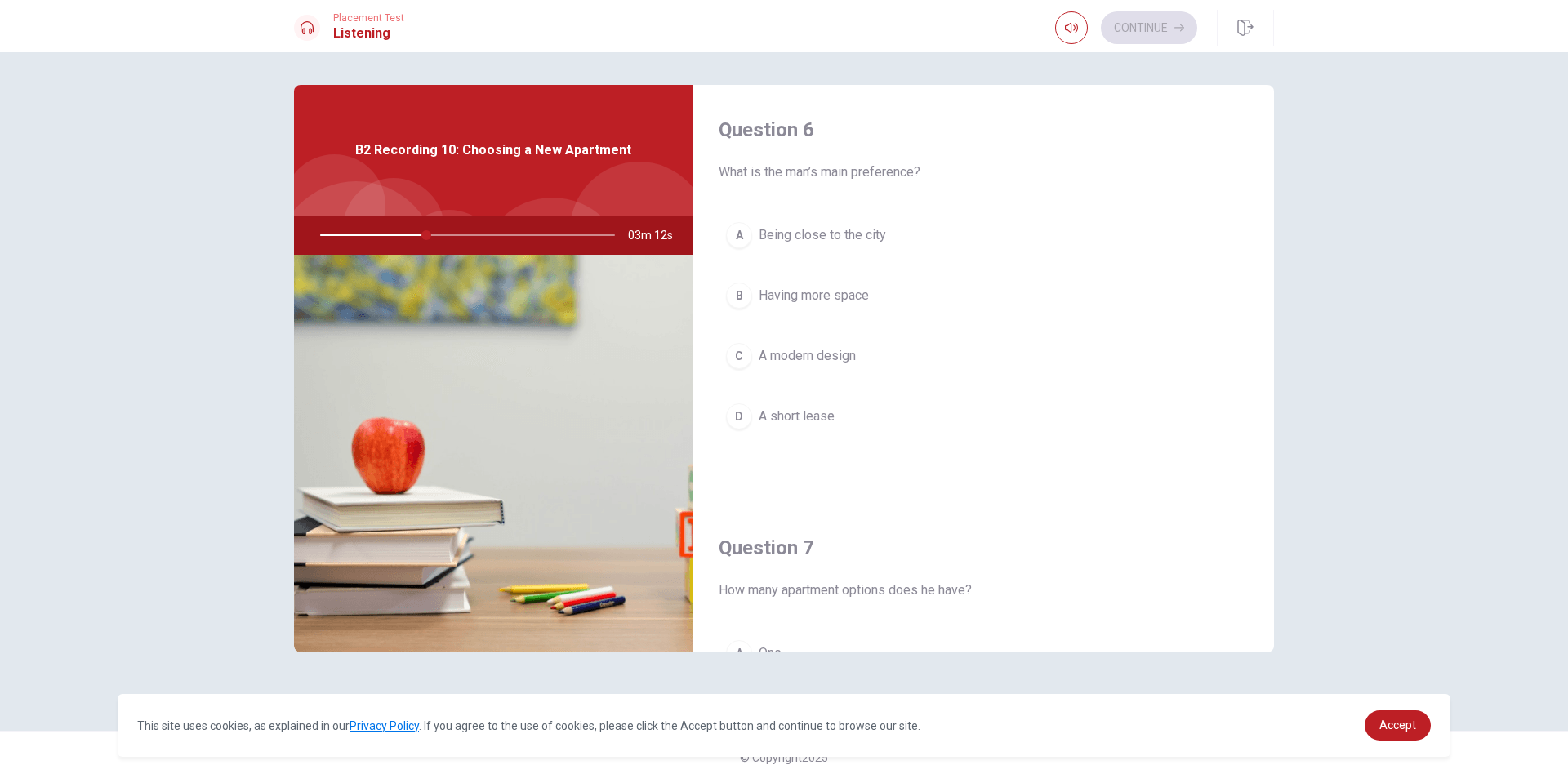
scroll to position [0, 0]
click at [736, 293] on div "B" at bounding box center [738, 296] width 26 height 26
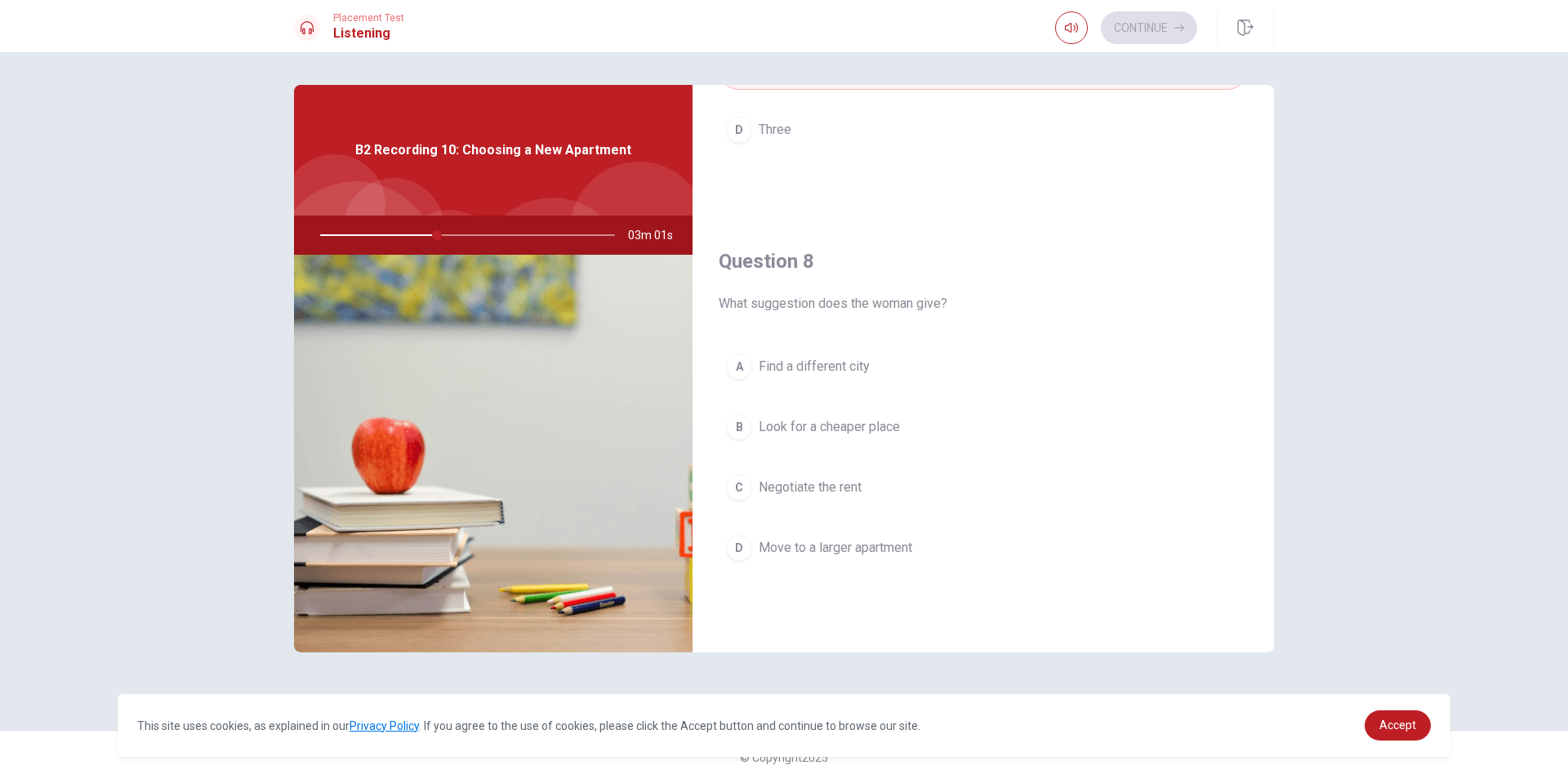
scroll to position [735, 0]
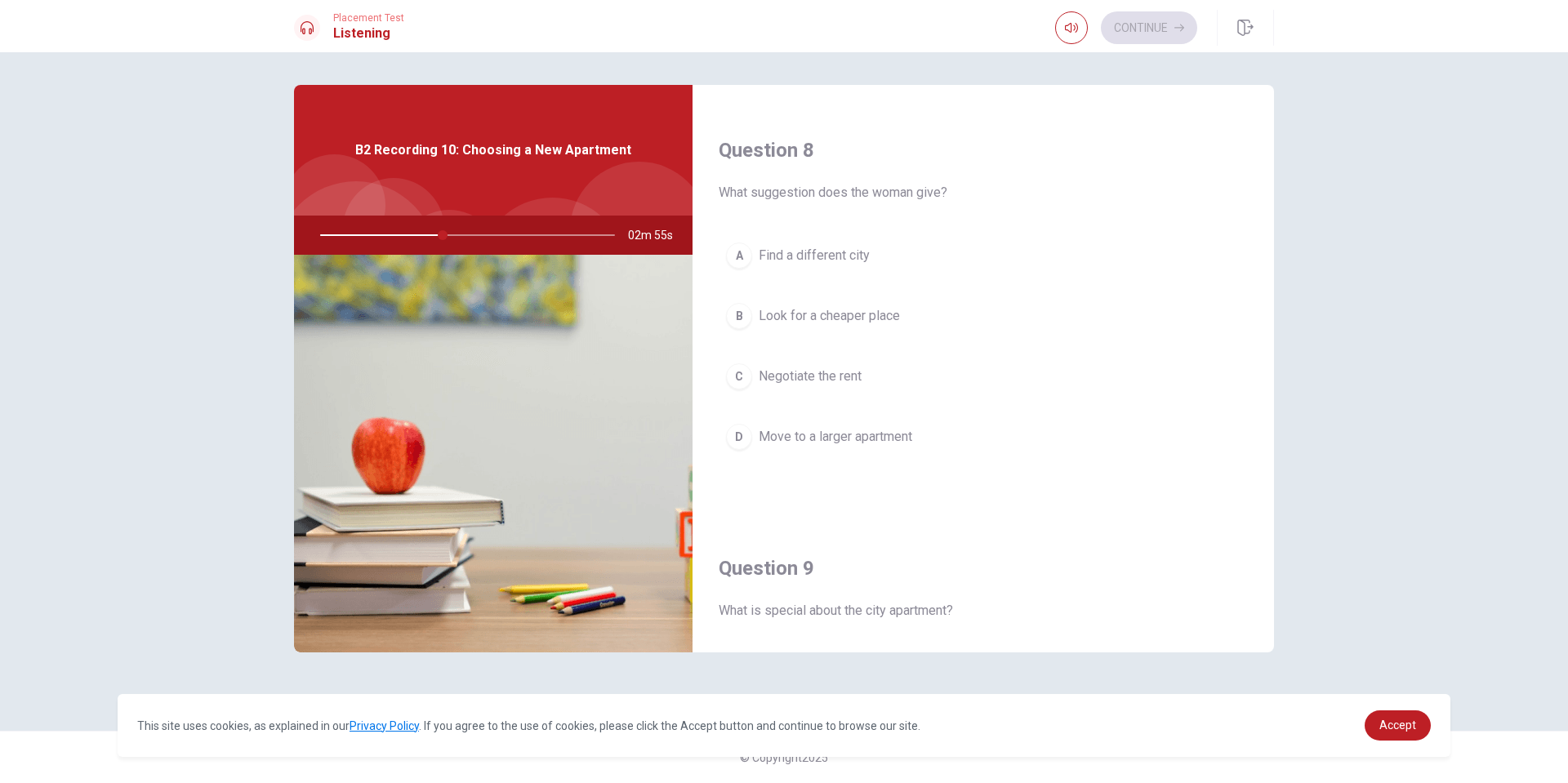
click at [737, 365] on div "C" at bounding box center [738, 376] width 26 height 26
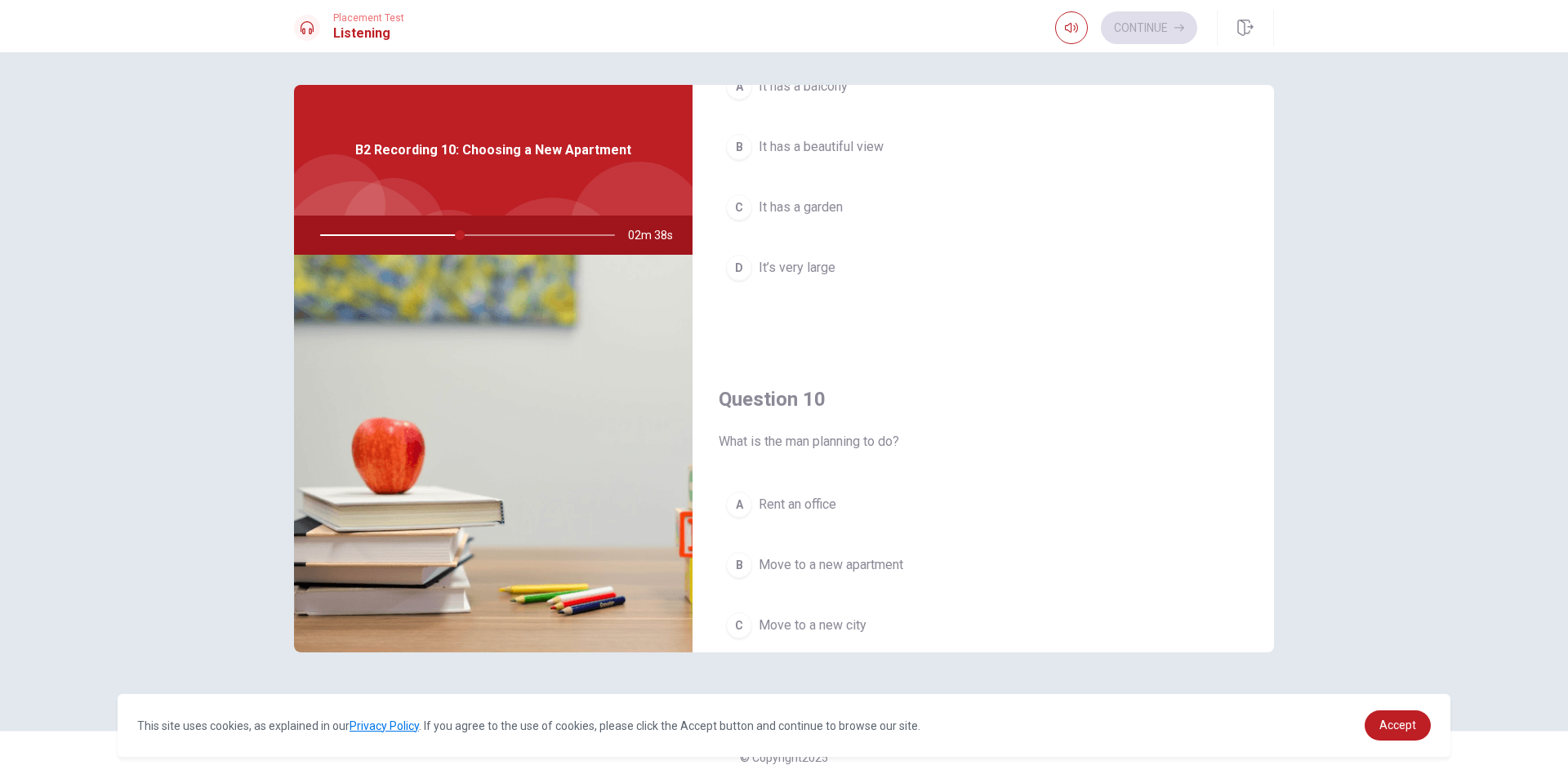
scroll to position [1523, 0]
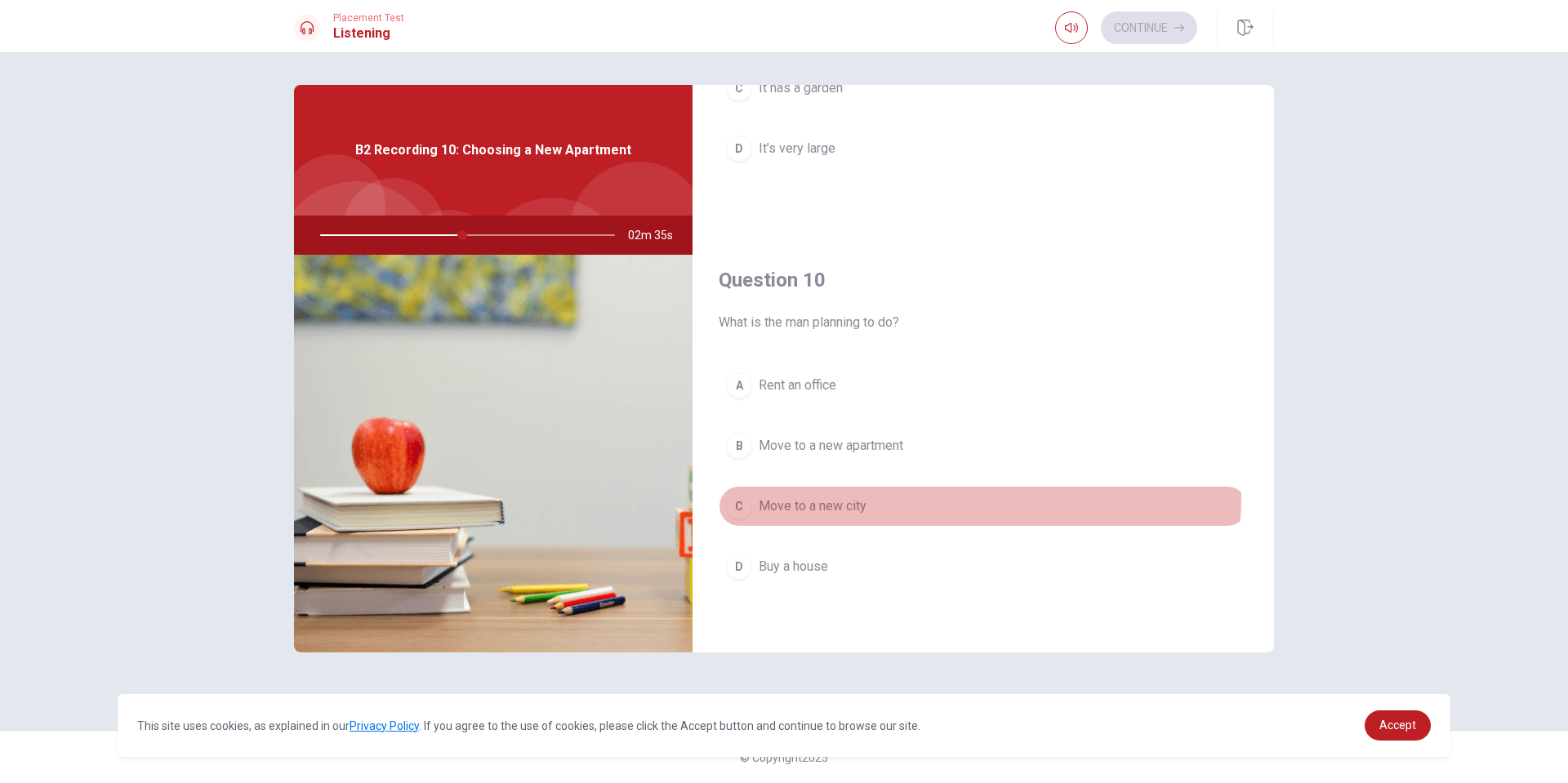
click at [839, 494] on button "C Move to a new city" at bounding box center [983, 506] width 529 height 41
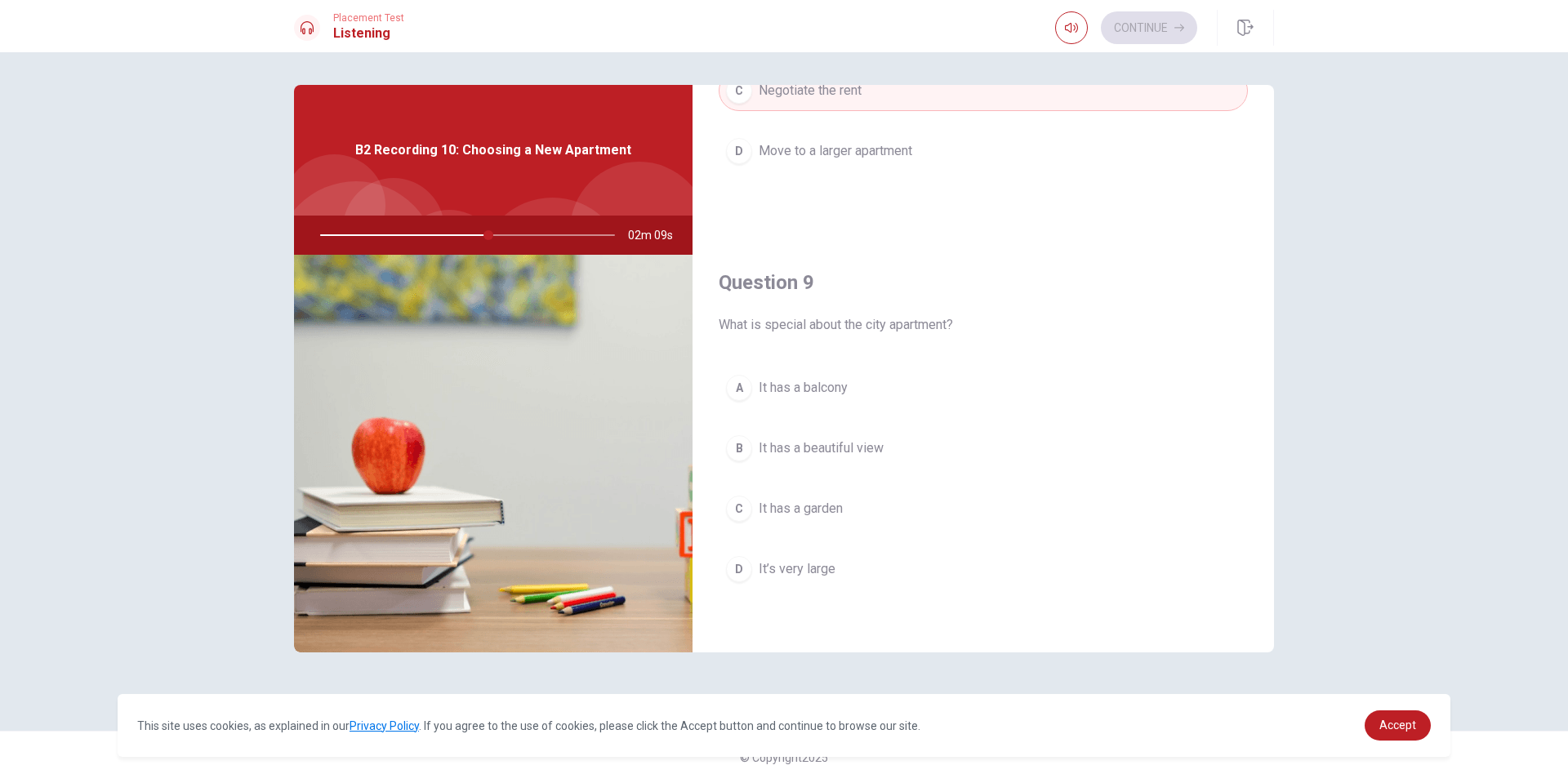
scroll to position [1143, 0]
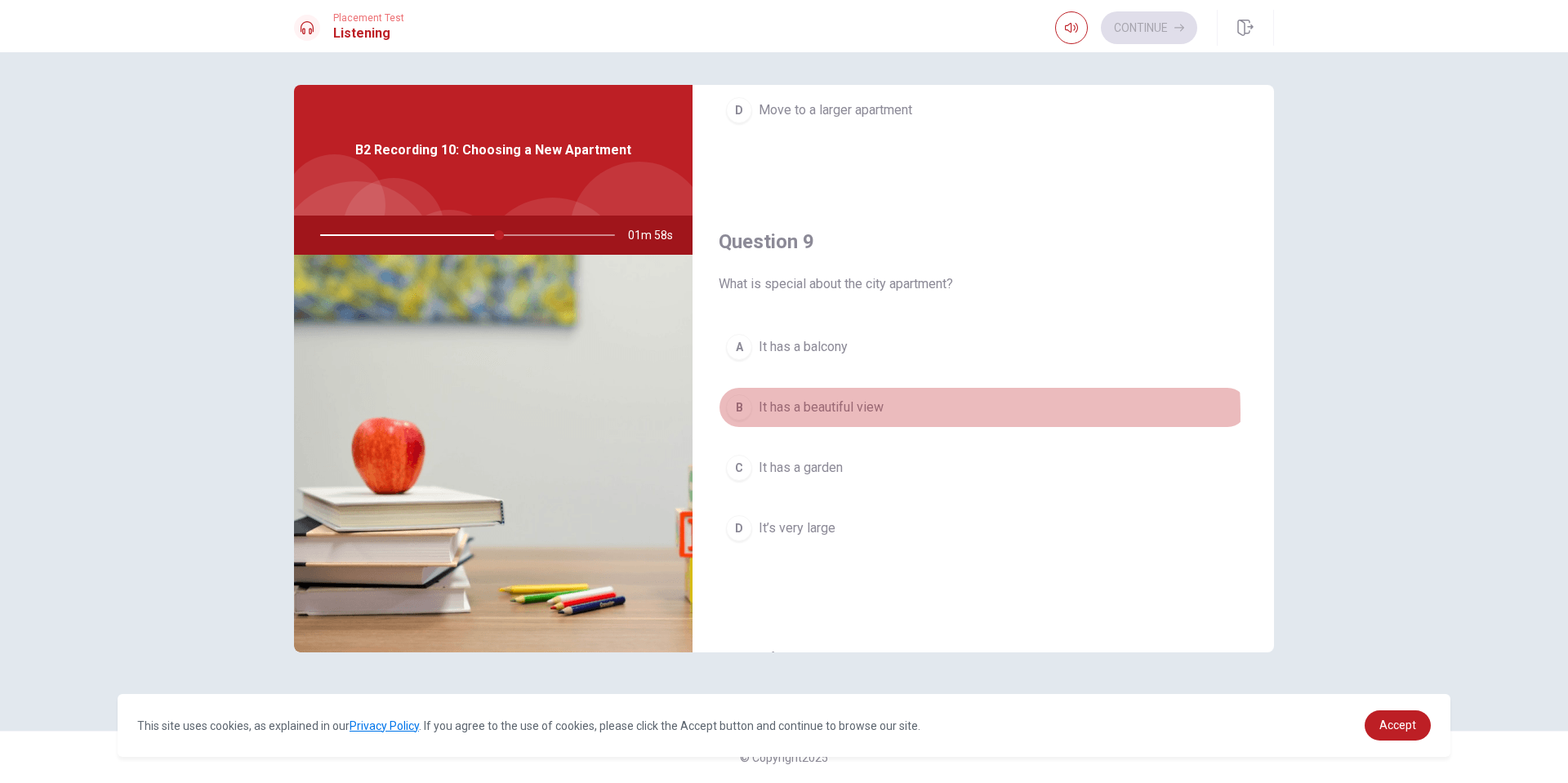
click at [824, 414] on span "It has a beautiful view" at bounding box center [820, 407] width 125 height 19
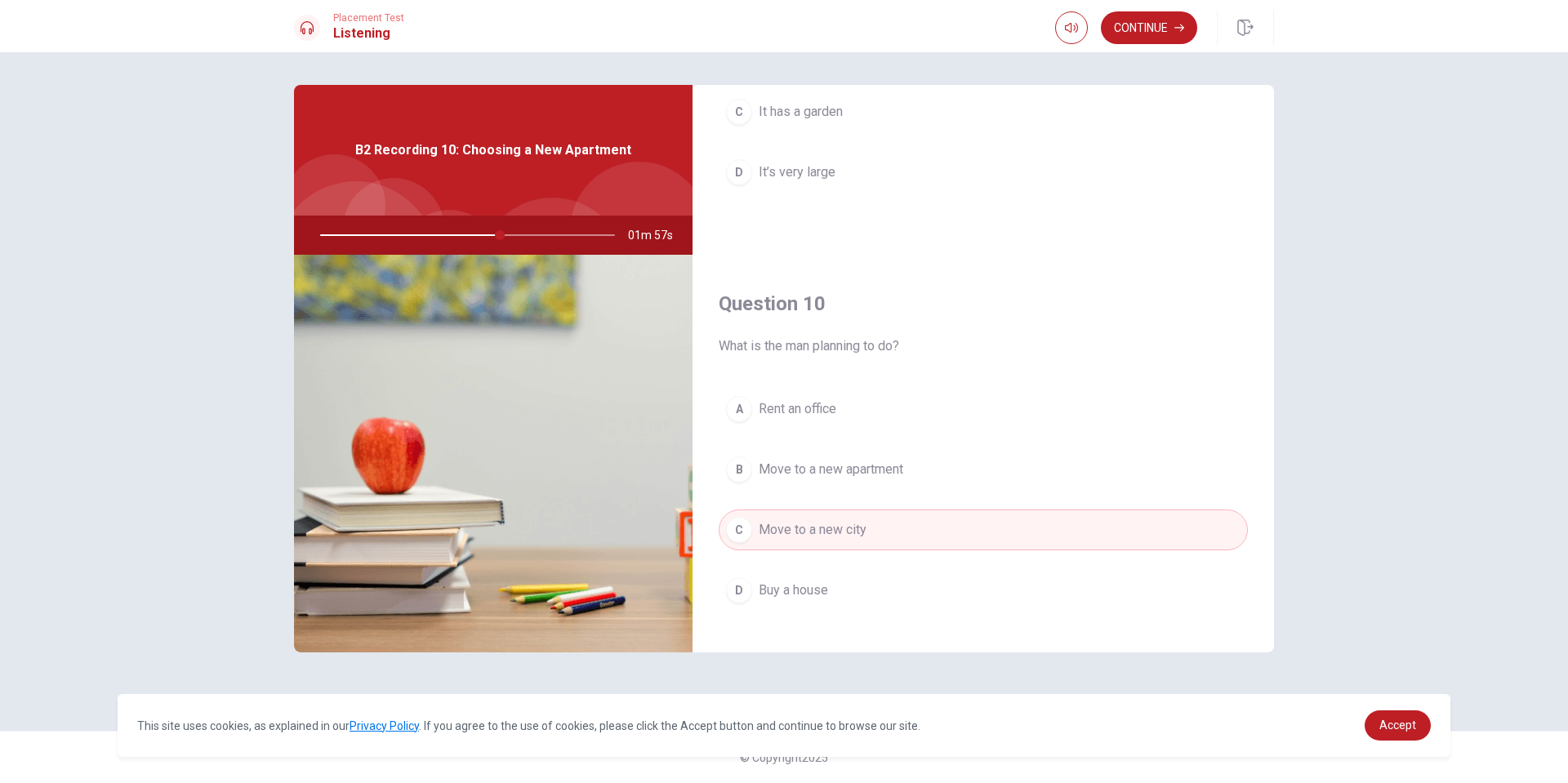
scroll to position [1523, 0]
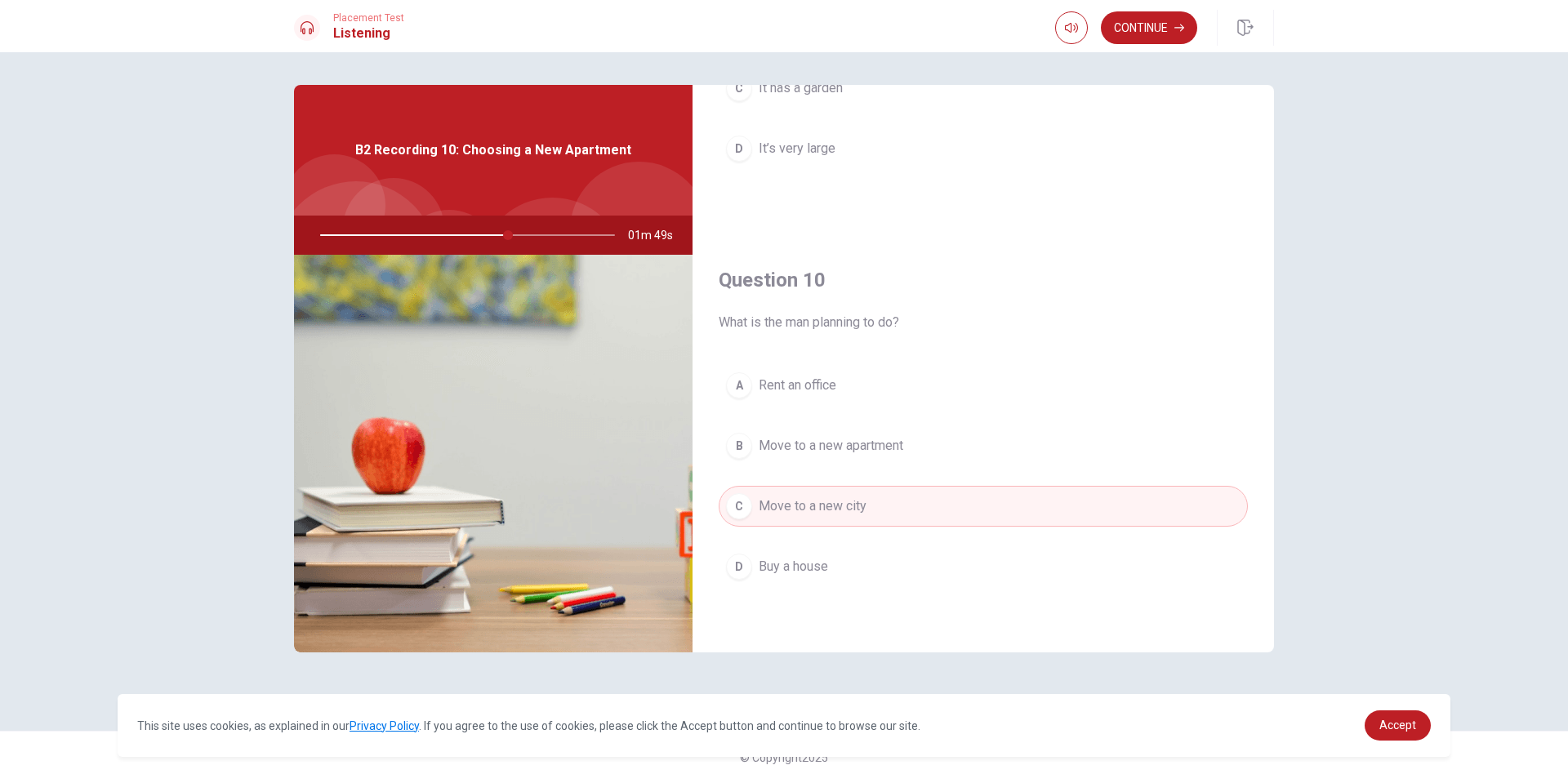
click at [938, 449] on button "B Move to a new apartment" at bounding box center [983, 445] width 529 height 41
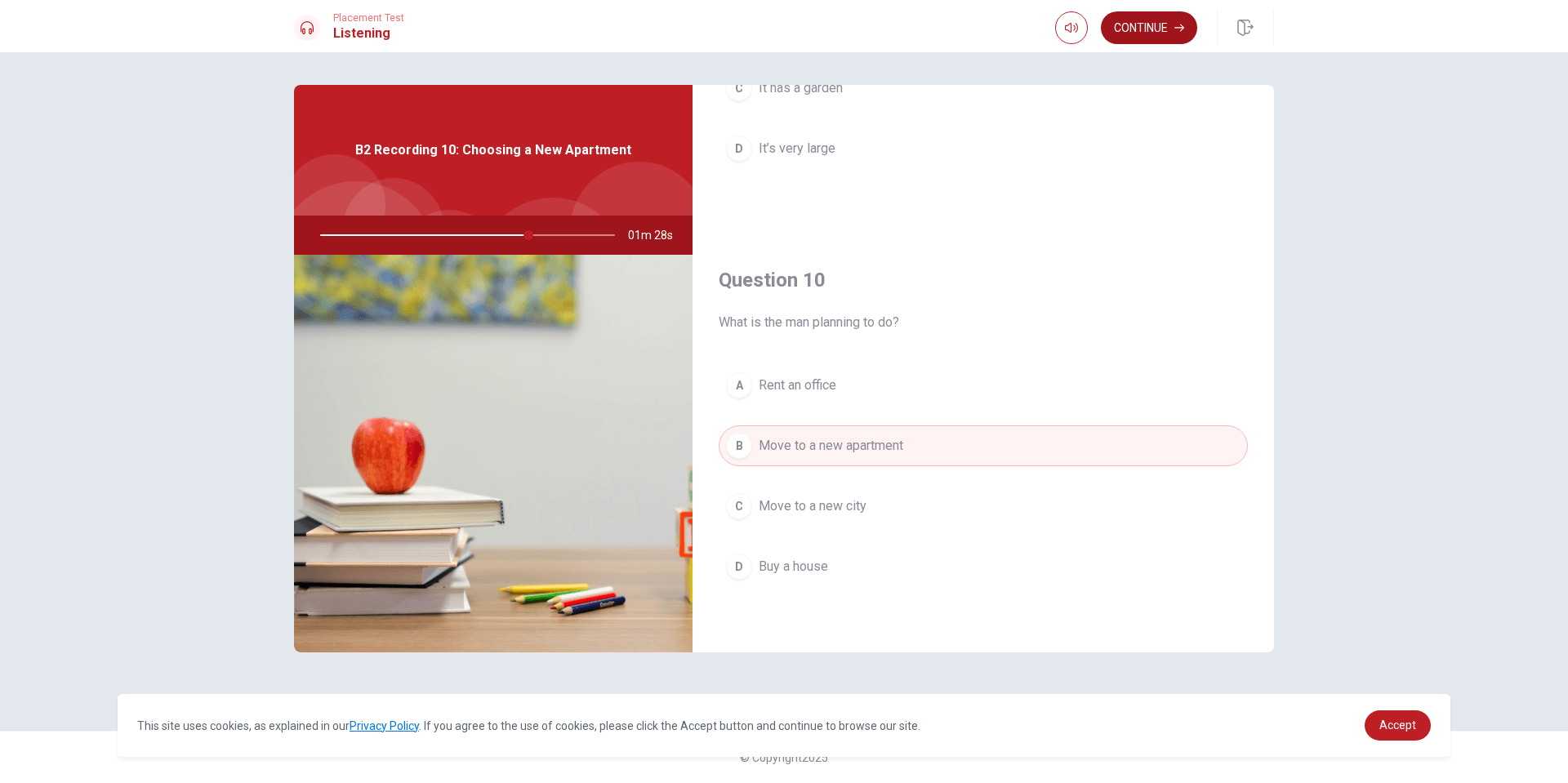
click at [1140, 34] on button "Continue" at bounding box center [1149, 28] width 96 height 33
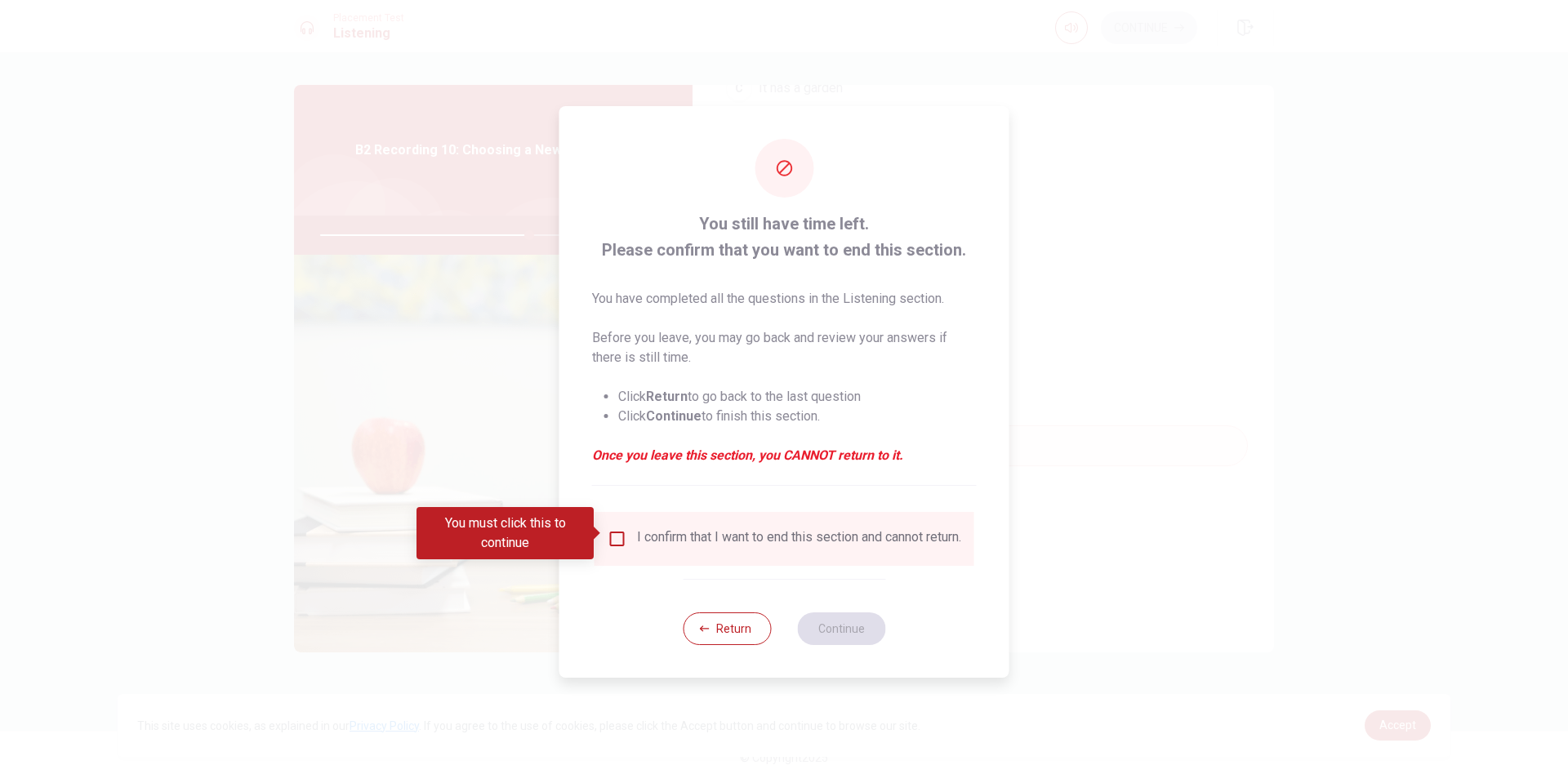
click at [622, 535] on input "You must click this to continue" at bounding box center [617, 538] width 19 height 19
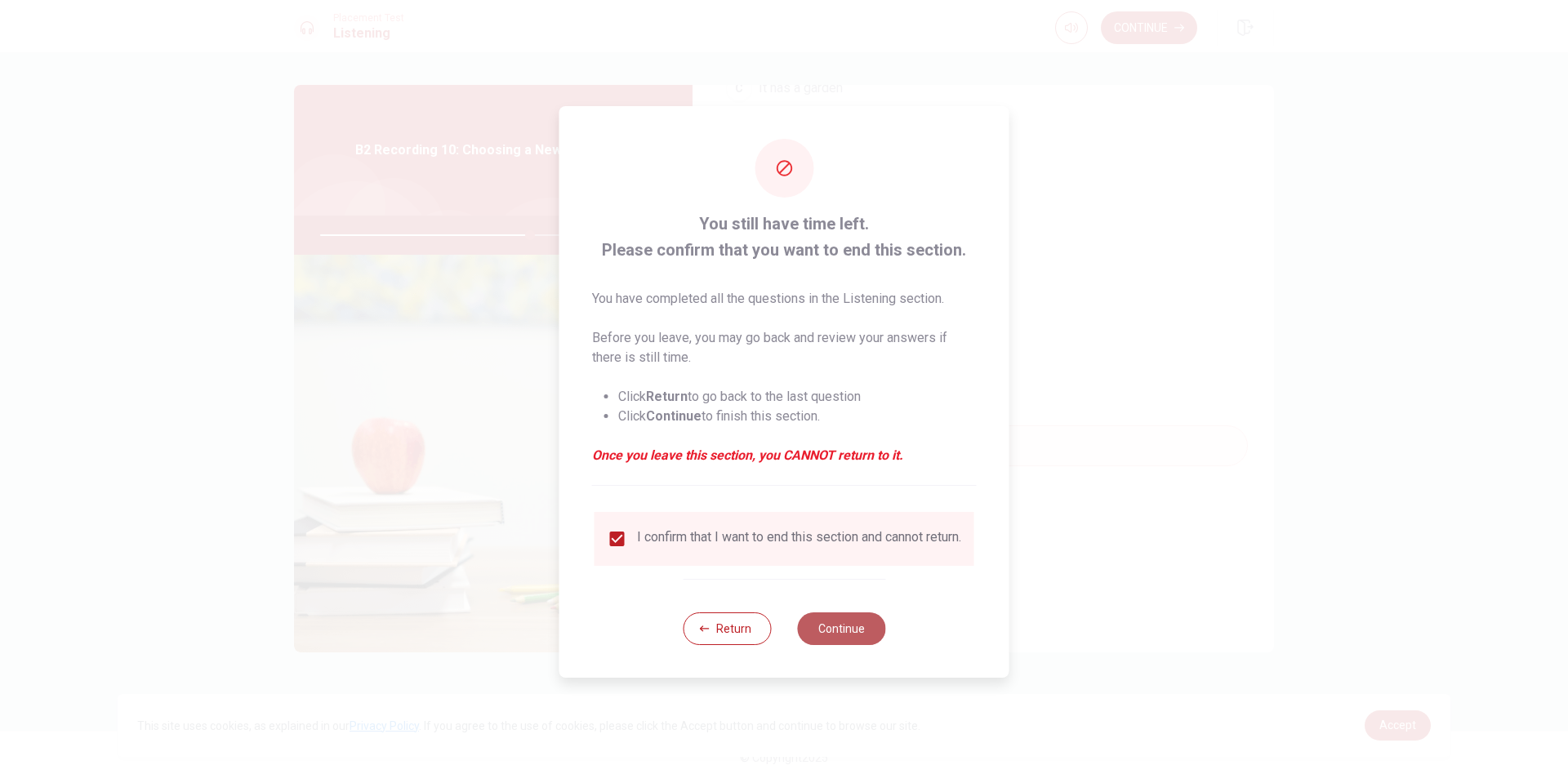
click at [858, 626] on button "Continue" at bounding box center [841, 629] width 88 height 33
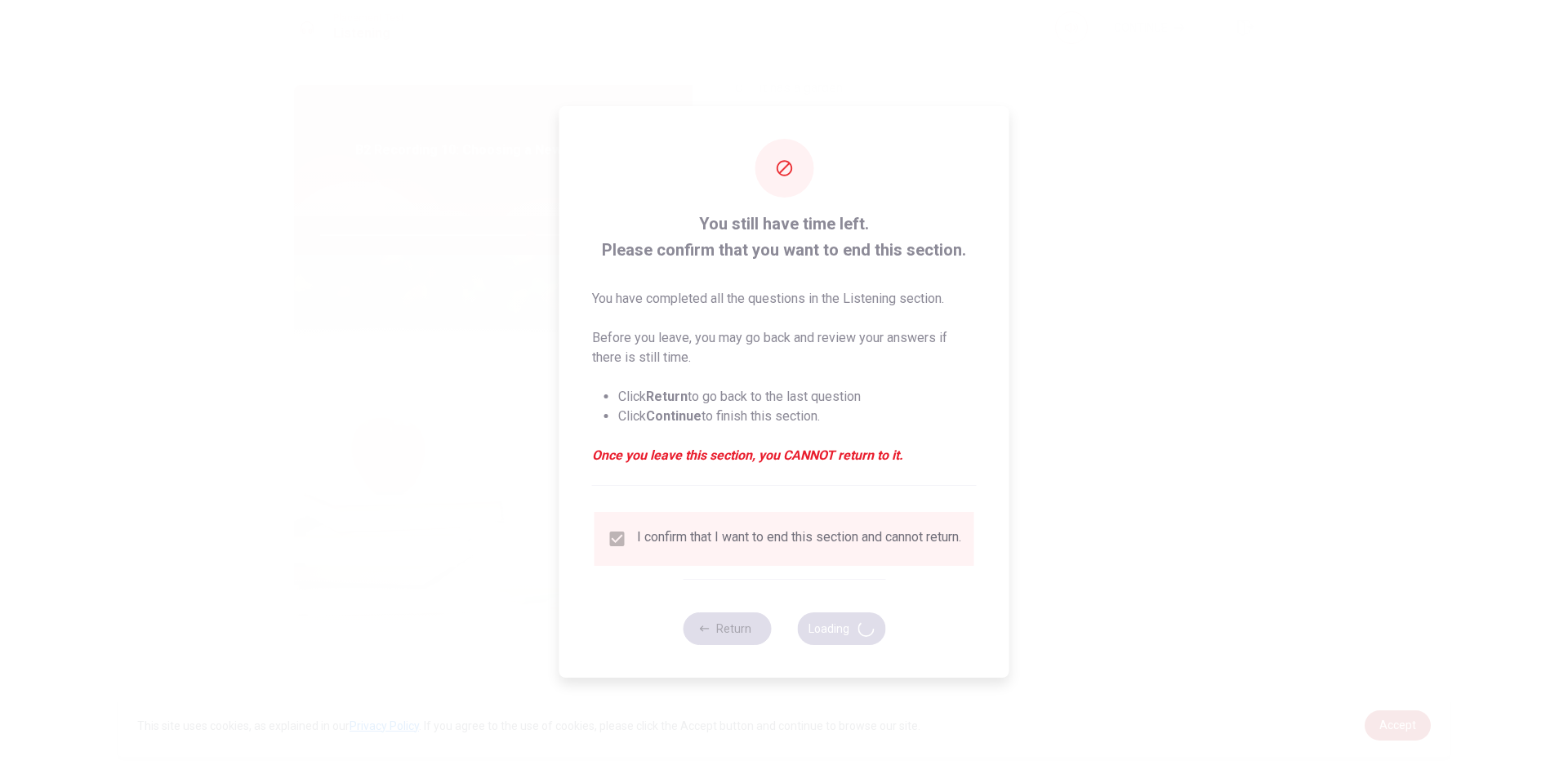
type input "72"
